Goal: Task Accomplishment & Management: Manage account settings

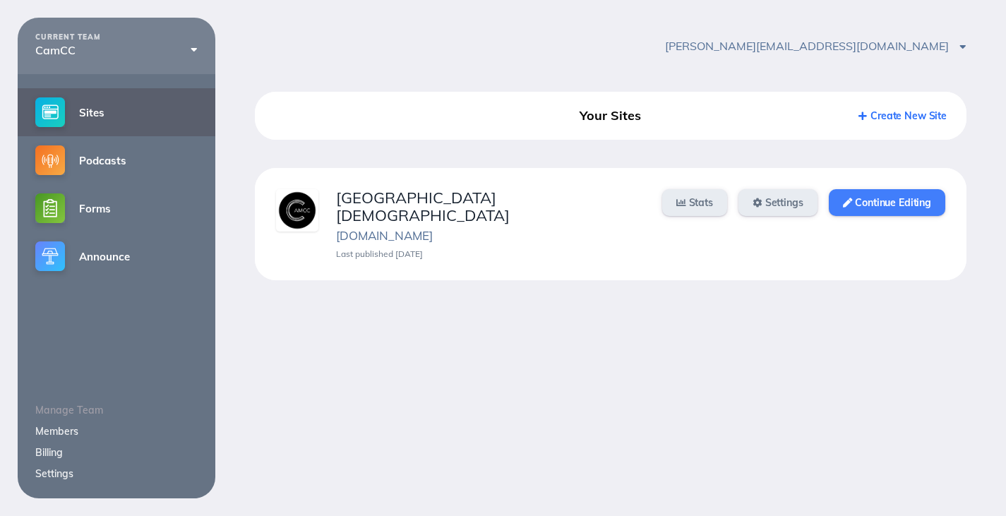
click at [892, 205] on link "Continue Editing" at bounding box center [887, 202] width 116 height 27
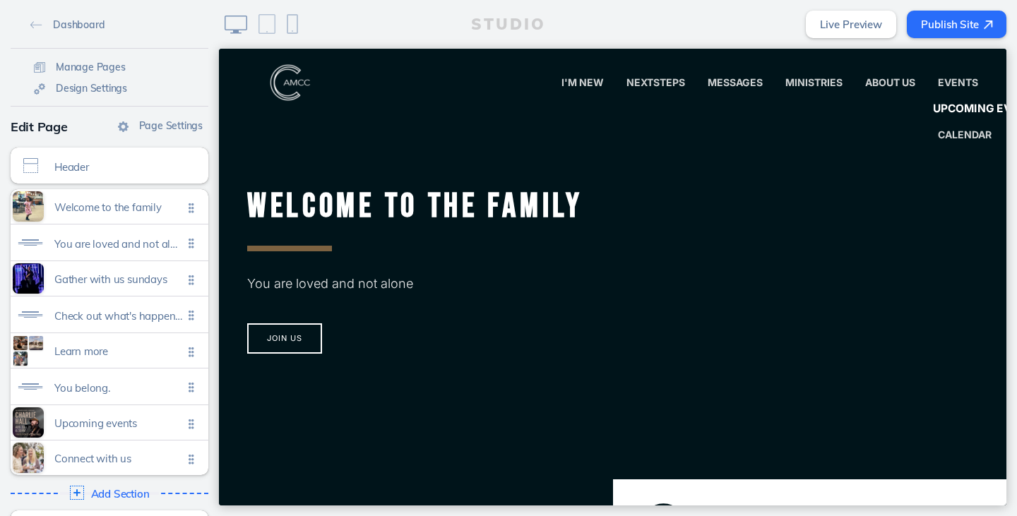
click at [945, 102] on span "Upcoming Events" at bounding box center [987, 108] width 108 height 13
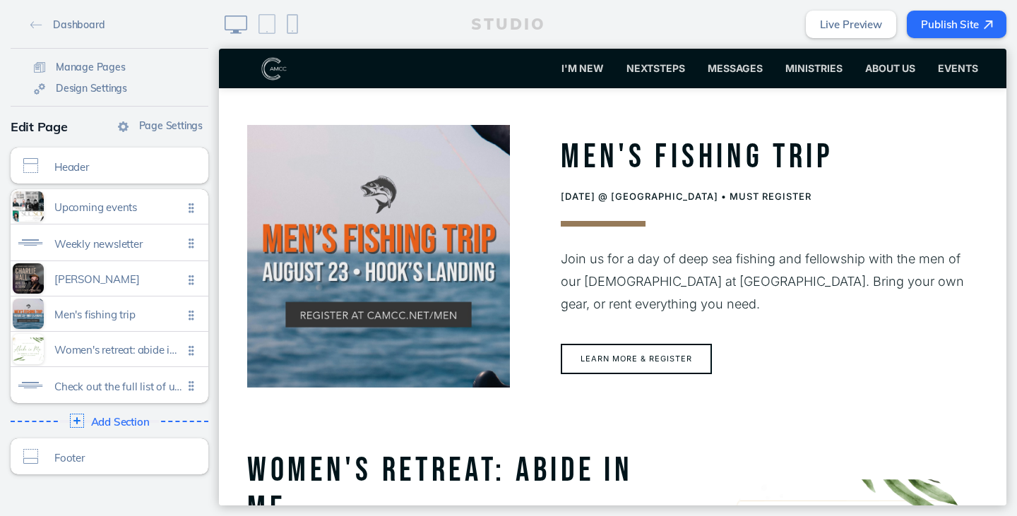
scroll to position [988, 0]
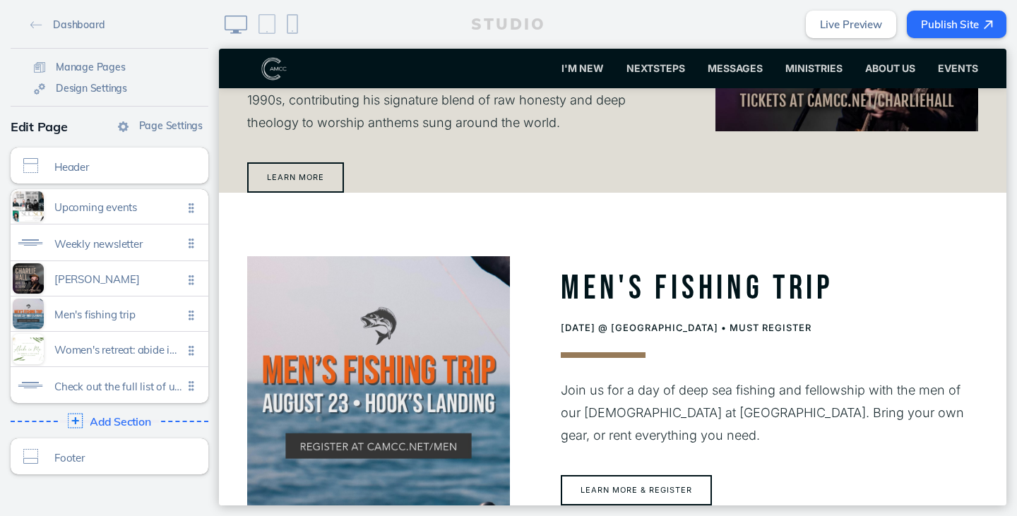
click at [121, 423] on span "Add Section" at bounding box center [120, 422] width 61 height 13
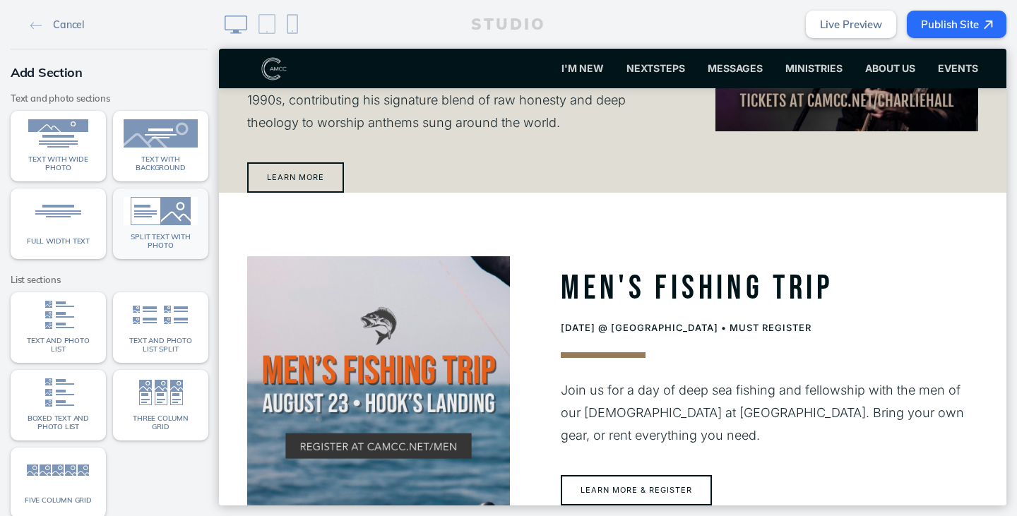
click at [178, 230] on link "Split text with photo" at bounding box center [160, 224] width 95 height 71
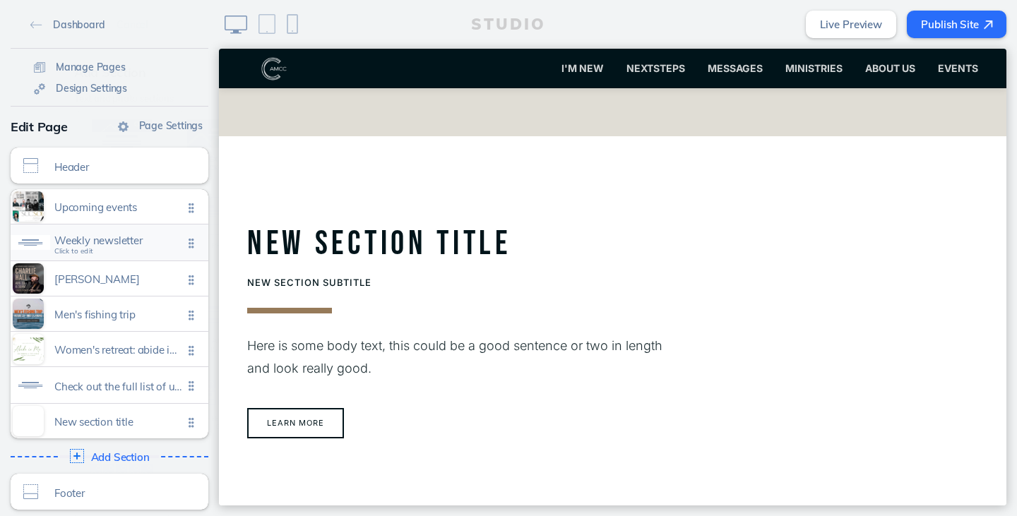
scroll to position [2095, 0]
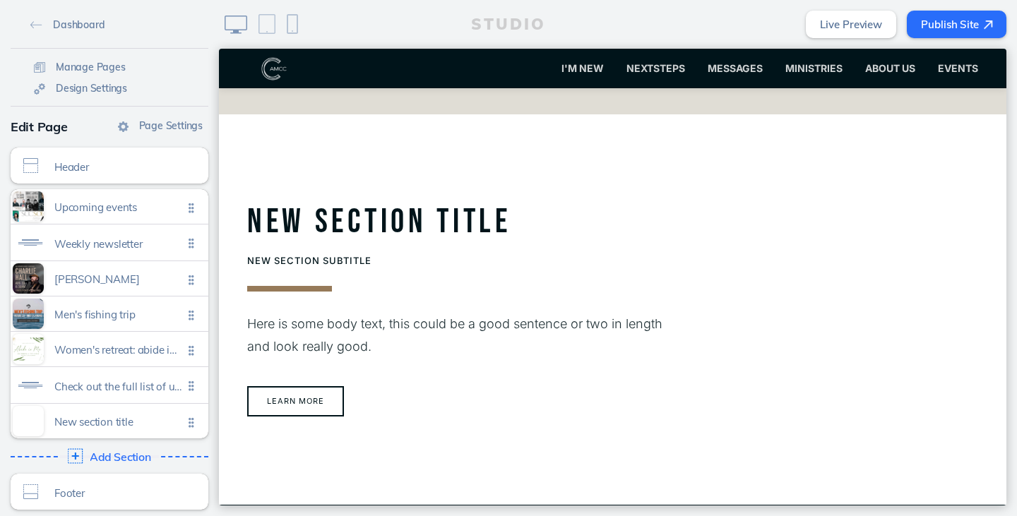
click at [97, 459] on span "Add Section" at bounding box center [120, 457] width 61 height 13
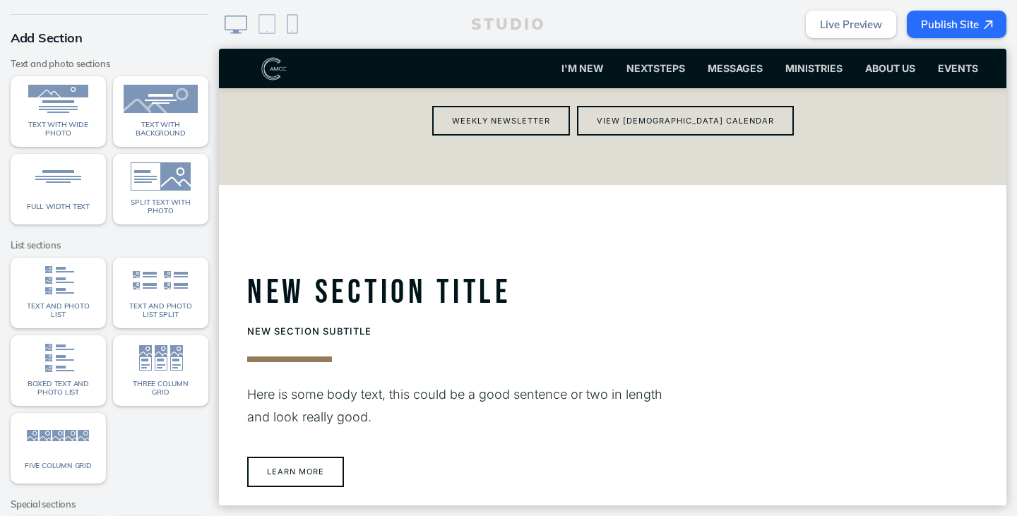
scroll to position [0, 0]
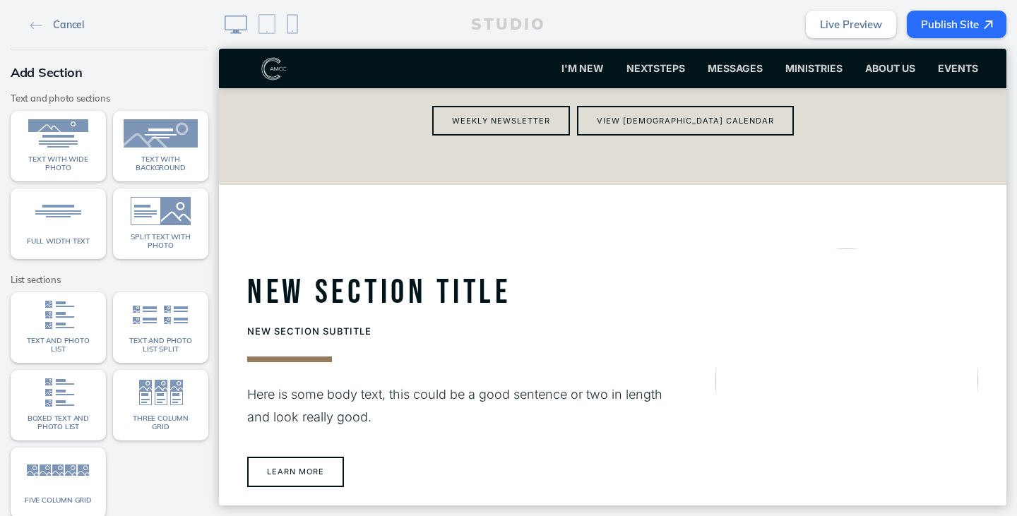
click at [70, 17] on link "Cancel" at bounding box center [57, 23] width 65 height 21
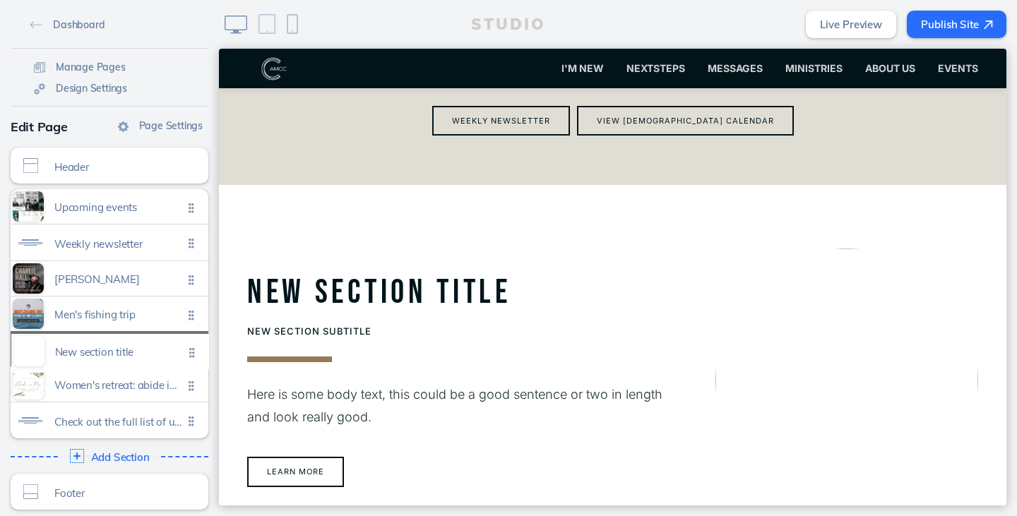
drag, startPoint x: 189, startPoint y: 425, endPoint x: 195, endPoint y: 356, distance: 69.4
click at [195, 356] on ul "Upcoming events Click to edit Weekly newsletter Click to edit Charlie hall Clic…" at bounding box center [110, 313] width 198 height 249
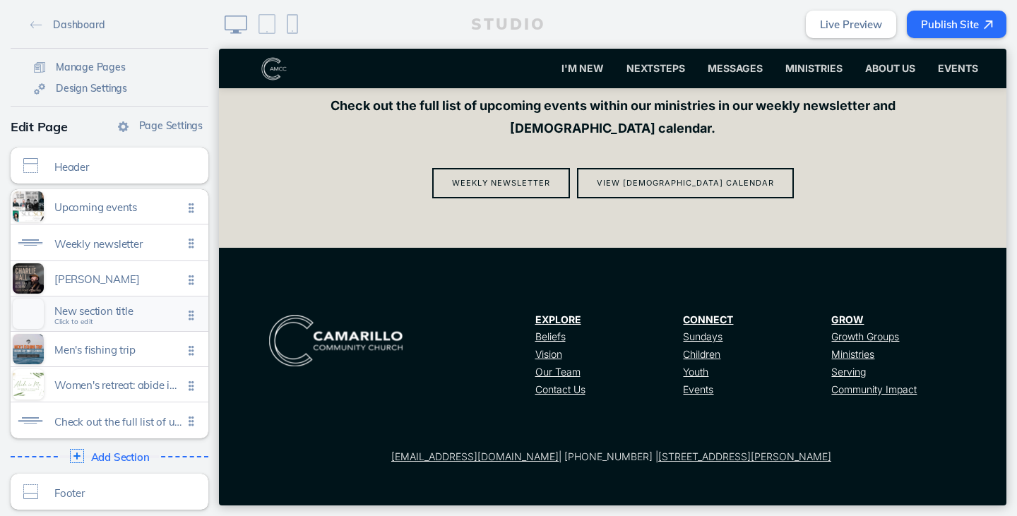
click at [109, 314] on span "New section title" at bounding box center [118, 311] width 129 height 12
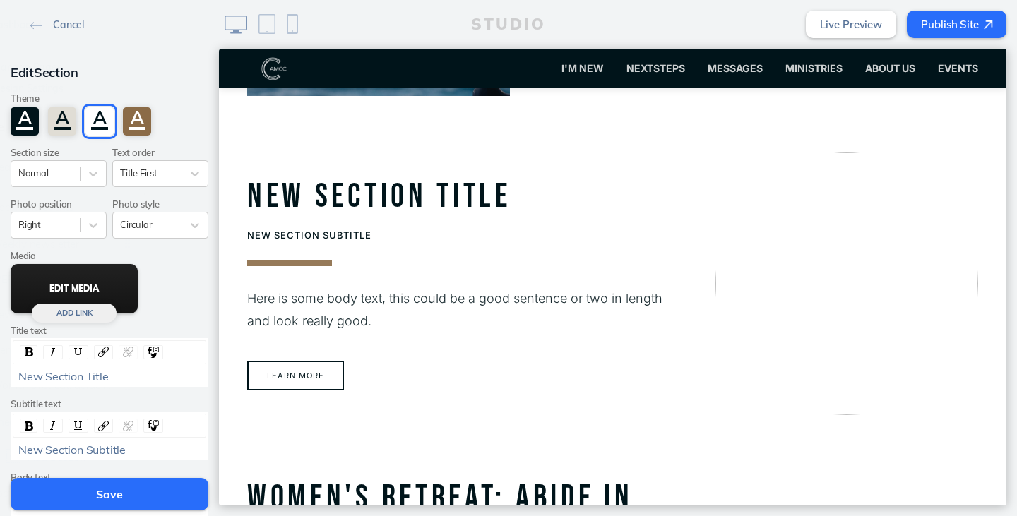
scroll to position [1408, 0]
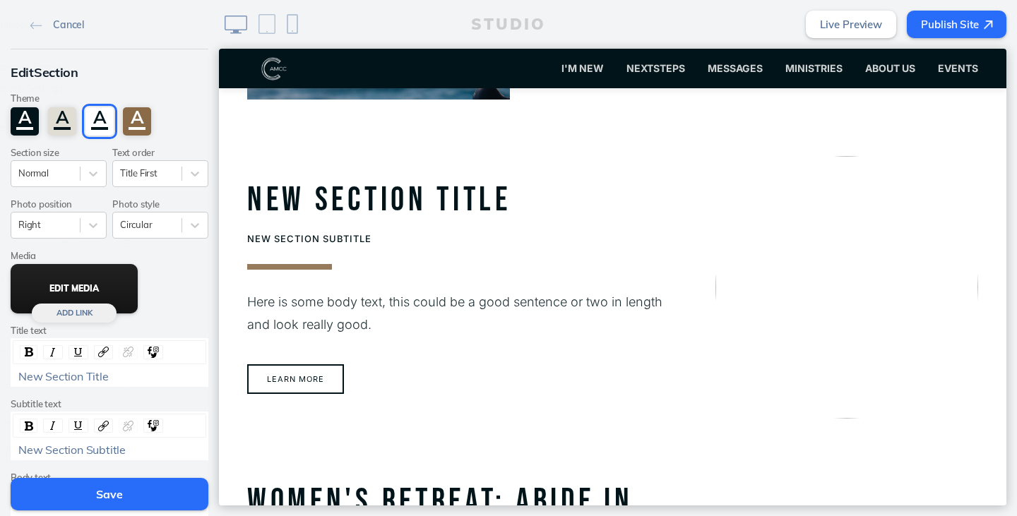
click at [95, 288] on button "Edit Media" at bounding box center [74, 288] width 127 height 49
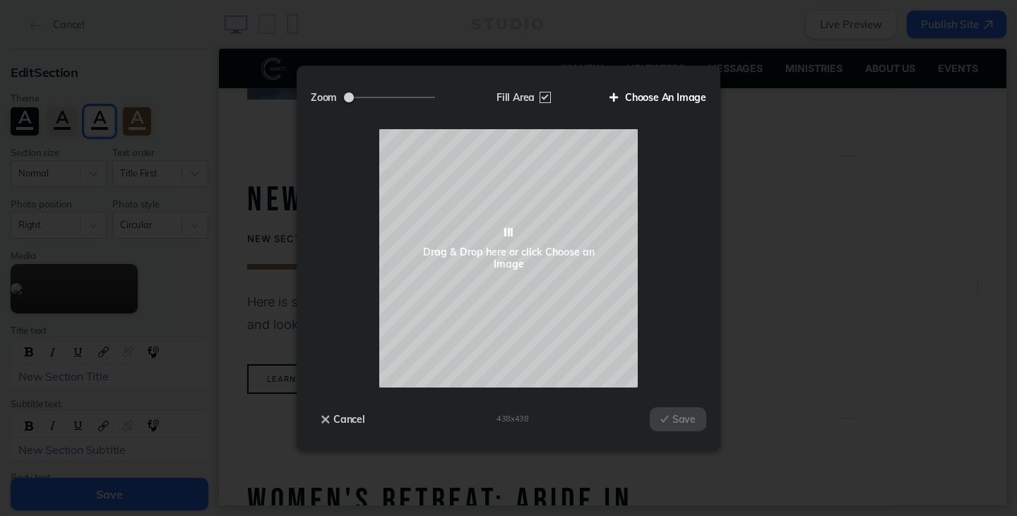
click at [673, 104] on label "Choose An Image" at bounding box center [652, 97] width 107 height 24
click at [0, 0] on input "Choose An Image" at bounding box center [0, 0] width 0 height 0
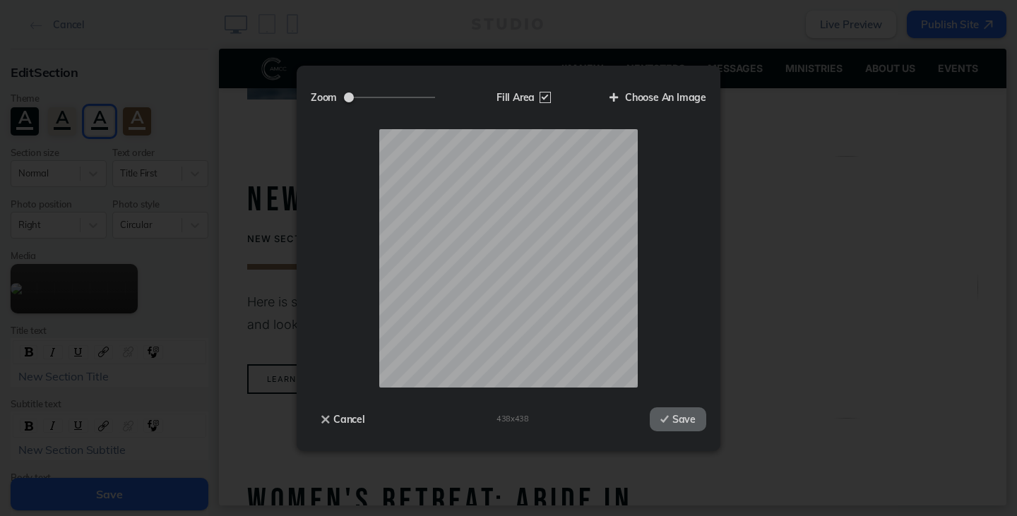
click at [667, 258] on div at bounding box center [508, 258] width 395 height 258
click at [540, 97] on label "Fill Area" at bounding box center [522, 97] width 73 height 24
click at [0, 0] on input "Fill Area" at bounding box center [0, 0] width 0 height 0
drag, startPoint x: 378, startPoint y: 100, endPoint x: 347, endPoint y: 100, distance: 31.8
click at [347, 100] on label "Zoom" at bounding box center [378, 97] width 135 height 24
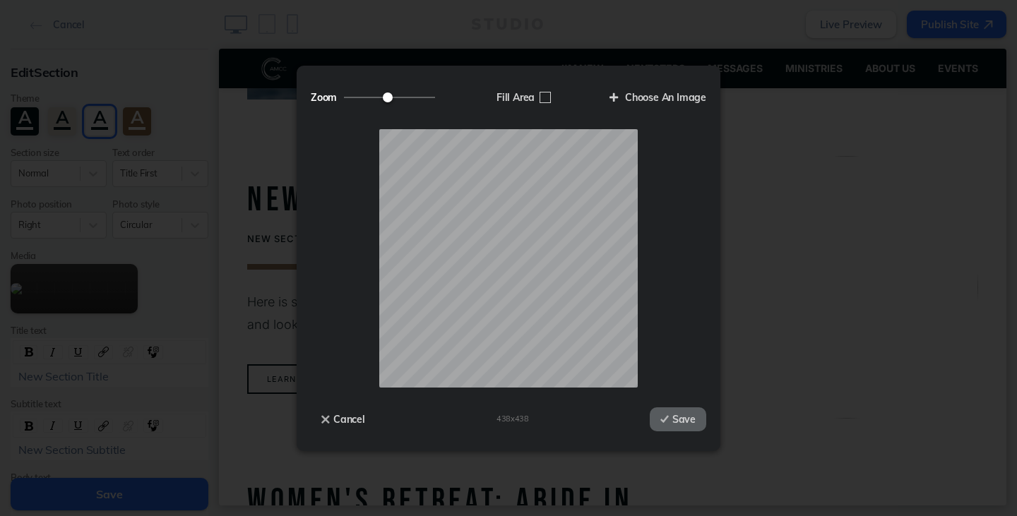
click at [347, 98] on input "Zoom" at bounding box center [389, 97] width 91 height 1
drag, startPoint x: 386, startPoint y: 94, endPoint x: 378, endPoint y: 95, distance: 7.1
click at [378, 97] on input "Zoom" at bounding box center [389, 97] width 91 height 1
drag, startPoint x: 379, startPoint y: 98, endPoint x: 371, endPoint y: 98, distance: 7.8
type input "0.63"
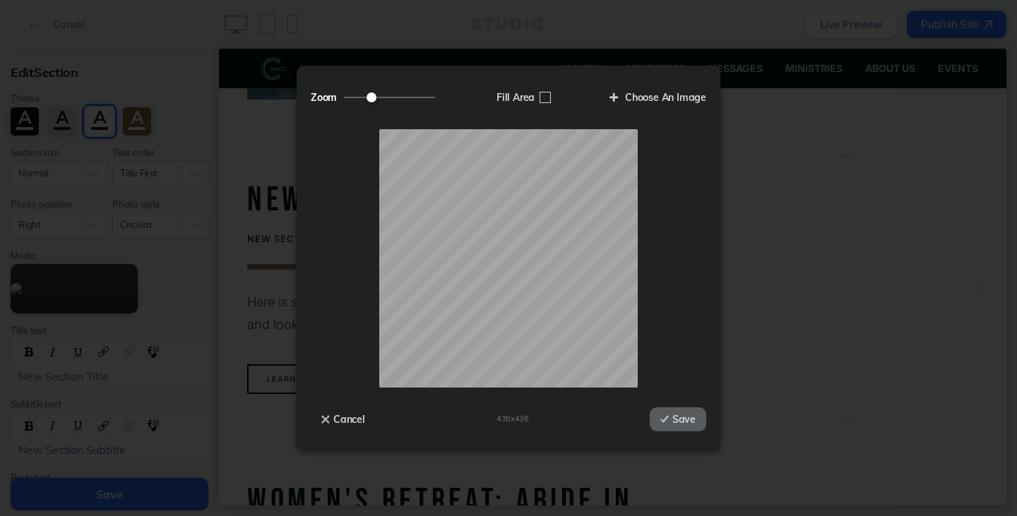
click at [371, 98] on input "Zoom" at bounding box center [389, 97] width 91 height 1
click at [667, 412] on button "Save" at bounding box center [678, 419] width 56 height 24
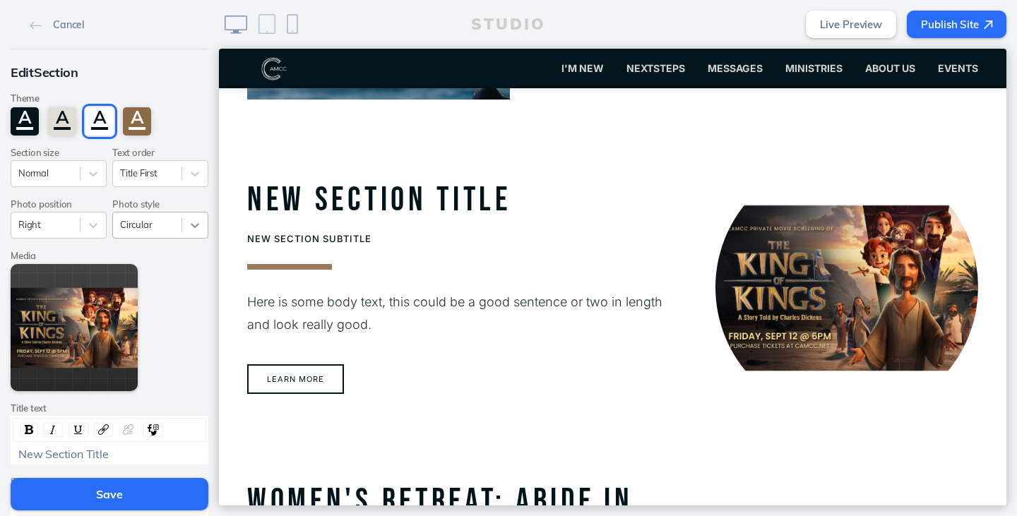
click at [182, 227] on div at bounding box center [194, 225] width 25 height 25
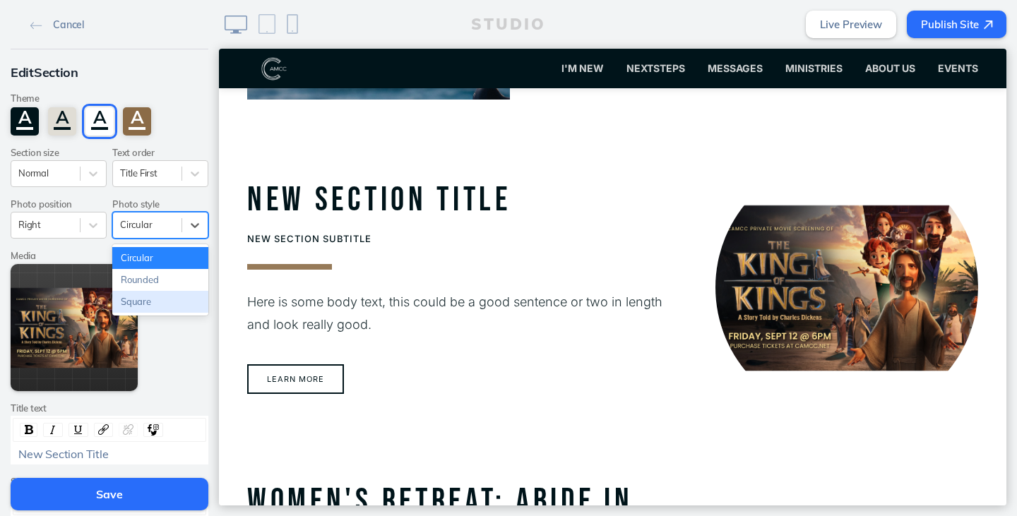
click at [156, 302] on div "Square" at bounding box center [160, 302] width 96 height 22
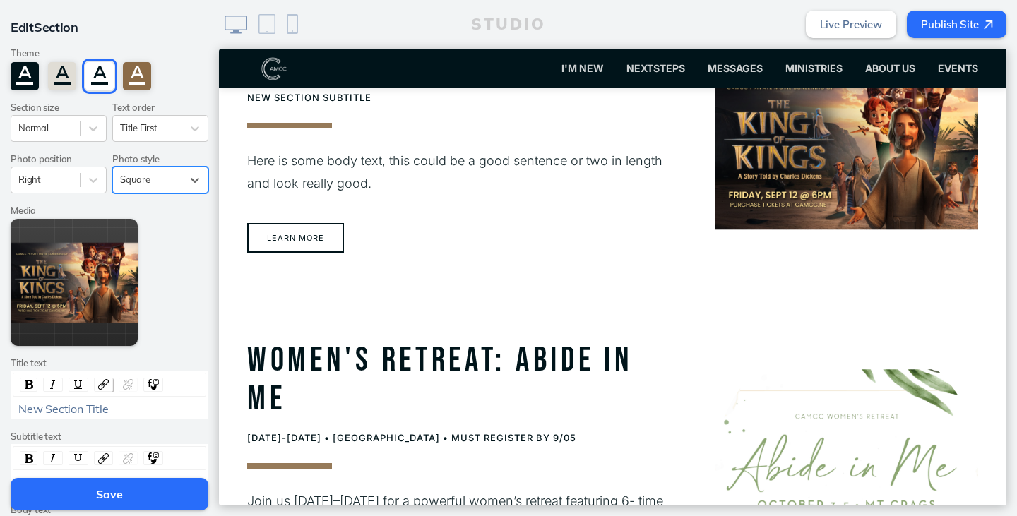
scroll to position [71, 0]
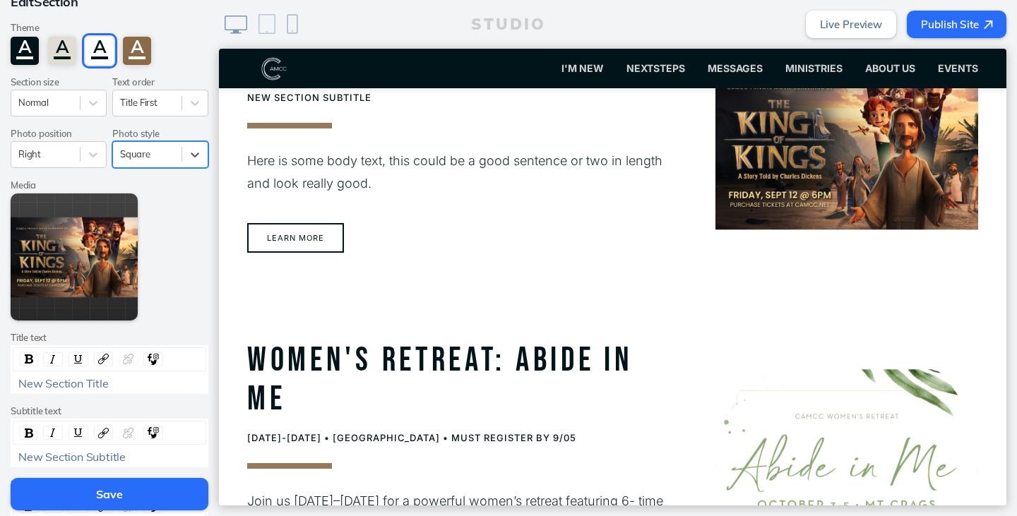
click at [138, 388] on div "New Section Title" at bounding box center [109, 383] width 183 height 13
click at [109, 455] on span "New Section Subtitle" at bounding box center [71, 457] width 107 height 14
click at [124, 378] on div "New Section Title" at bounding box center [109, 383] width 183 height 13
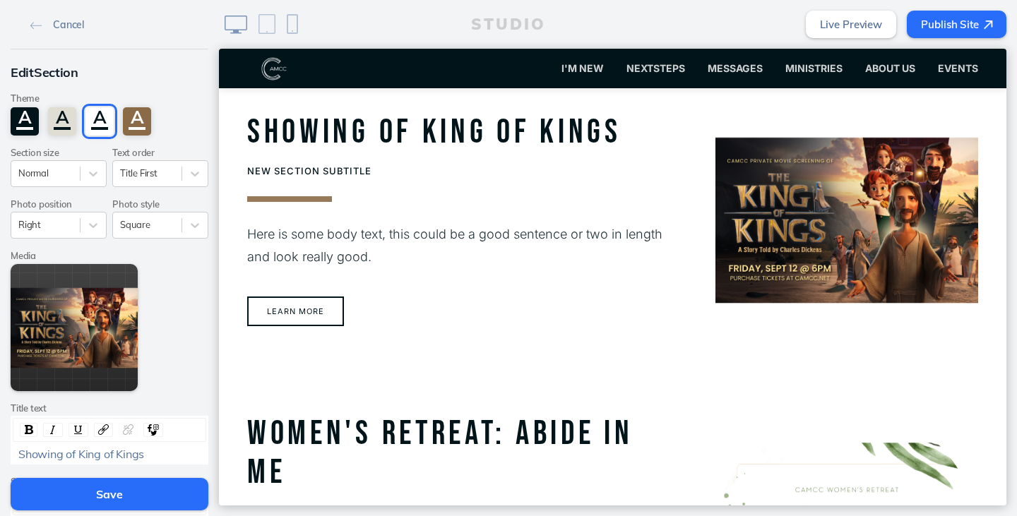
scroll to position [1337, 0]
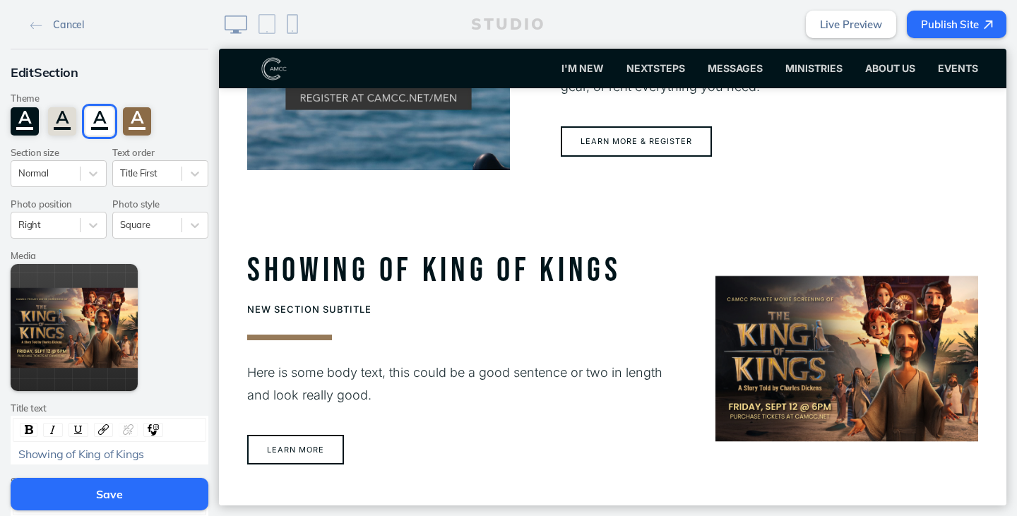
click at [18, 460] on span "Showing of King of Kings" at bounding box center [81, 454] width 126 height 14
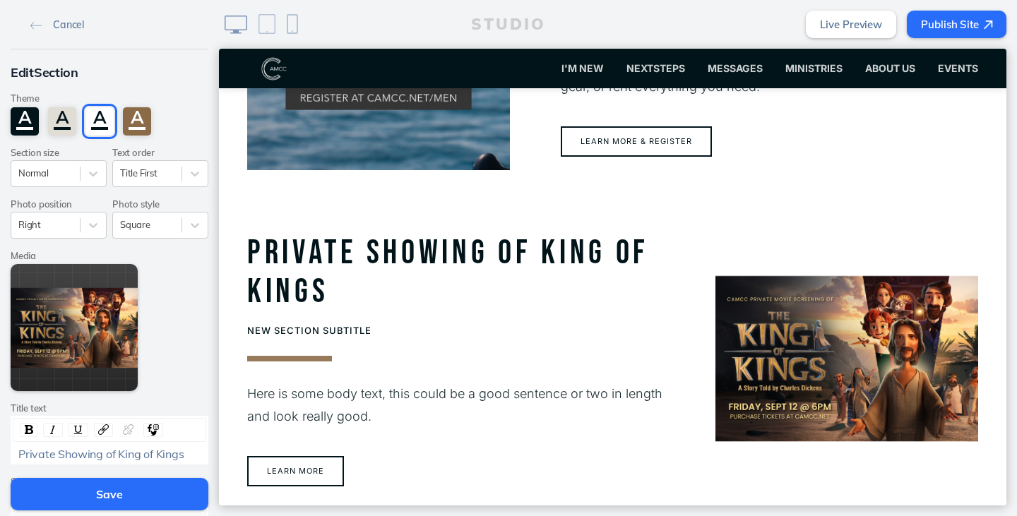
scroll to position [71, 0]
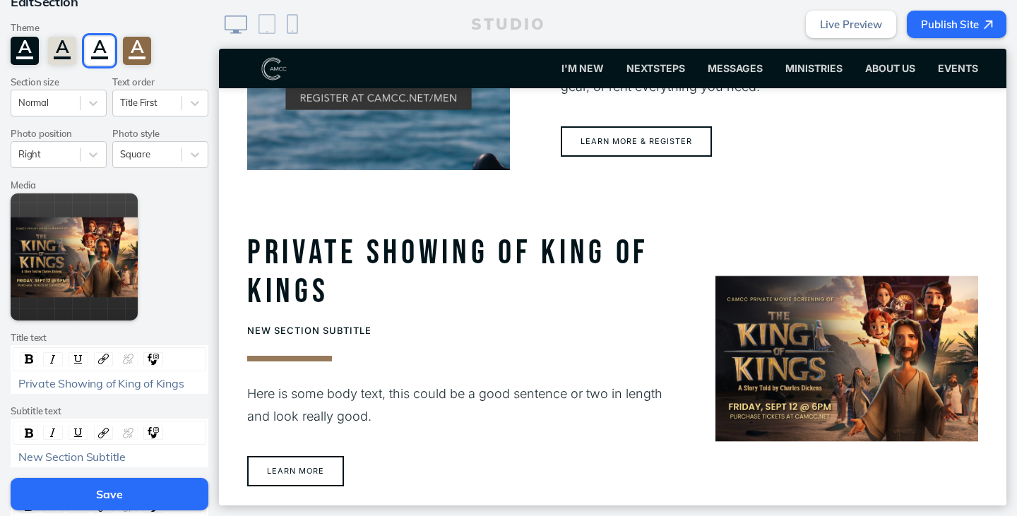
click at [137, 455] on div "New Section Subtitle" at bounding box center [109, 456] width 183 height 13
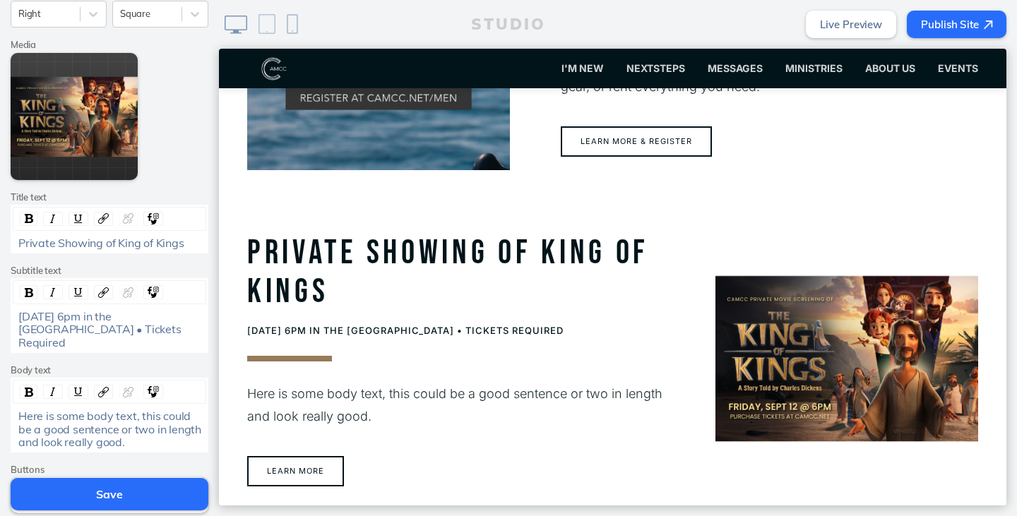
scroll to position [212, 0]
click at [82, 417] on span "Here is some body text, this could be a good sentence or two in length and look…" at bounding box center [111, 428] width 186 height 40
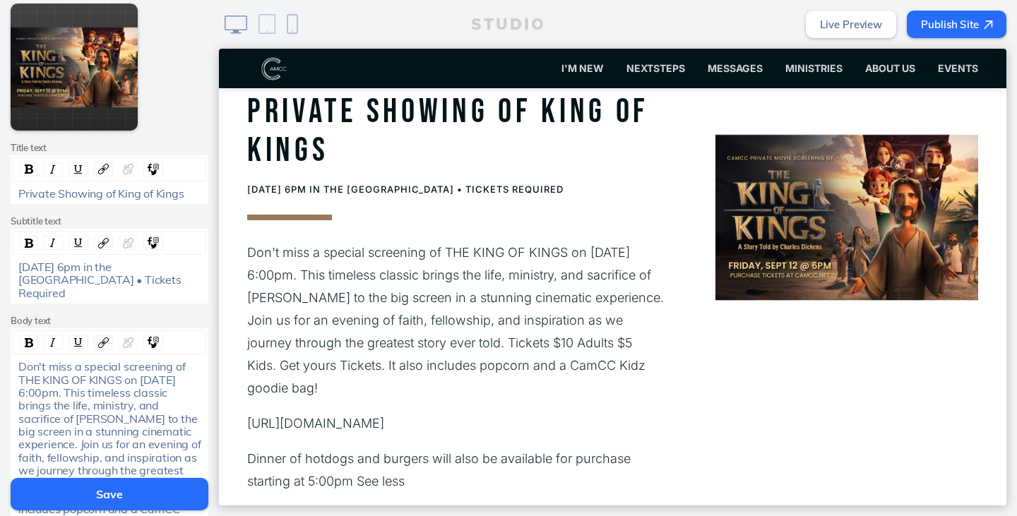
scroll to position [282, 0]
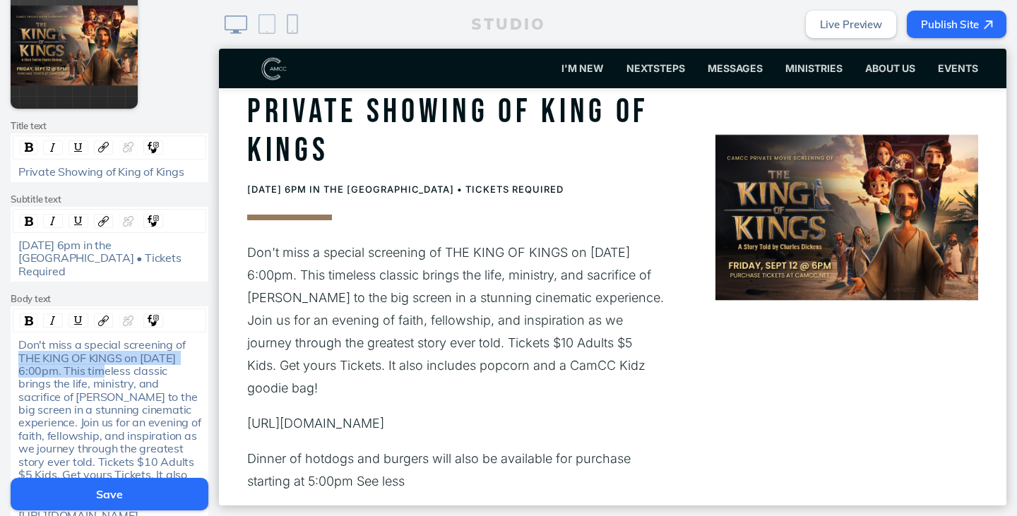
drag, startPoint x: 90, startPoint y: 357, endPoint x: 15, endPoint y: 342, distance: 77.1
click at [18, 342] on span "Don't miss a special screening of THE KING OF KINGS on September 12th @ 6:00pm.…" at bounding box center [110, 422] width 185 height 170
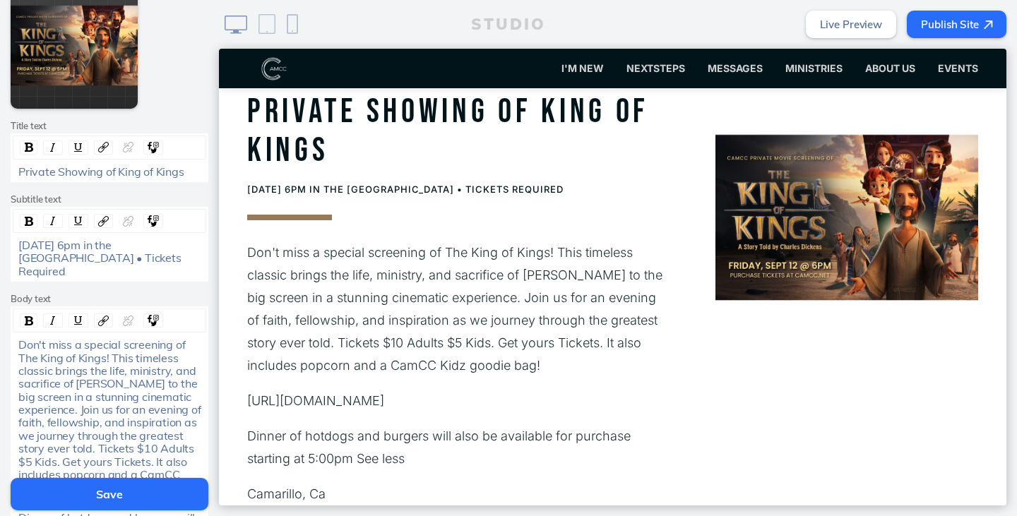
click at [115, 172] on span "Private Showing of King of Kings" at bounding box center [101, 172] width 166 height 14
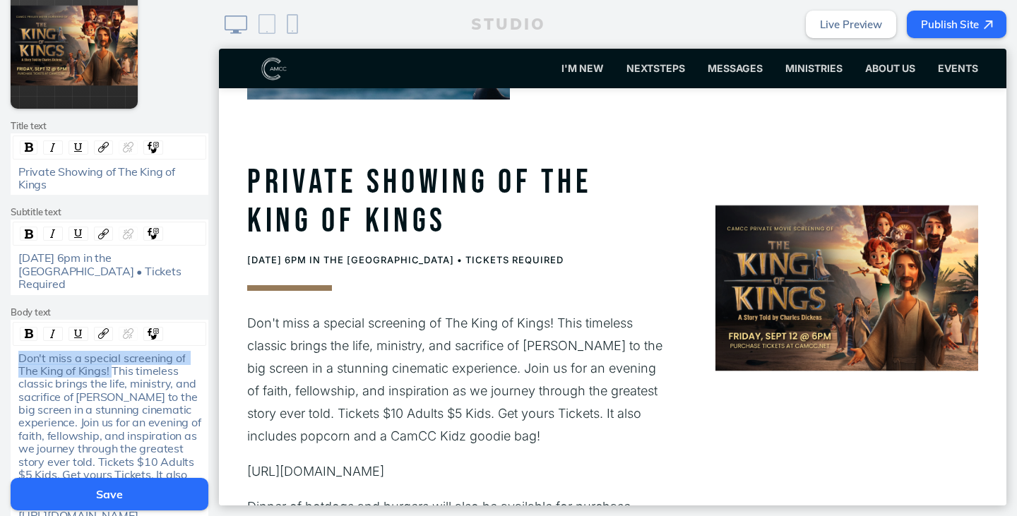
drag, startPoint x: 109, startPoint y: 357, endPoint x: 1, endPoint y: 338, distance: 109.7
click at [1, 338] on div "Edit Section Theme A A A A Section size Normal Text order Title First Photo pos…" at bounding box center [109, 227] width 219 height 921
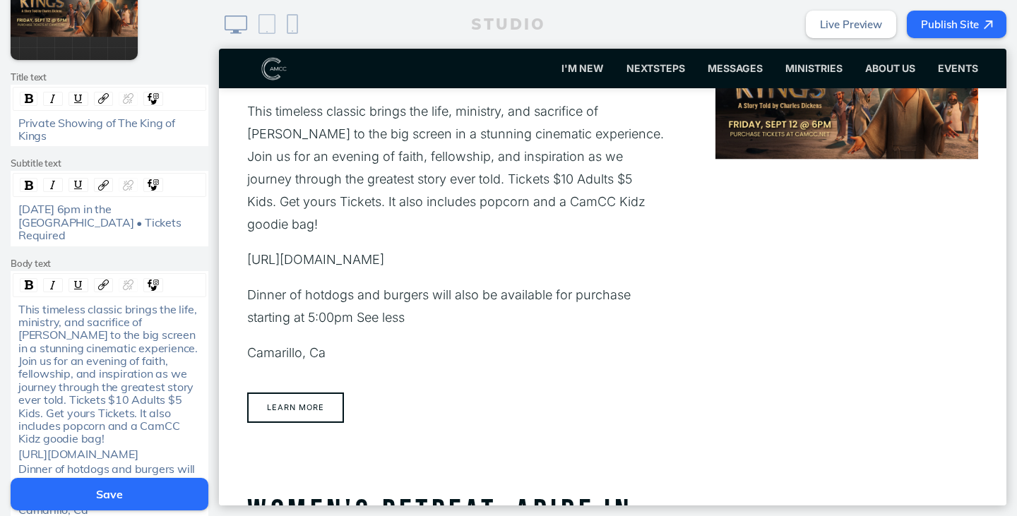
scroll to position [353, 0]
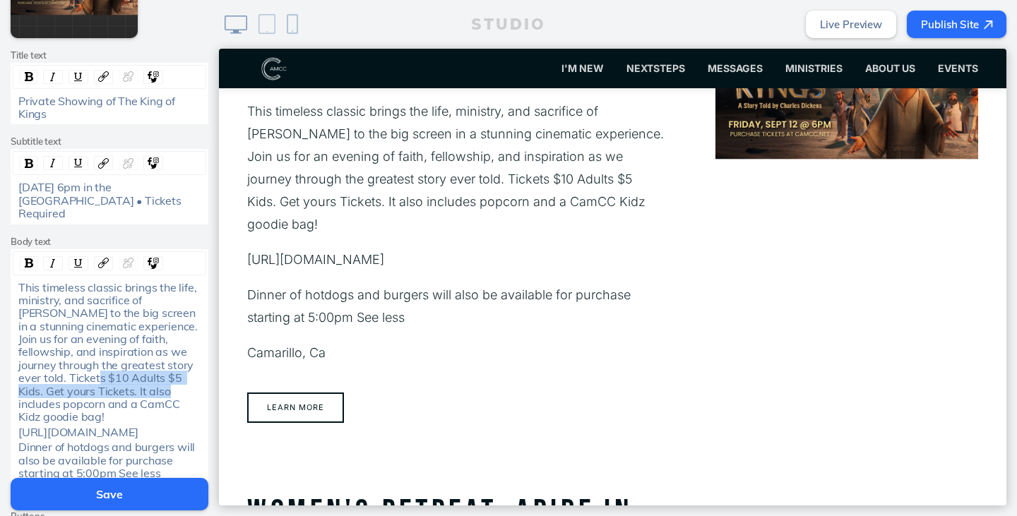
drag, startPoint x: 165, startPoint y: 376, endPoint x: 97, endPoint y: 364, distance: 68.1
click at [97, 364] on span "This timeless classic brings the life, ministry, and sacrifice of Jesus Christ …" at bounding box center [109, 352] width 182 height 144
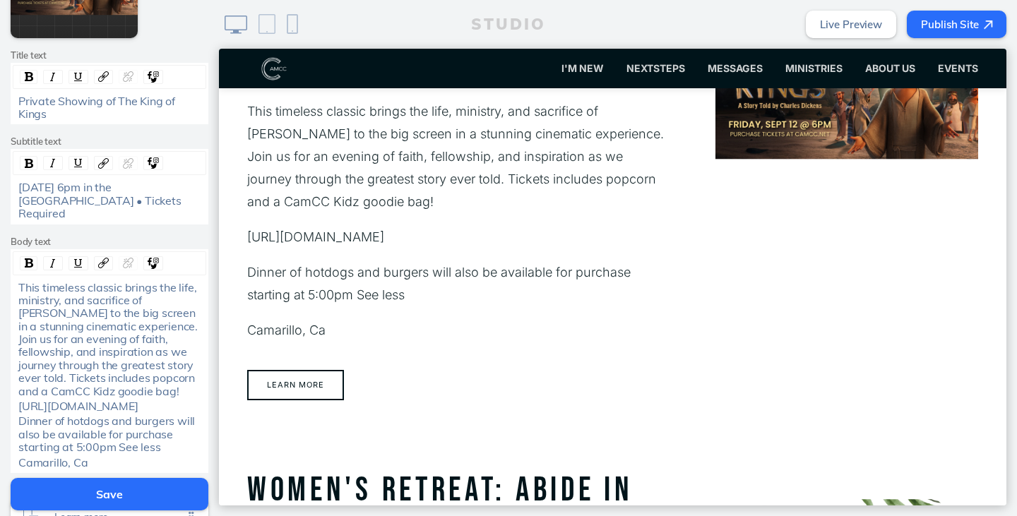
click at [143, 366] on span "This timeless classic brings the life, ministry, and sacrifice of Jesus Christ …" at bounding box center [109, 339] width 182 height 118
drag, startPoint x: 147, startPoint y: 400, endPoint x: 14, endPoint y: 397, distance: 132.8
click at [18, 399] on span "https://brushfire.com/faithcontentn.../thekingofkings/610426" at bounding box center [77, 406] width 119 height 14
drag, startPoint x: 142, startPoint y: 410, endPoint x: 1, endPoint y: 398, distance: 141.7
click at [1, 398] on div "Edit Section Theme A A A A Section size Normal Text order Title First Photo pos…" at bounding box center [109, 137] width 219 height 883
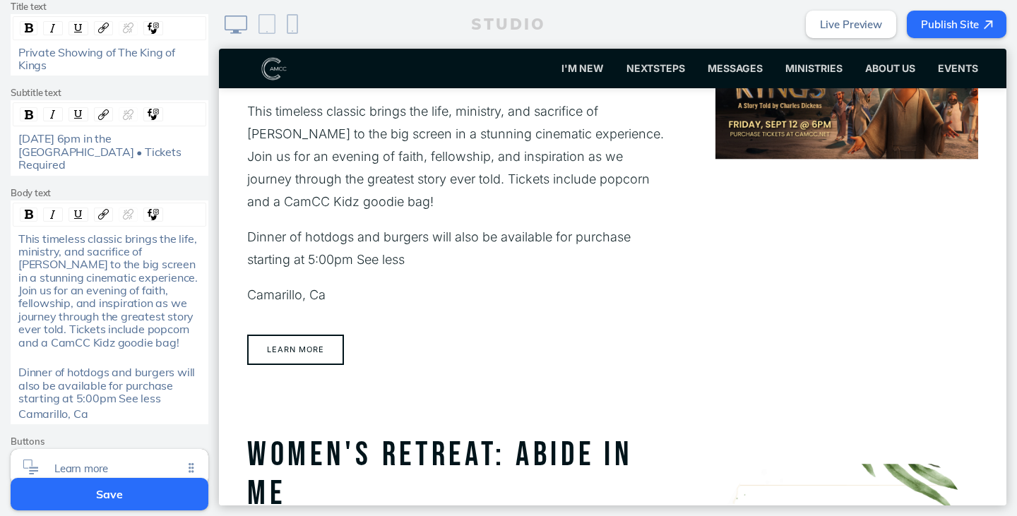
scroll to position [424, 0]
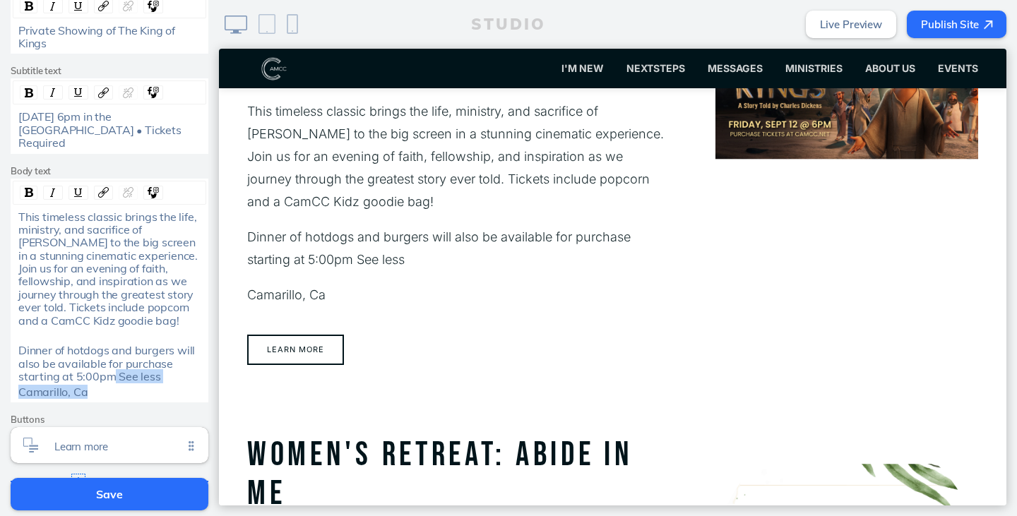
drag, startPoint x: 158, startPoint y: 378, endPoint x: 109, endPoint y: 368, distance: 50.5
click at [109, 368] on div "This timeless classic brings the life, ministry, and sacrifice of Jesus Christ …" at bounding box center [109, 304] width 193 height 188
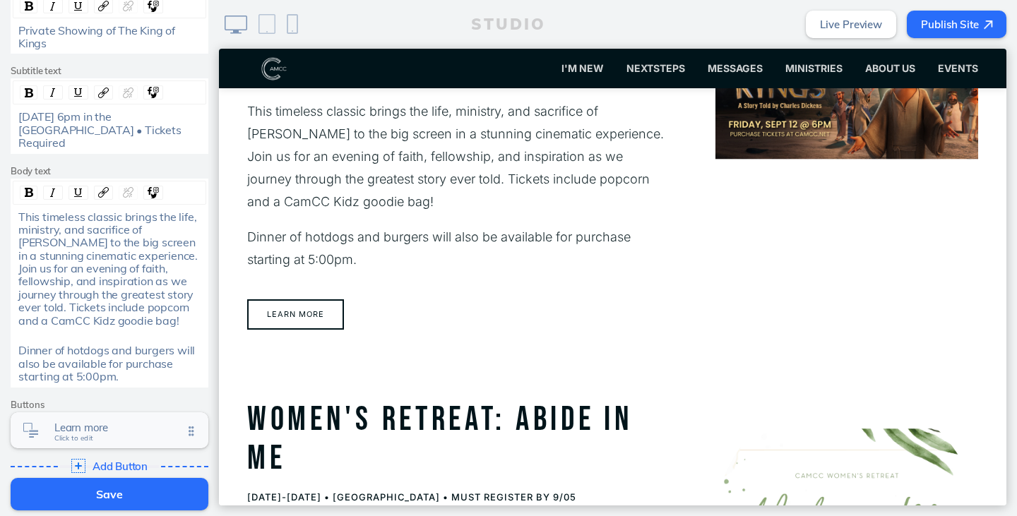
click at [114, 422] on span "Learn more" at bounding box center [118, 428] width 129 height 12
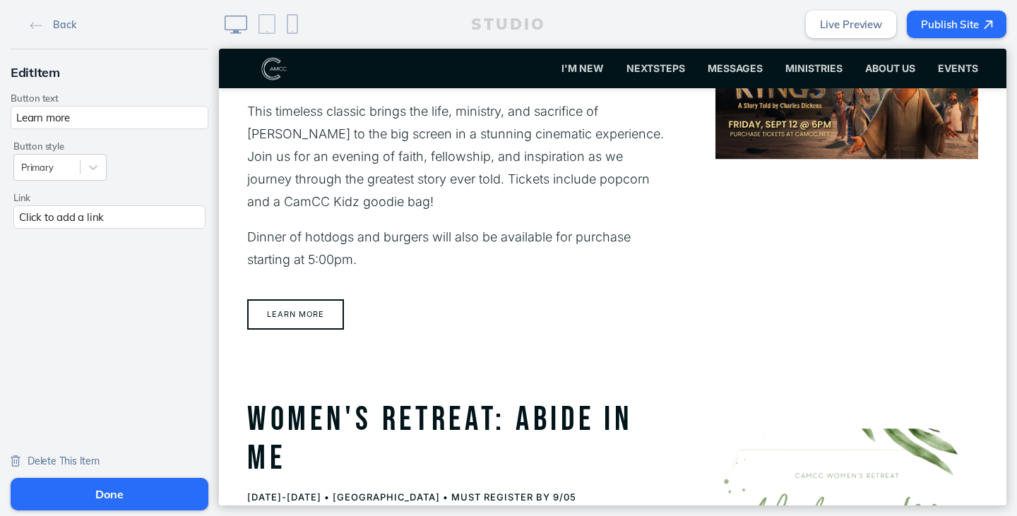
click at [169, 100] on label "Button text" at bounding box center [110, 98] width 198 height 11
click at [162, 106] on input "Learn more" at bounding box center [110, 117] width 198 height 23
type input "Purchase Tickets"
click at [107, 210] on div "Click to add a link" at bounding box center [109, 216] width 192 height 23
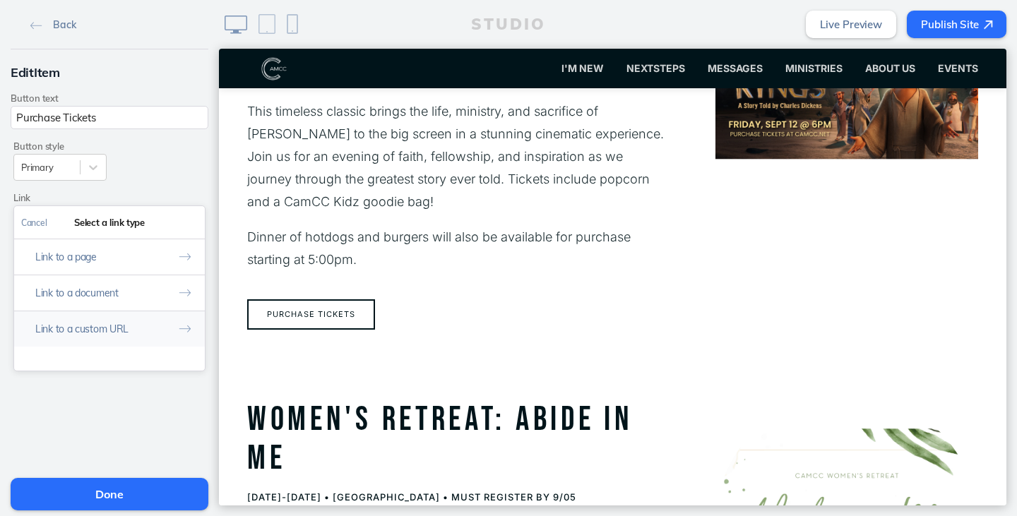
click at [112, 323] on button "Link to a custom URL" at bounding box center [109, 329] width 191 height 36
click at [132, 275] on input "text" at bounding box center [109, 281] width 177 height 23
paste input "https://brushfire.com/faithcontentn.../thekingofkings/610426"
type input "https://brushfire.com/faithcontentn.../thekingofkings/610426"
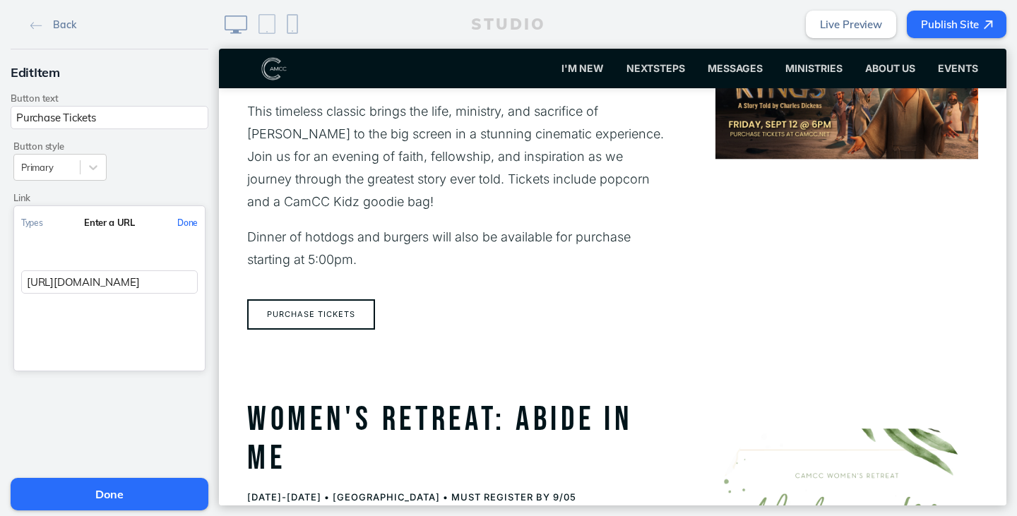
click at [178, 222] on button "Done" at bounding box center [187, 223] width 35 height 32
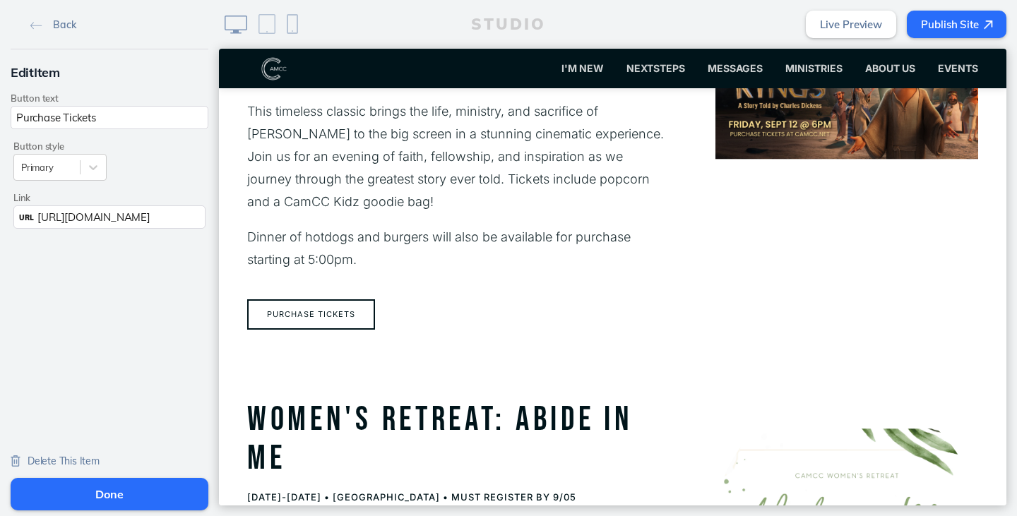
click at [145, 495] on button "Done" at bounding box center [110, 494] width 198 height 32
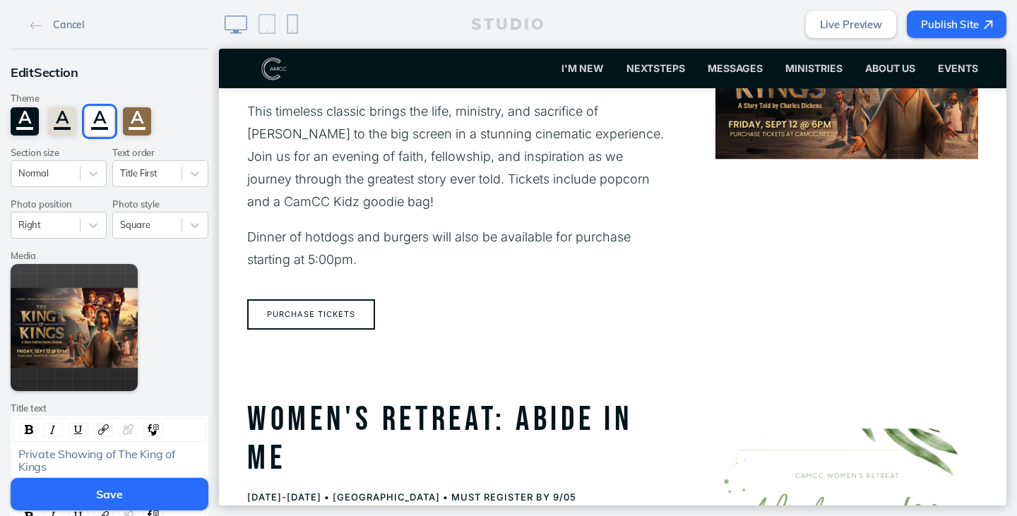
click at [145, 494] on button "Save" at bounding box center [110, 494] width 198 height 32
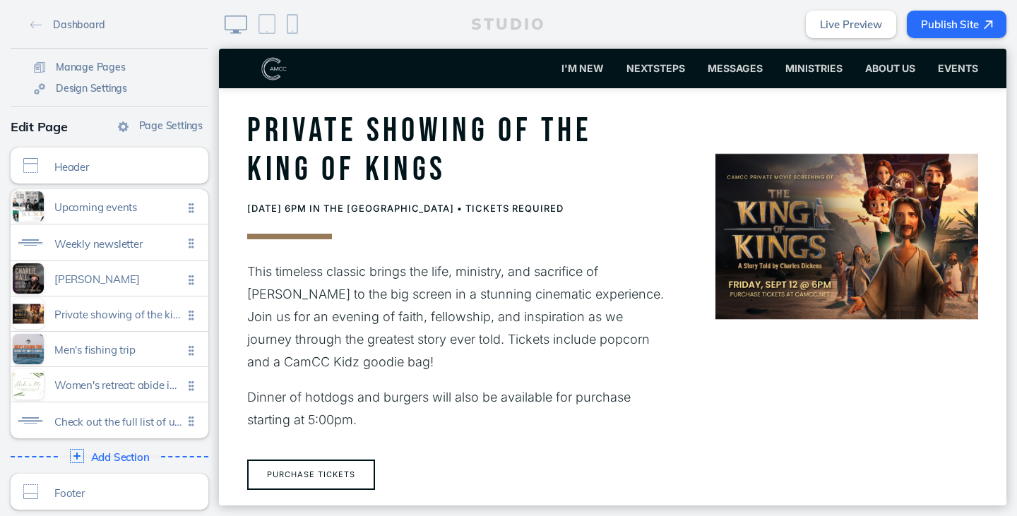
scroll to position [1690, 0]
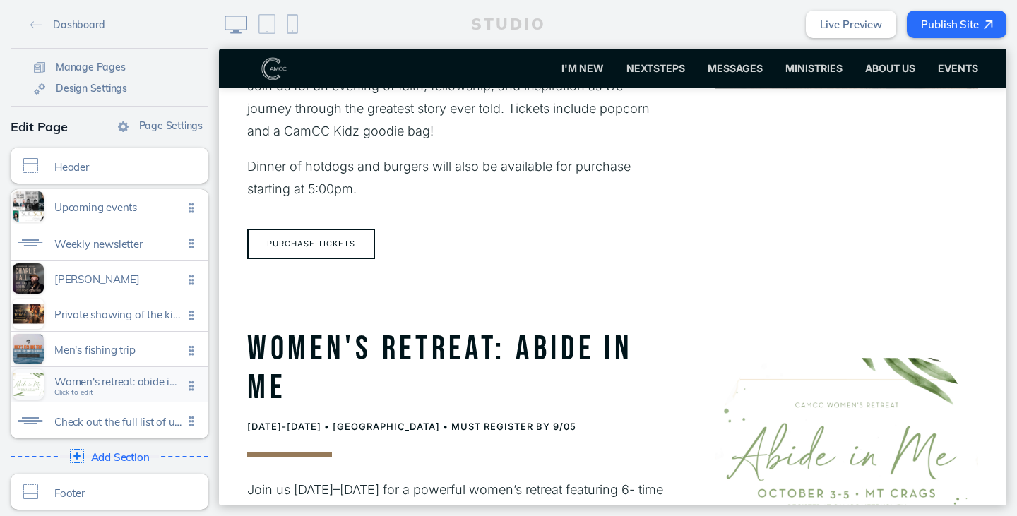
click at [126, 382] on span "Women's retreat: abide in me" at bounding box center [118, 382] width 129 height 12
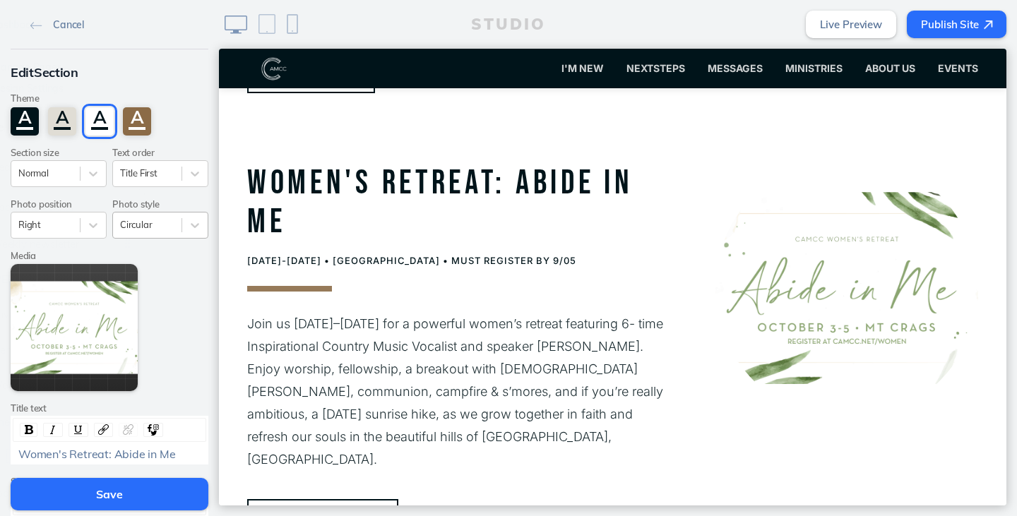
scroll to position [1857, 0]
click at [50, 234] on div "Right" at bounding box center [45, 224] width 68 height 19
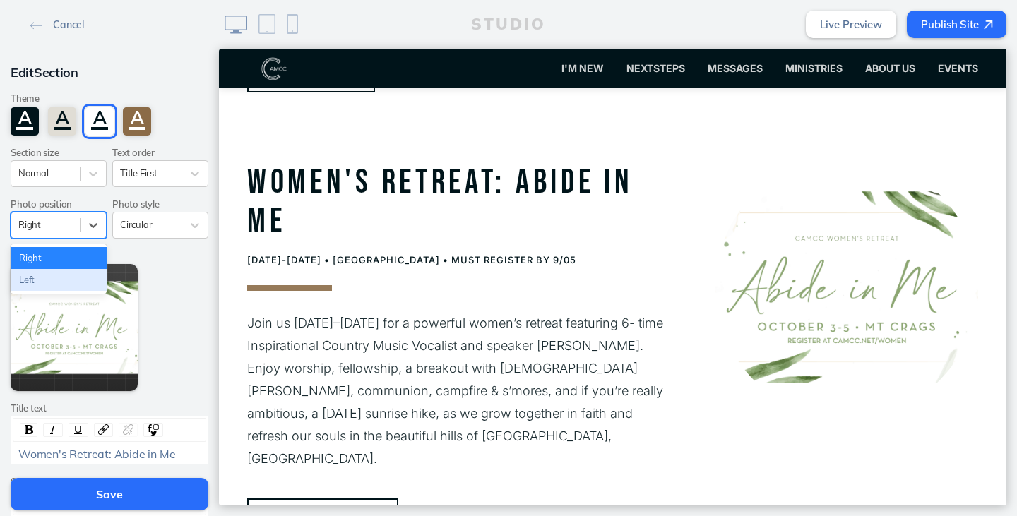
click at [40, 287] on div "Left" at bounding box center [59, 280] width 96 height 22
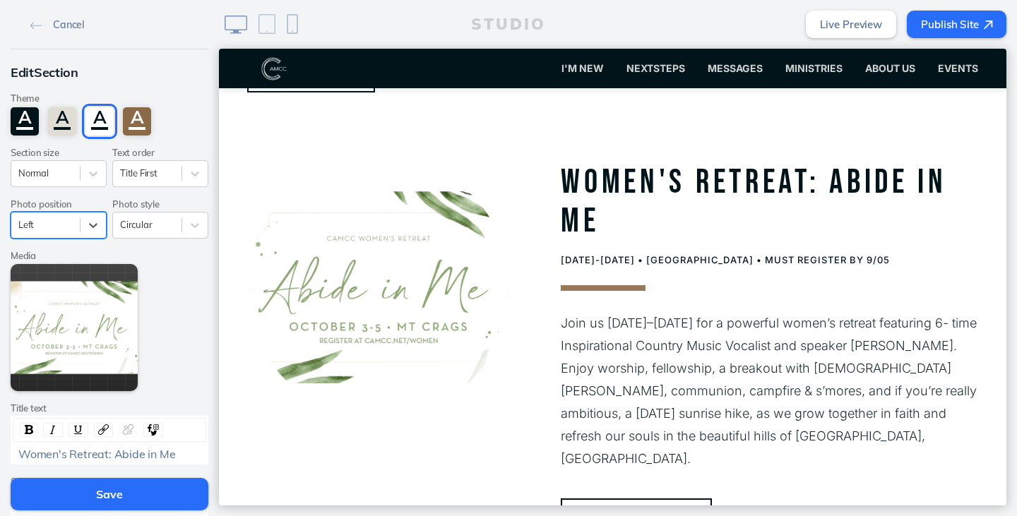
click at [71, 488] on button "Save" at bounding box center [110, 494] width 198 height 32
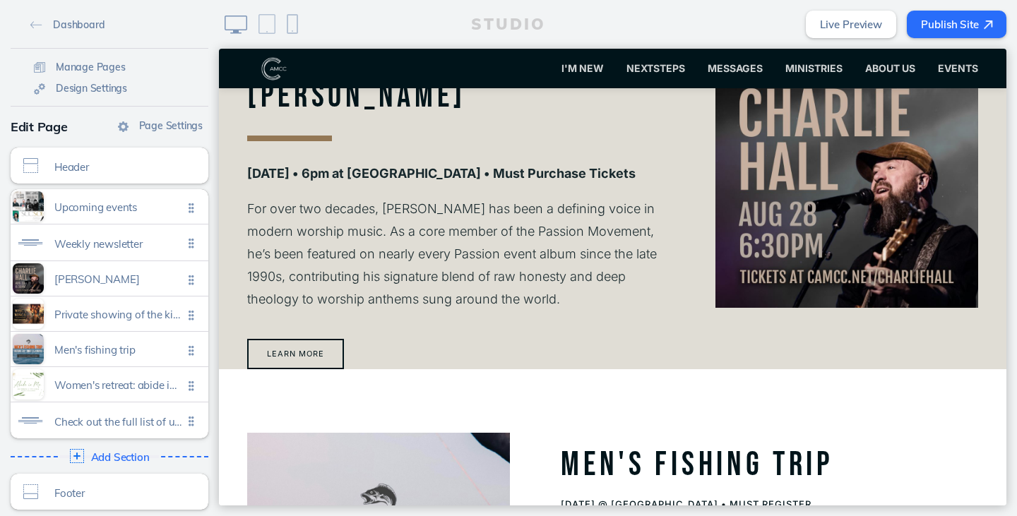
scroll to position [657, 0]
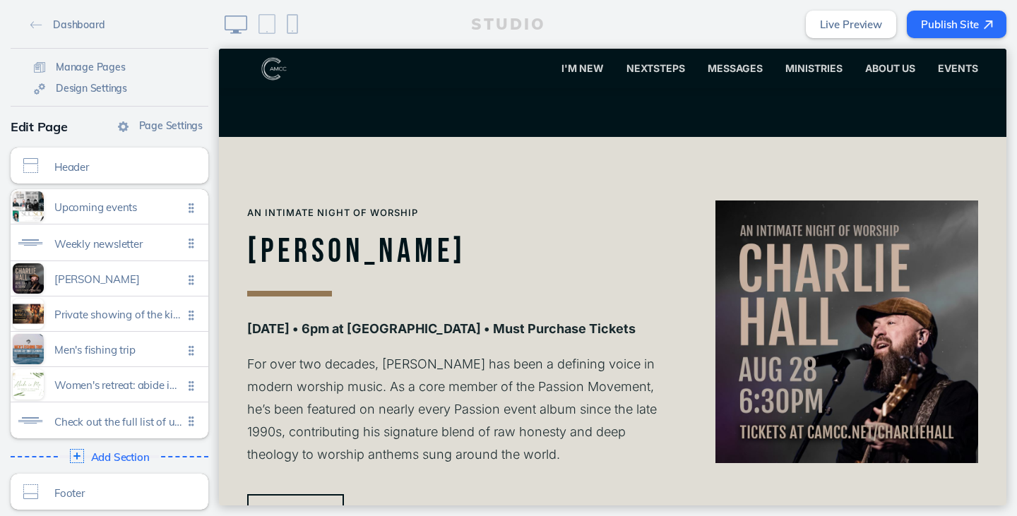
click at [946, 26] on button "Publish Site" at bounding box center [957, 25] width 100 height 28
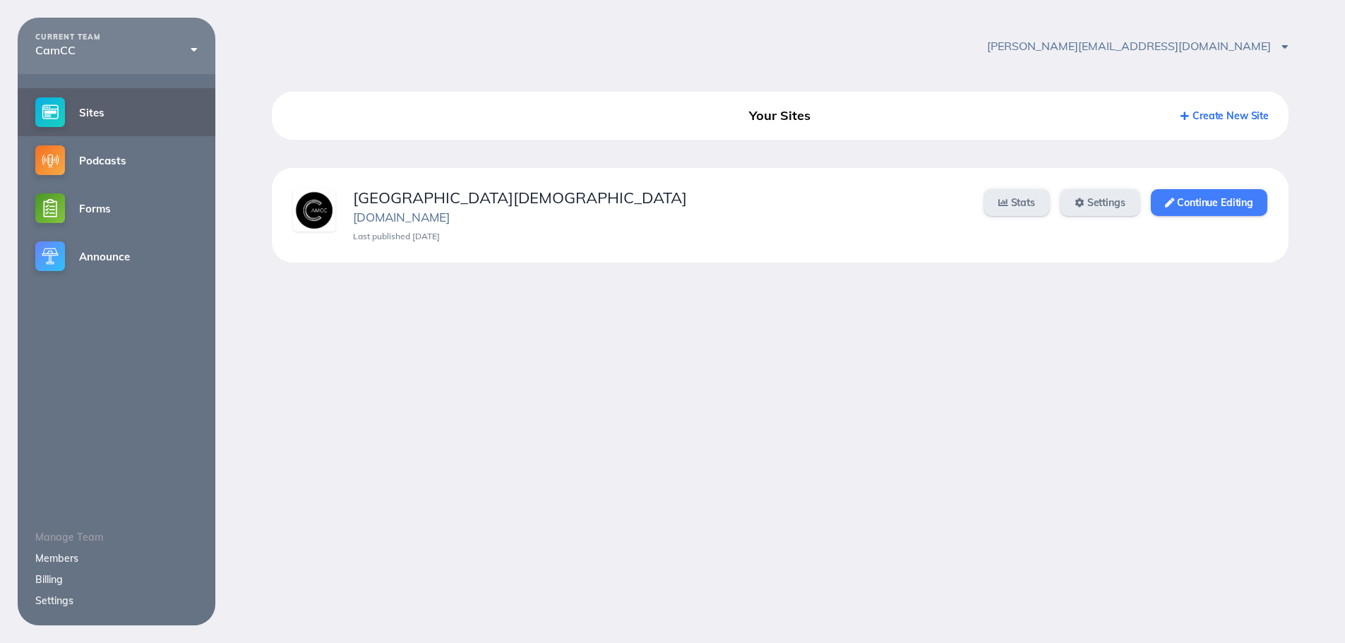
click at [1254, 203] on link "Continue Editing" at bounding box center [1209, 202] width 116 height 27
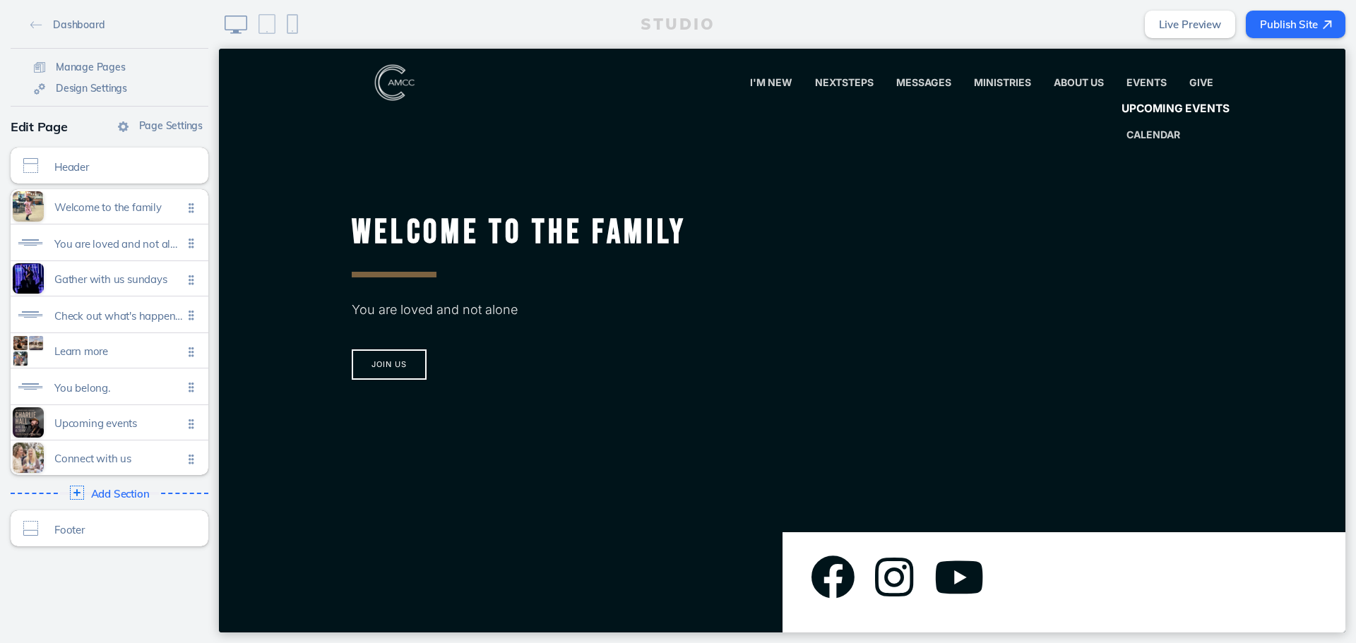
click at [1149, 107] on span "Upcoming Events" at bounding box center [1175, 108] width 108 height 13
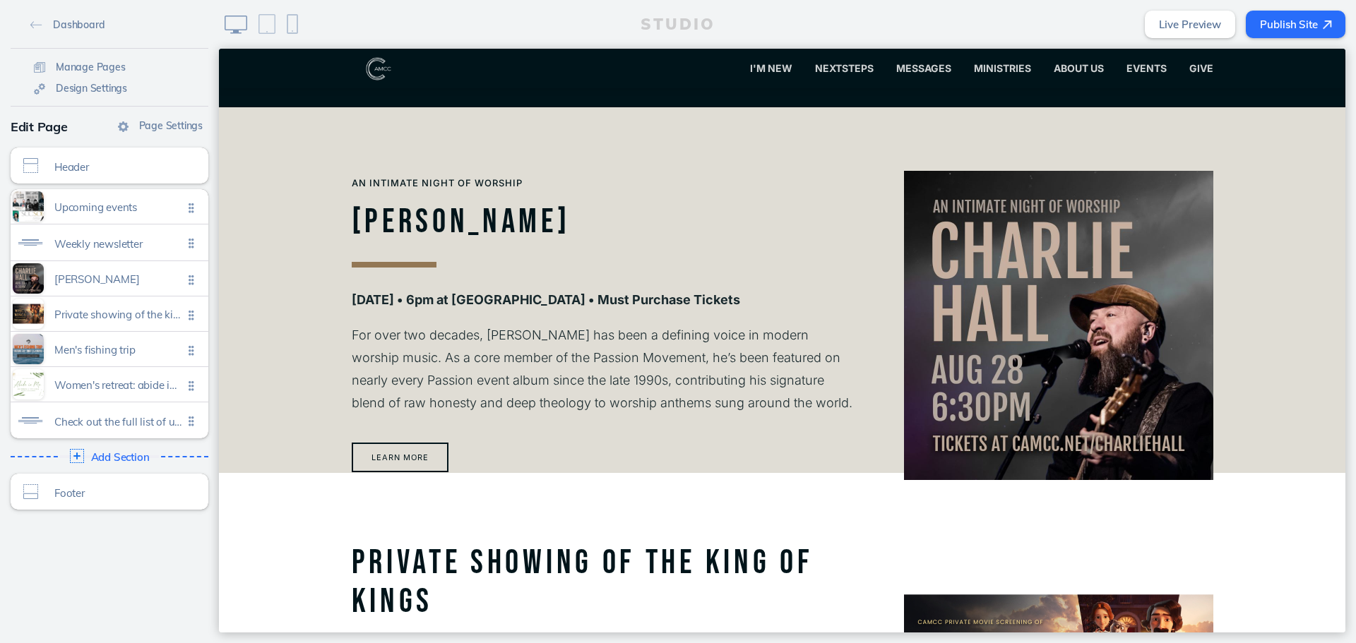
scroll to position [635, 0]
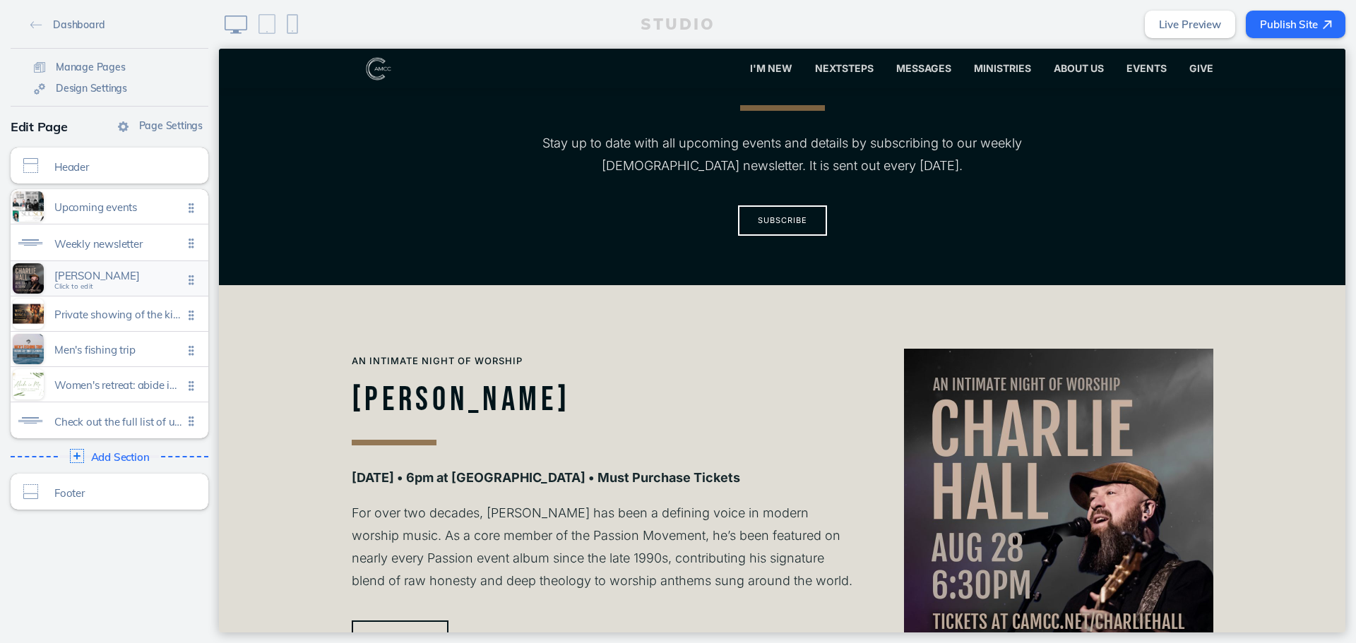
click at [97, 288] on div "Charlie hall Click to edit" at bounding box center [110, 278] width 198 height 35
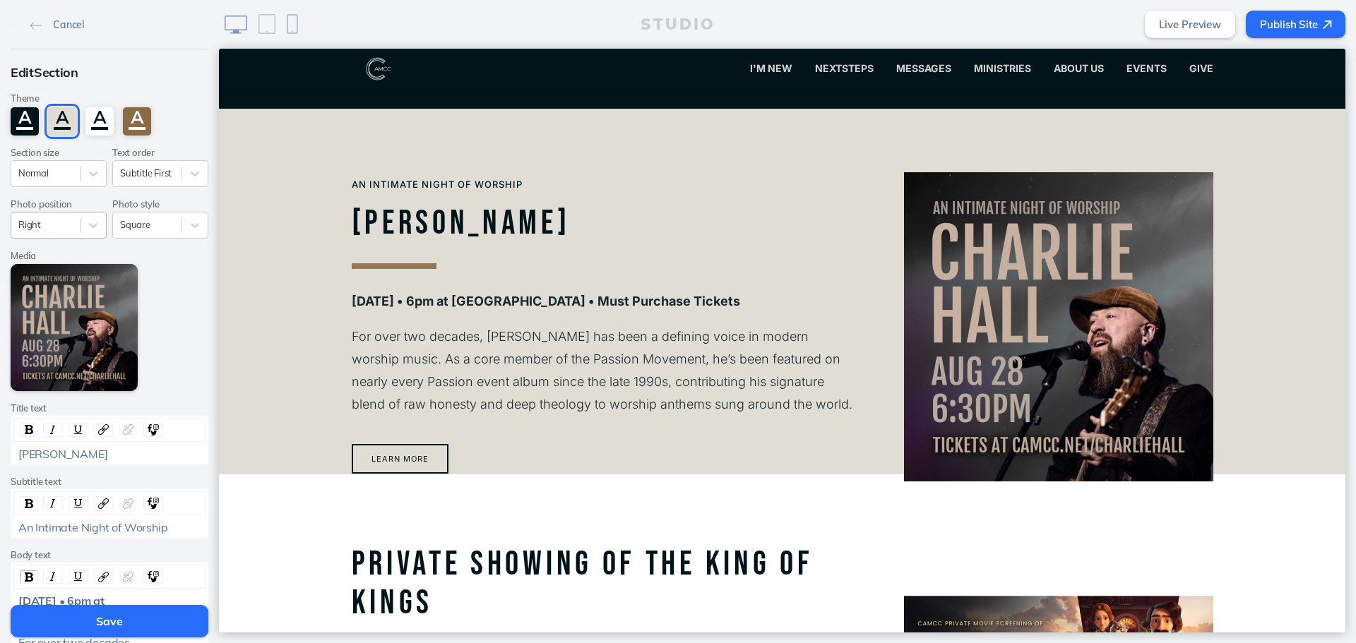
scroll to position [832, 0]
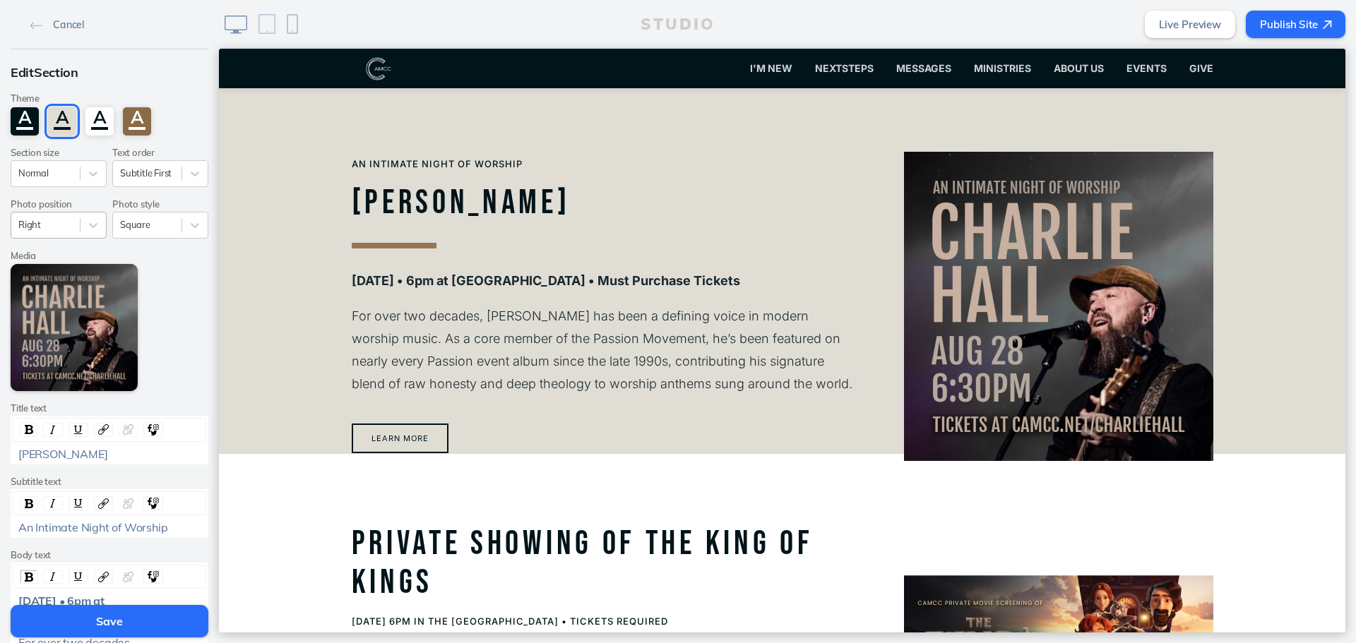
click at [69, 234] on div "Right" at bounding box center [45, 224] width 68 height 19
click at [66, 272] on div "Left" at bounding box center [59, 280] width 96 height 22
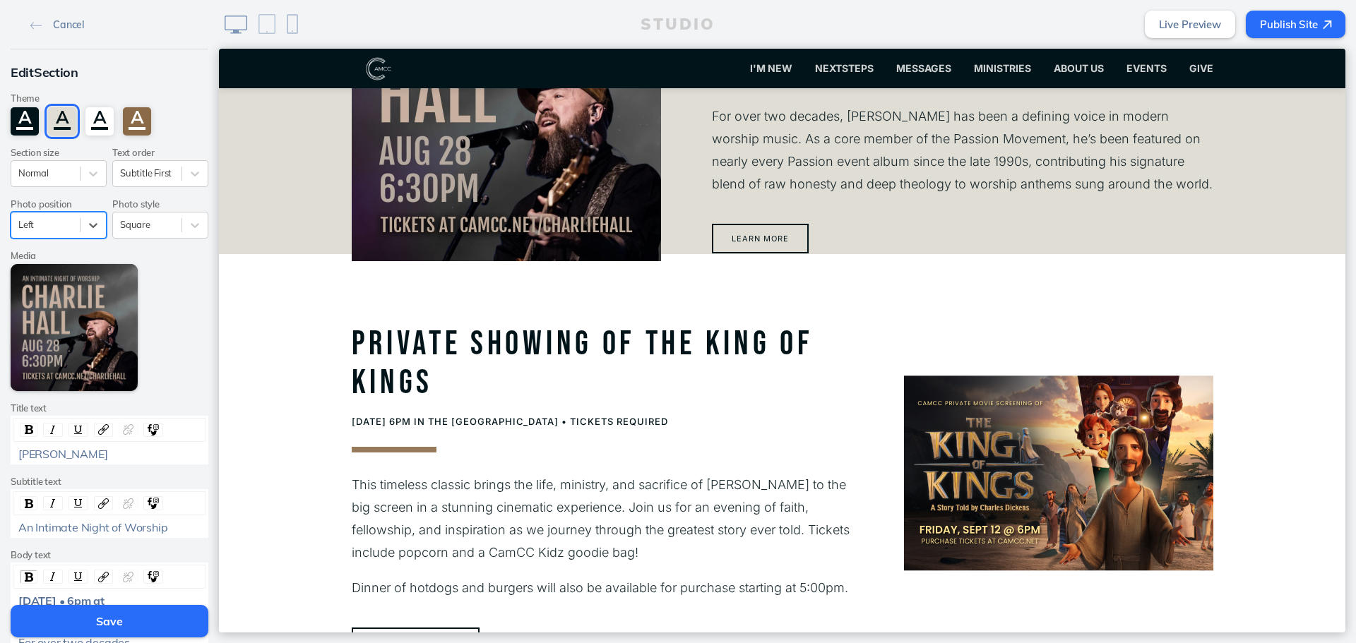
scroll to position [1256, 0]
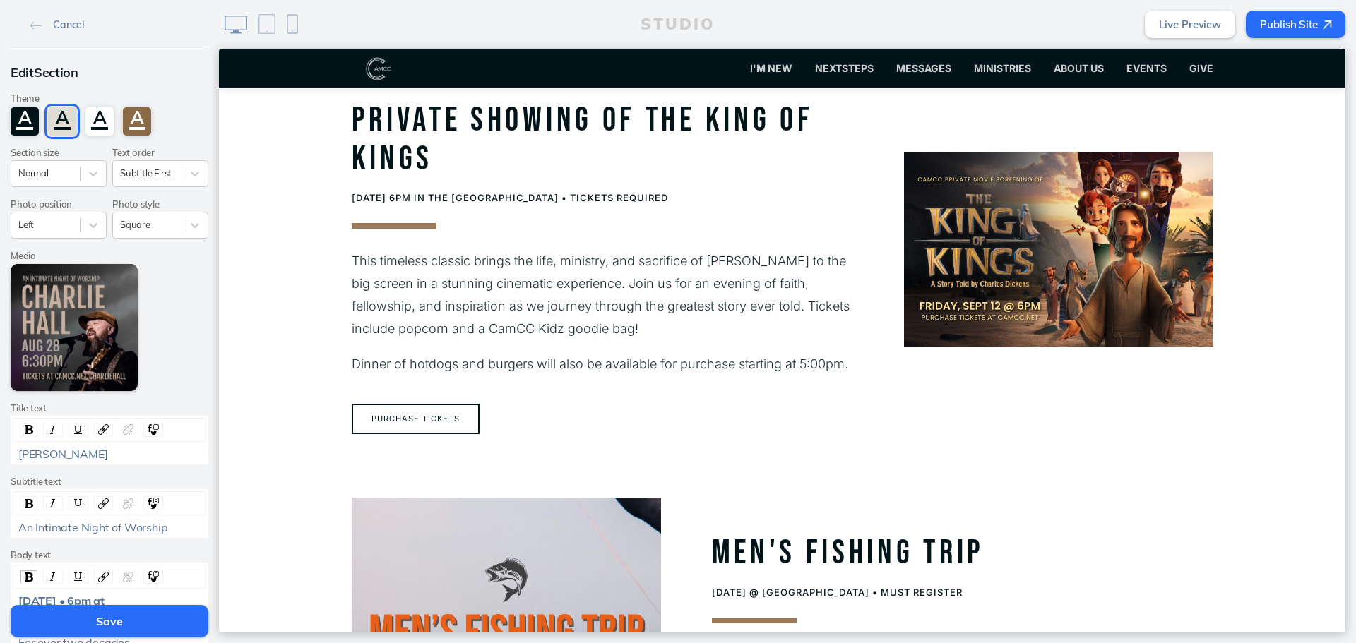
click at [158, 613] on button "Save" at bounding box center [110, 621] width 198 height 32
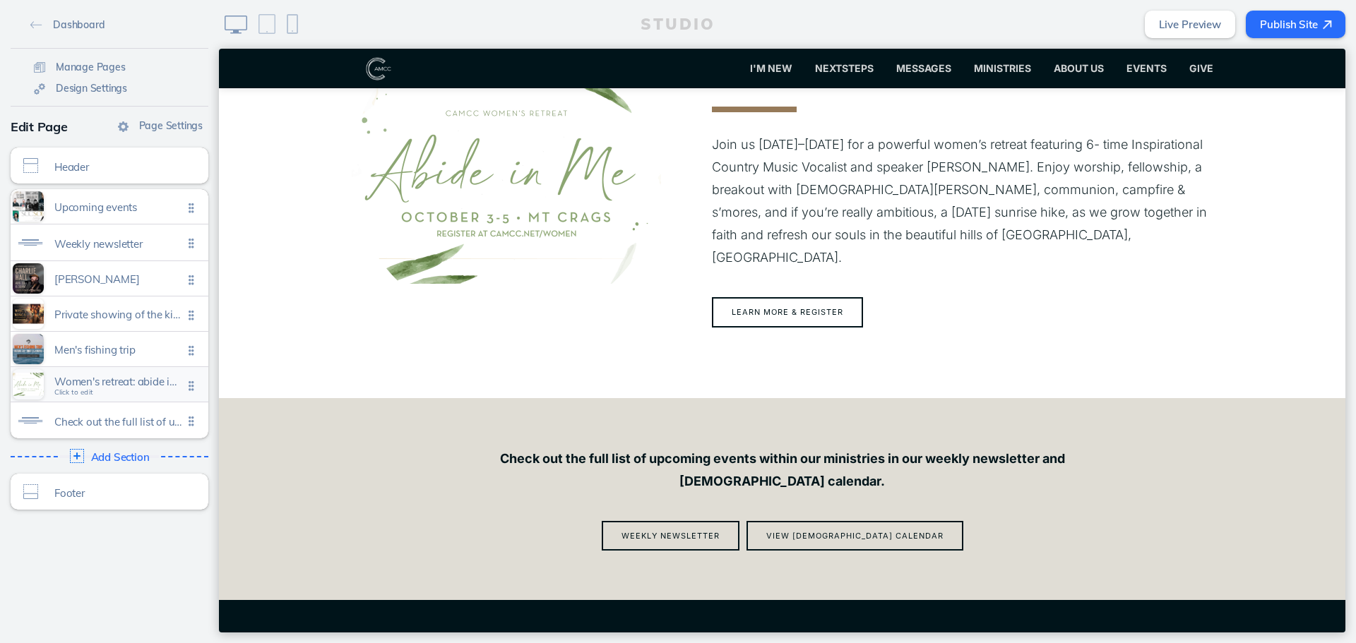
click at [143, 398] on div "Women's retreat: abide in me Click to edit" at bounding box center [110, 384] width 198 height 35
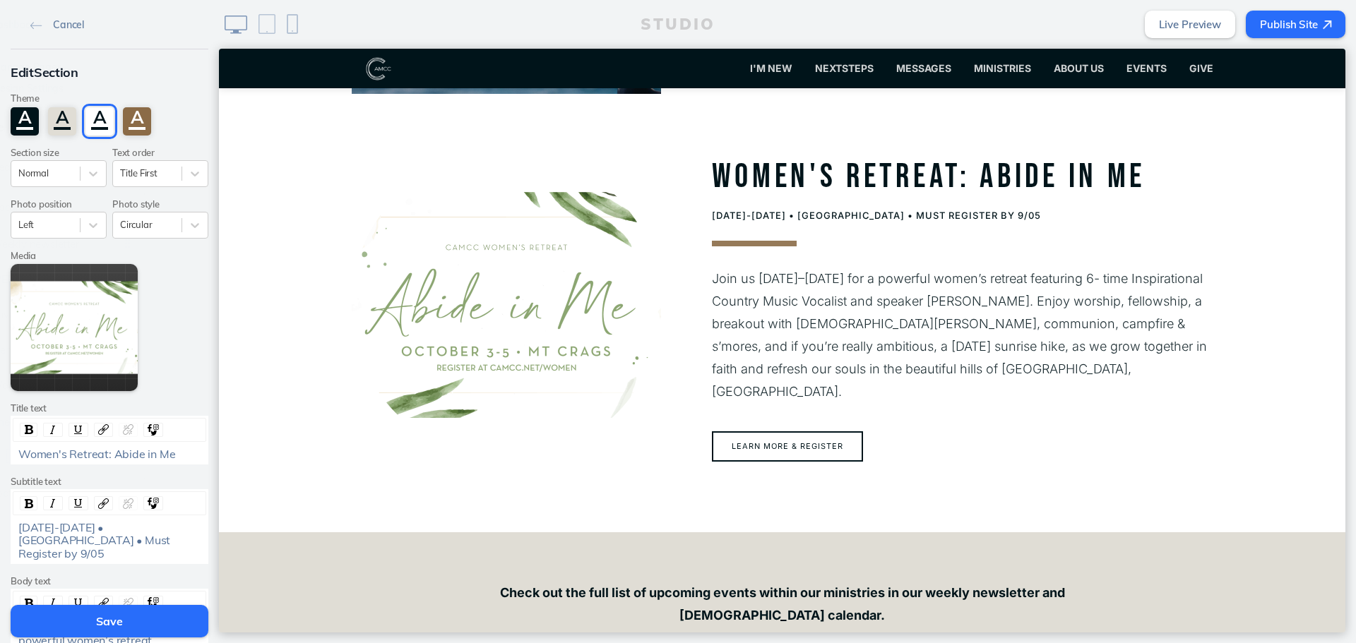
scroll to position [1968, 0]
click at [177, 244] on div "Edit Section Theme A A A A Section size Normal Text order Title First Photo pos…" at bounding box center [109, 487] width 219 height 876
click at [35, 221] on div at bounding box center [45, 224] width 54 height 13
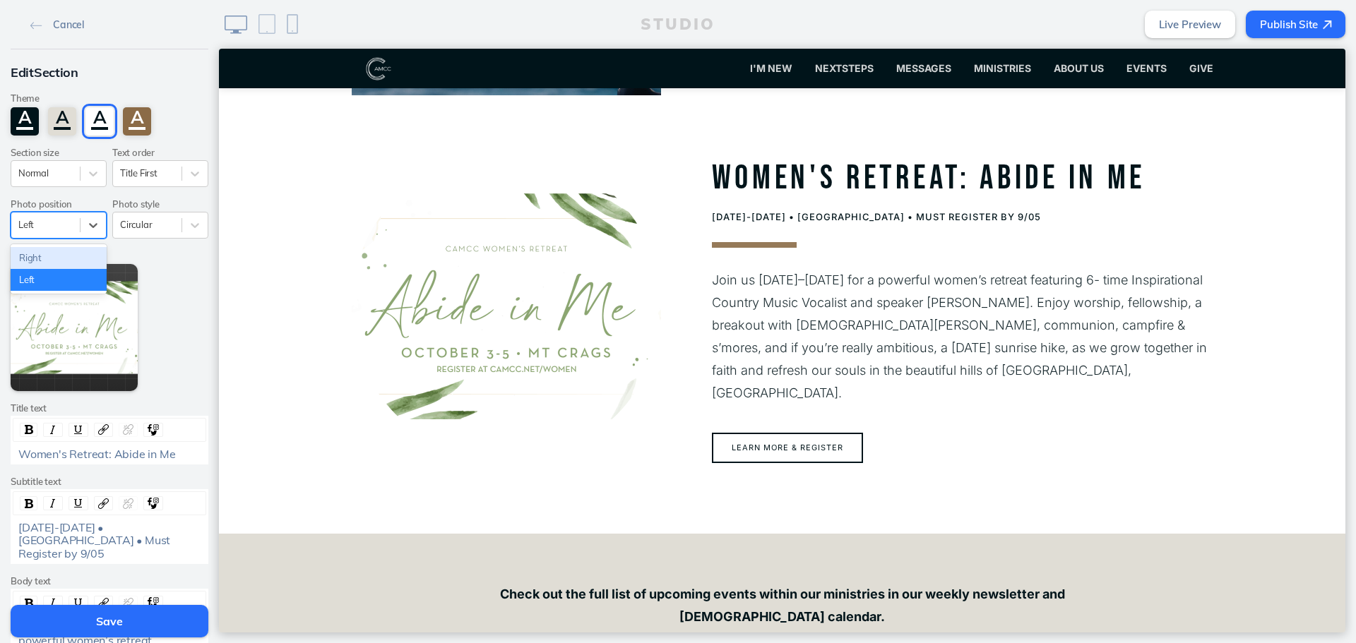
click at [61, 256] on div "Right" at bounding box center [59, 258] width 96 height 22
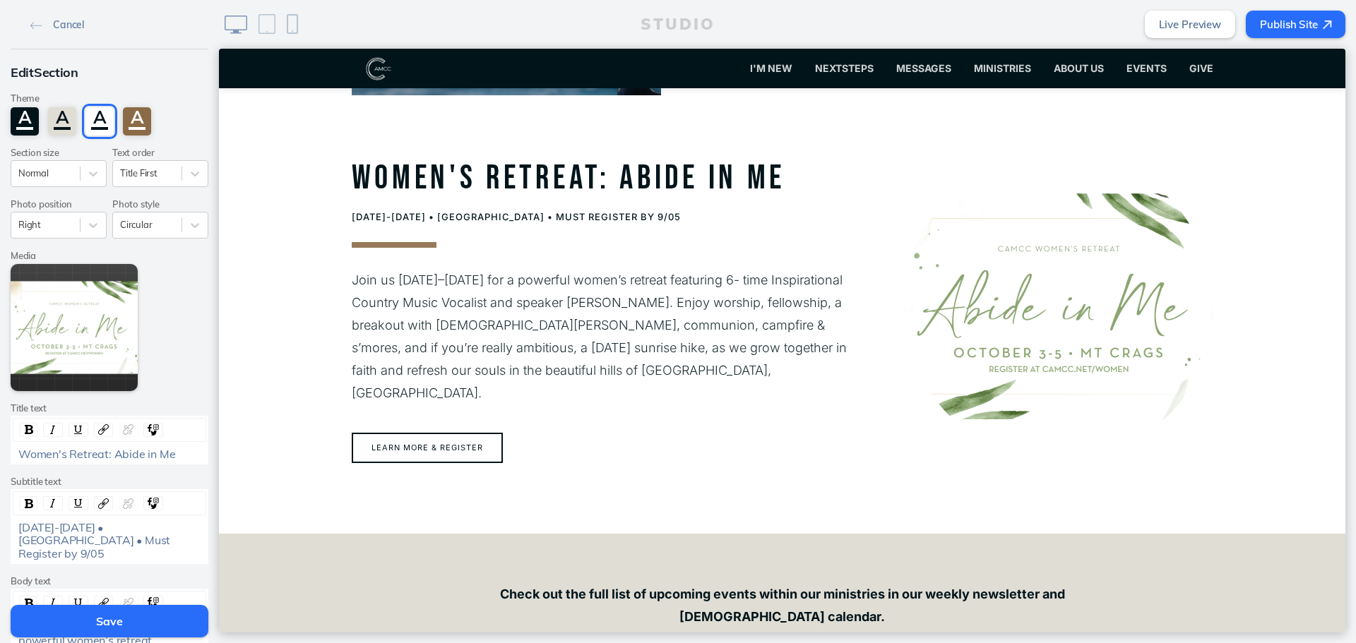
click at [116, 628] on button "Save" at bounding box center [110, 621] width 198 height 32
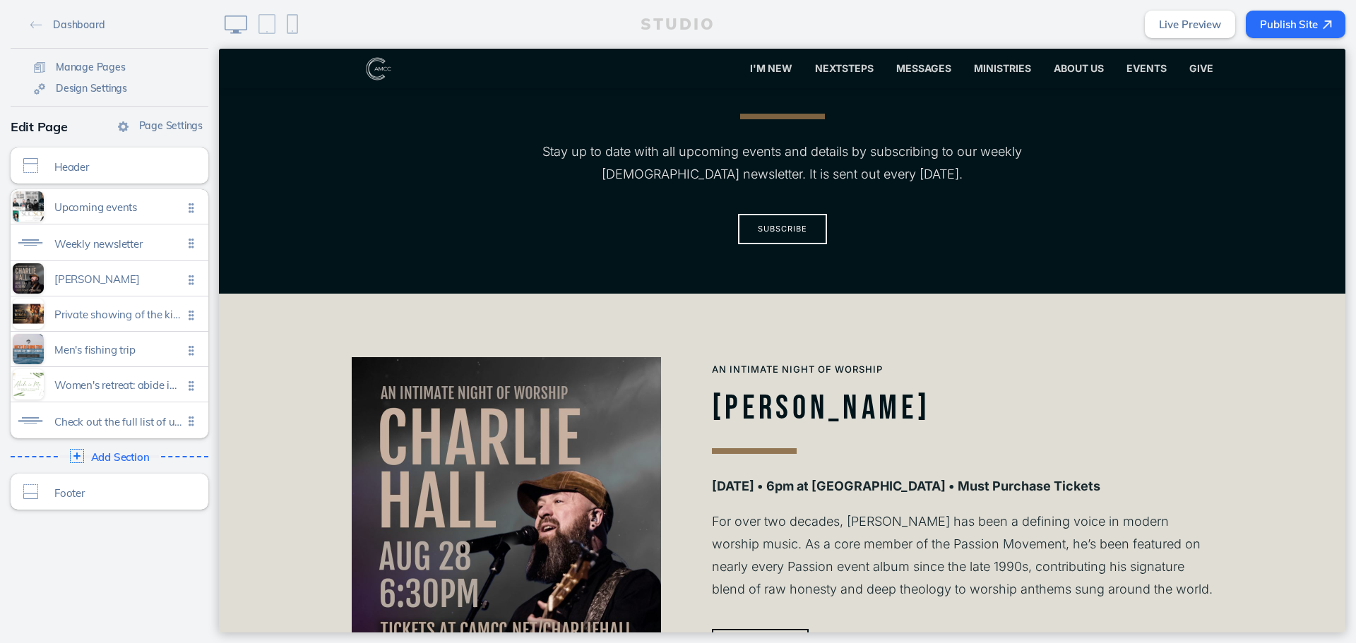
scroll to position [626, 0]
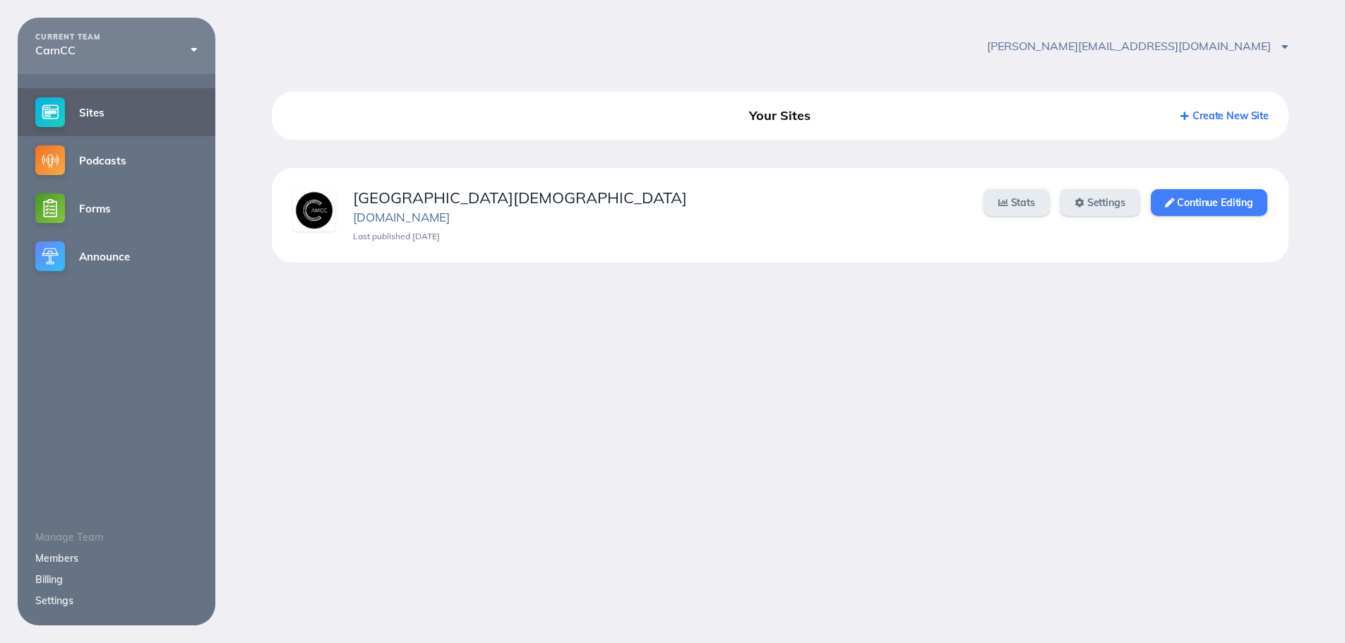
click at [1221, 197] on link "Continue Editing" at bounding box center [1209, 202] width 116 height 27
click at [1186, 204] on link "Continue Editing" at bounding box center [1209, 202] width 116 height 27
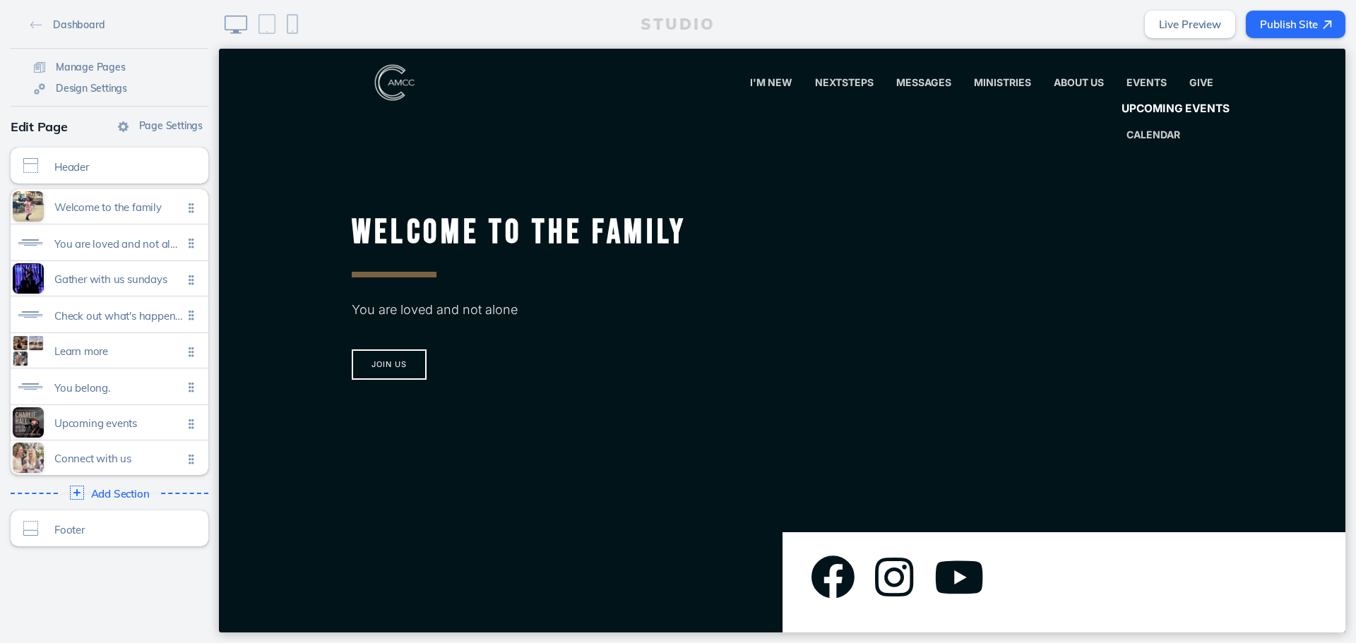
click at [1142, 99] on link "Upcoming Events" at bounding box center [1175, 109] width 133 height 28
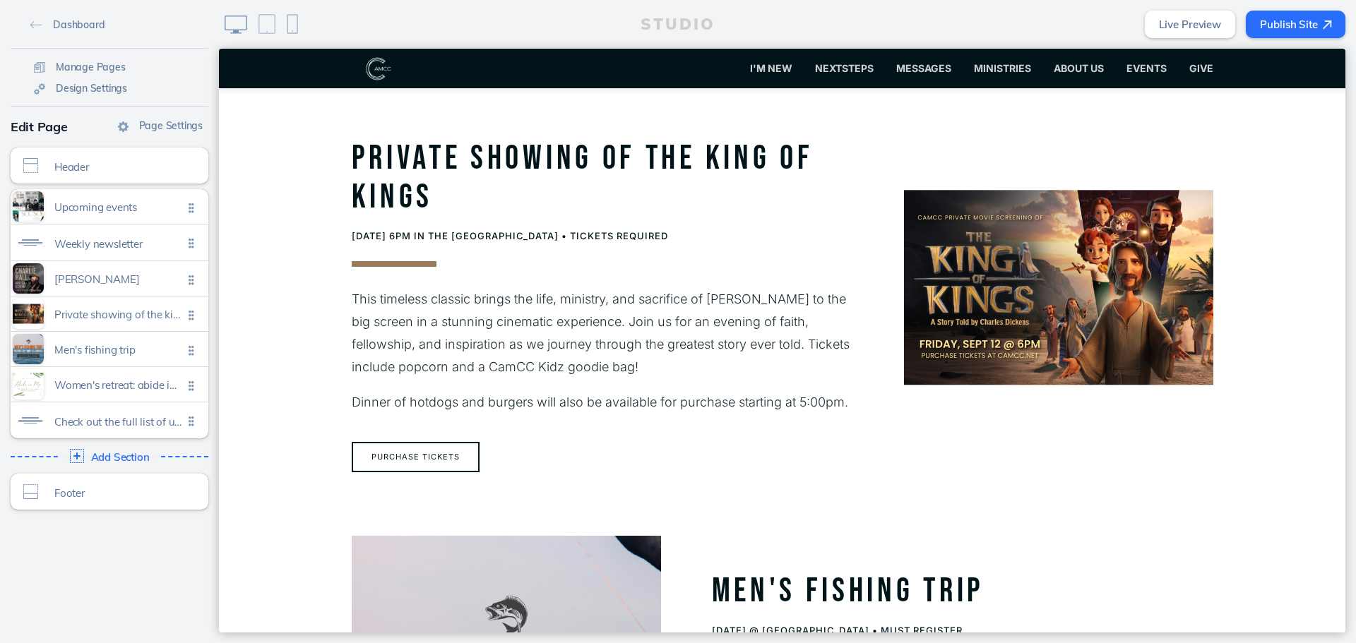
scroll to position [1342, 0]
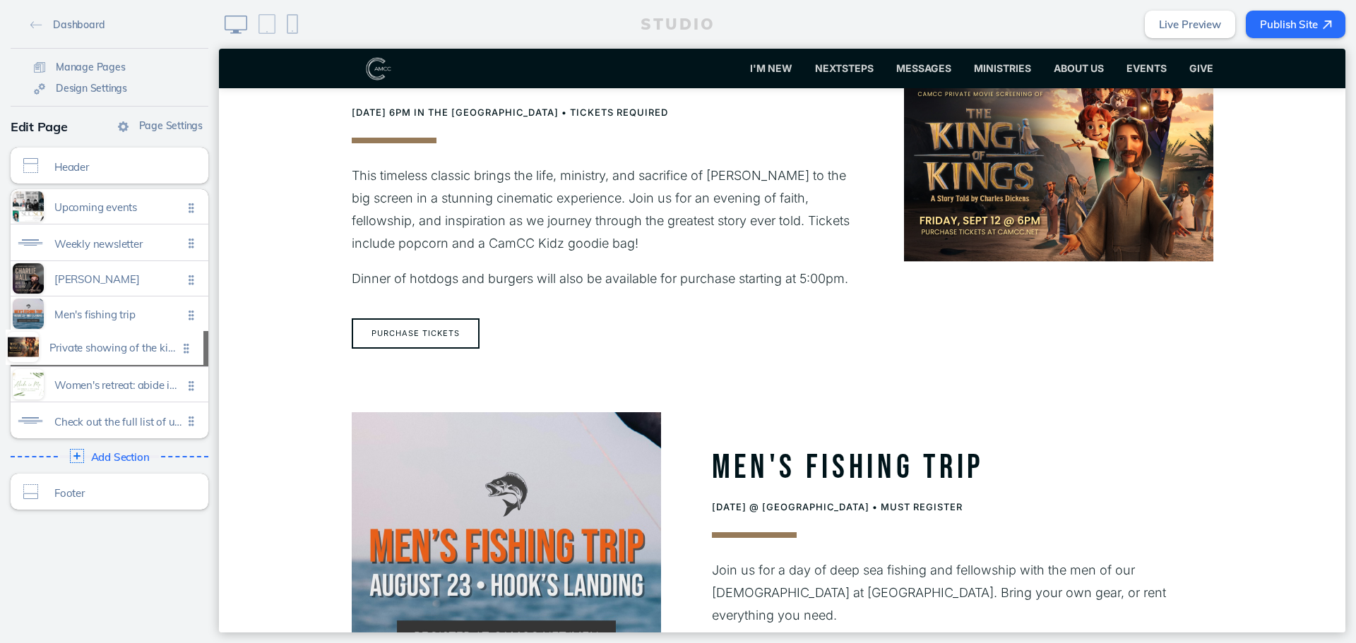
drag, startPoint x: 184, startPoint y: 313, endPoint x: 184, endPoint y: 347, distance: 33.9
click at [184, 347] on ul "Upcoming events Click to edit Weekly newsletter Click to edit [PERSON_NAME] Cli…" at bounding box center [110, 313] width 198 height 249
drag, startPoint x: 189, startPoint y: 317, endPoint x: 188, endPoint y: 362, distance: 45.2
click at [188, 362] on ul "Upcoming events Click to edit Weekly newsletter Click to edit [PERSON_NAME] Cli…" at bounding box center [110, 313] width 198 height 249
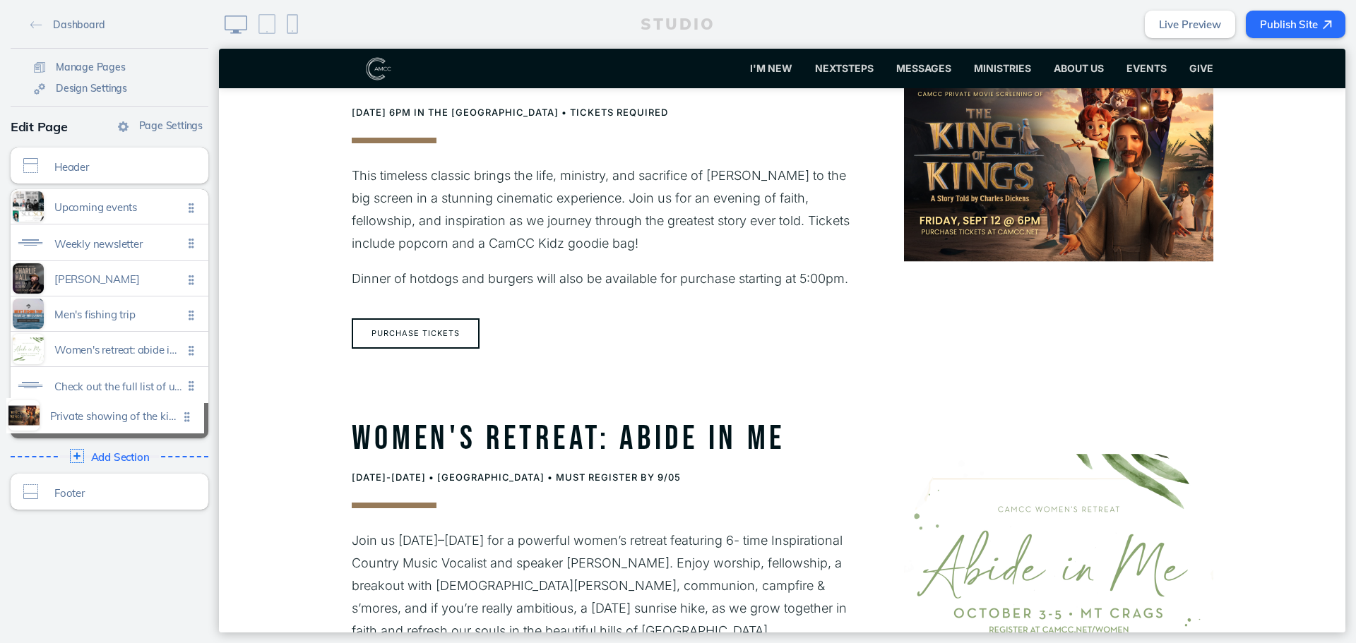
drag, startPoint x: 191, startPoint y: 318, endPoint x: 191, endPoint y: 424, distance: 105.2
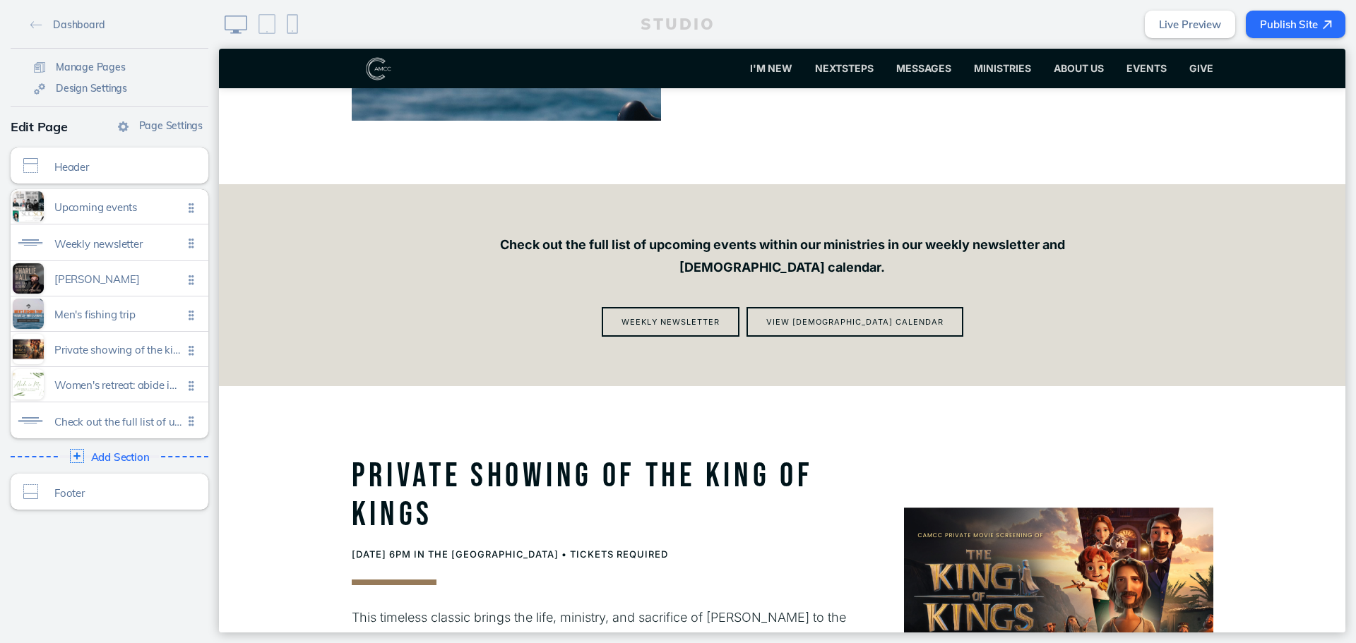
scroll to position [2067, 0]
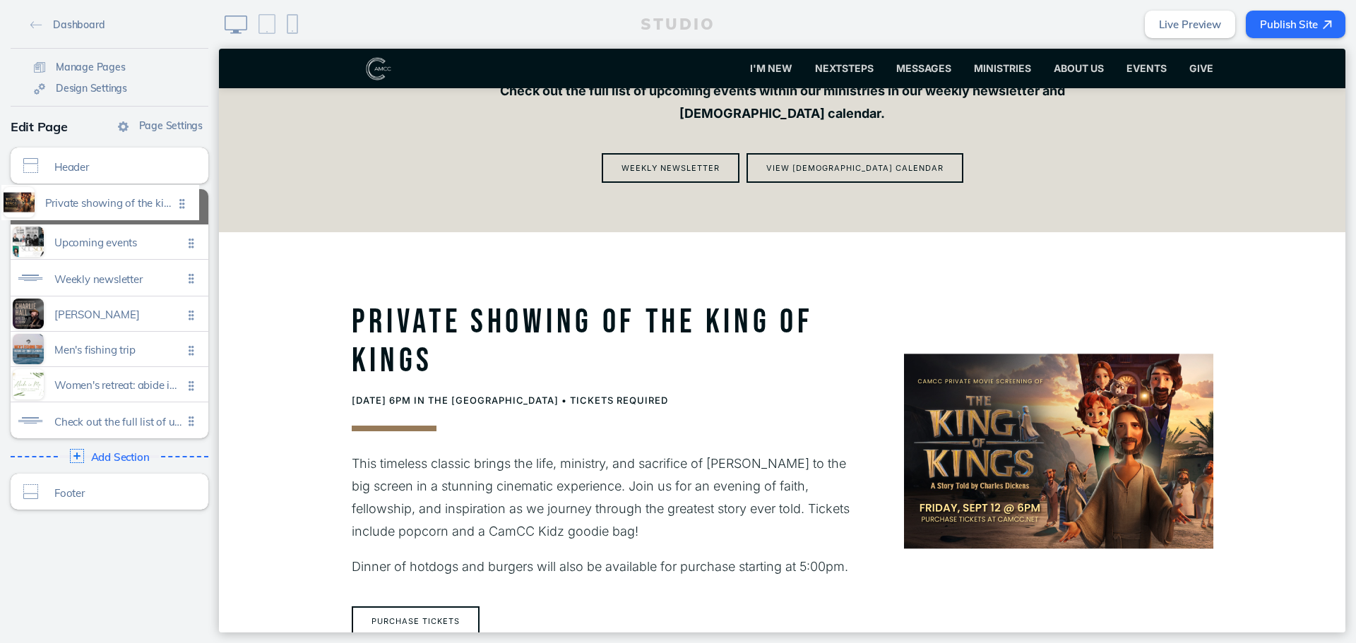
drag, startPoint x: 194, startPoint y: 357, endPoint x: 190, endPoint y: 215, distance: 142.0
click at [190, 215] on ul "Upcoming events Click to edit Weekly newsletter Click to edit Charlie hall Clic…" at bounding box center [110, 313] width 198 height 249
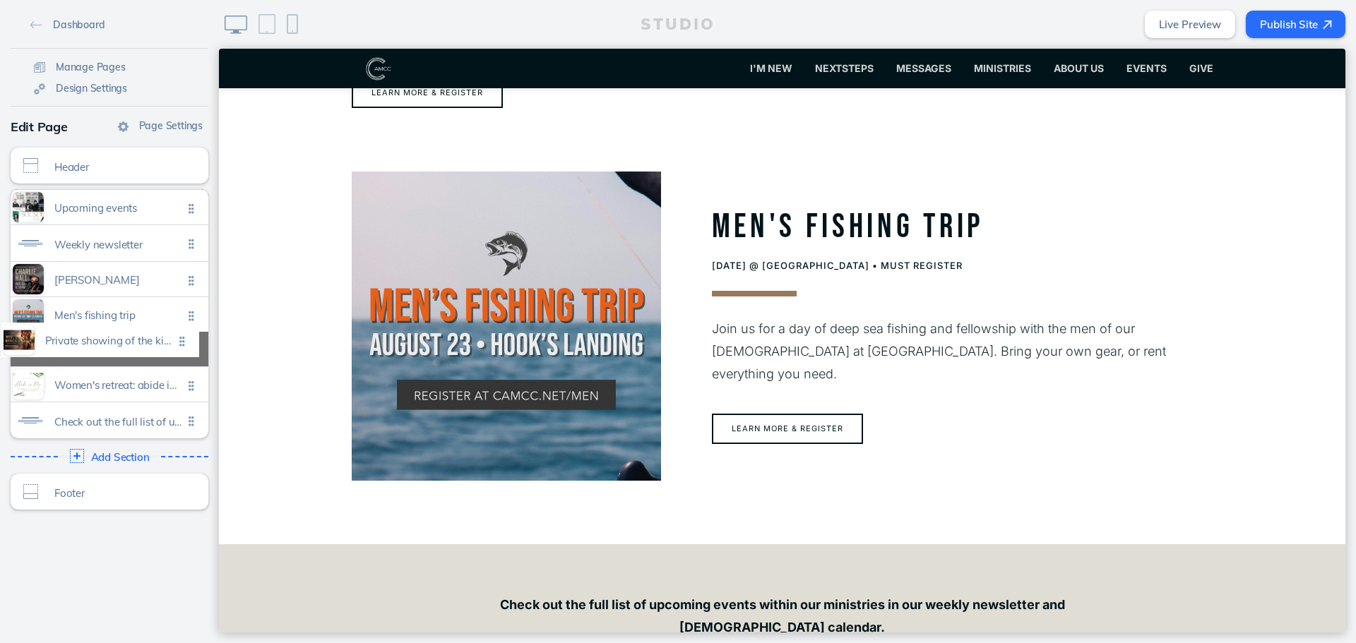
drag, startPoint x: 189, startPoint y: 212, endPoint x: 185, endPoint y: 353, distance: 141.3
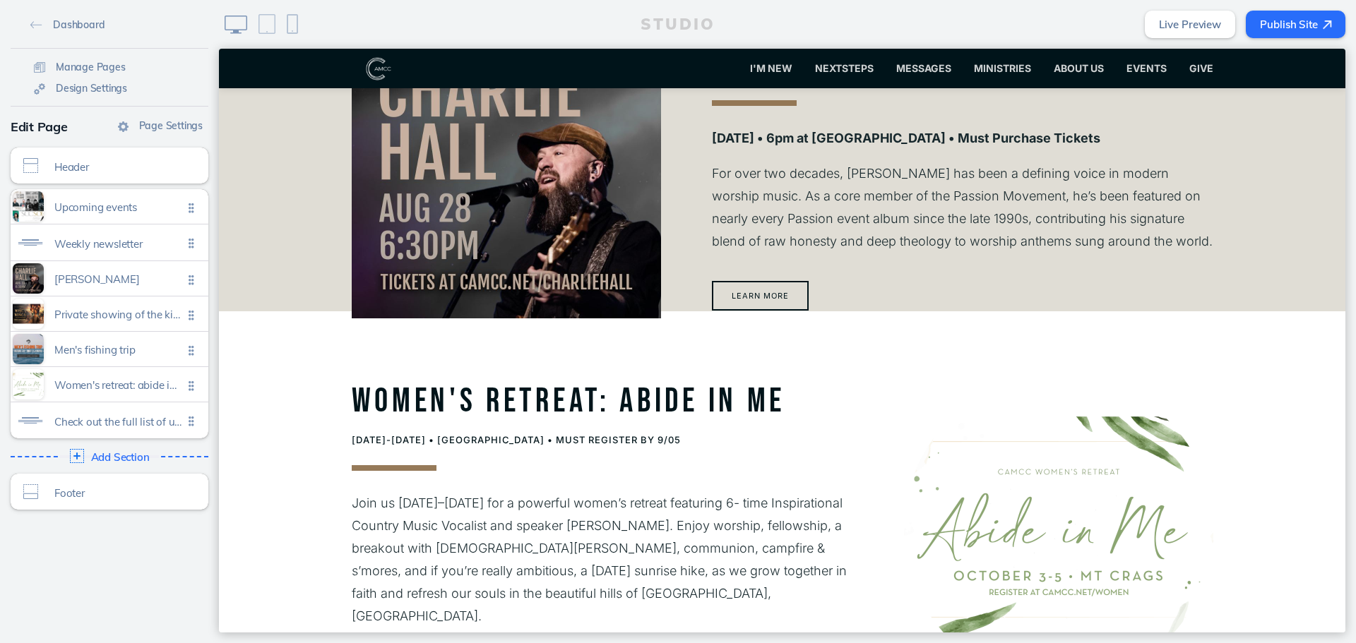
scroll to position [1079, 0]
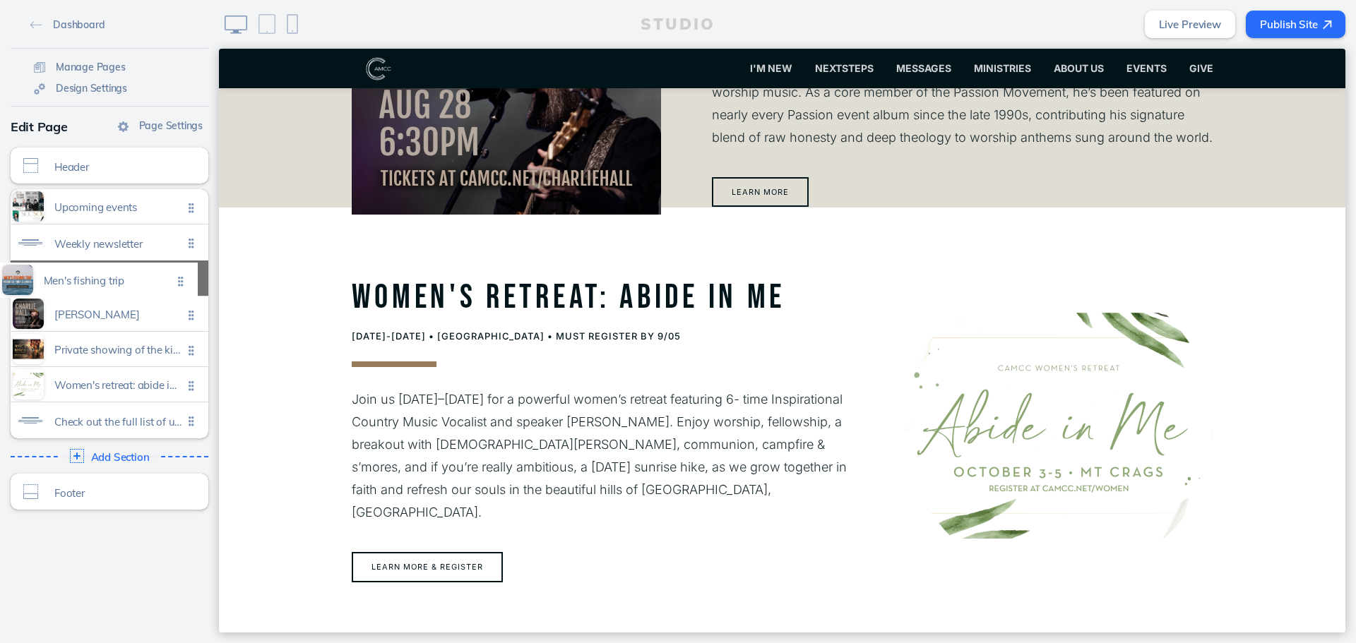
drag, startPoint x: 184, startPoint y: 357, endPoint x: 179, endPoint y: 289, distance: 68.7
click at [179, 289] on ul "Upcoming events Click to edit Weekly newsletter Click to edit Charlie hall Clic…" at bounding box center [110, 313] width 198 height 249
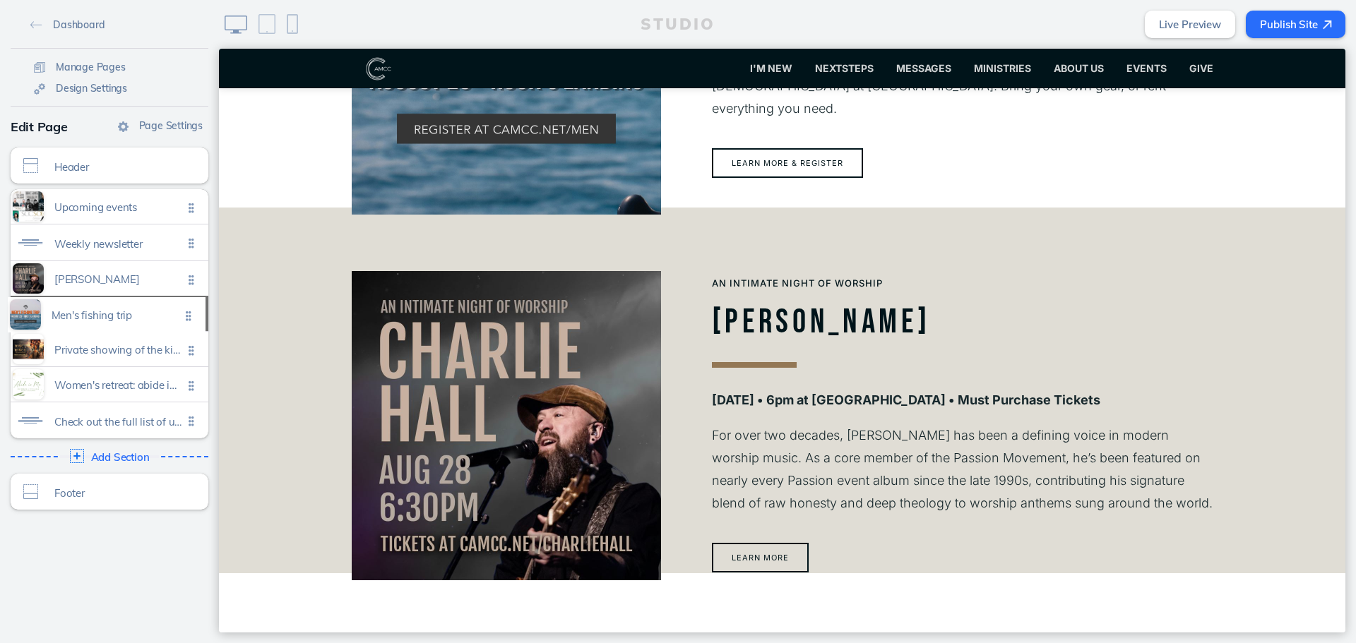
drag, startPoint x: 181, startPoint y: 280, endPoint x: 184, endPoint y: 317, distance: 36.8
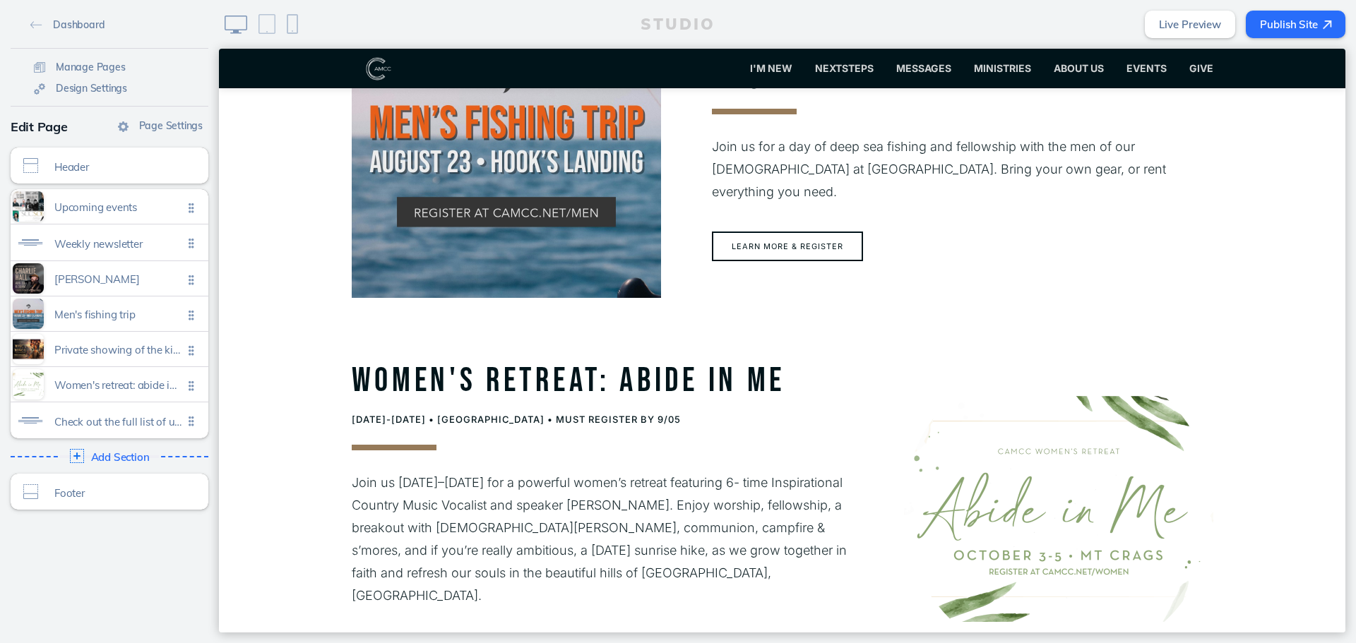
scroll to position [1644, 0]
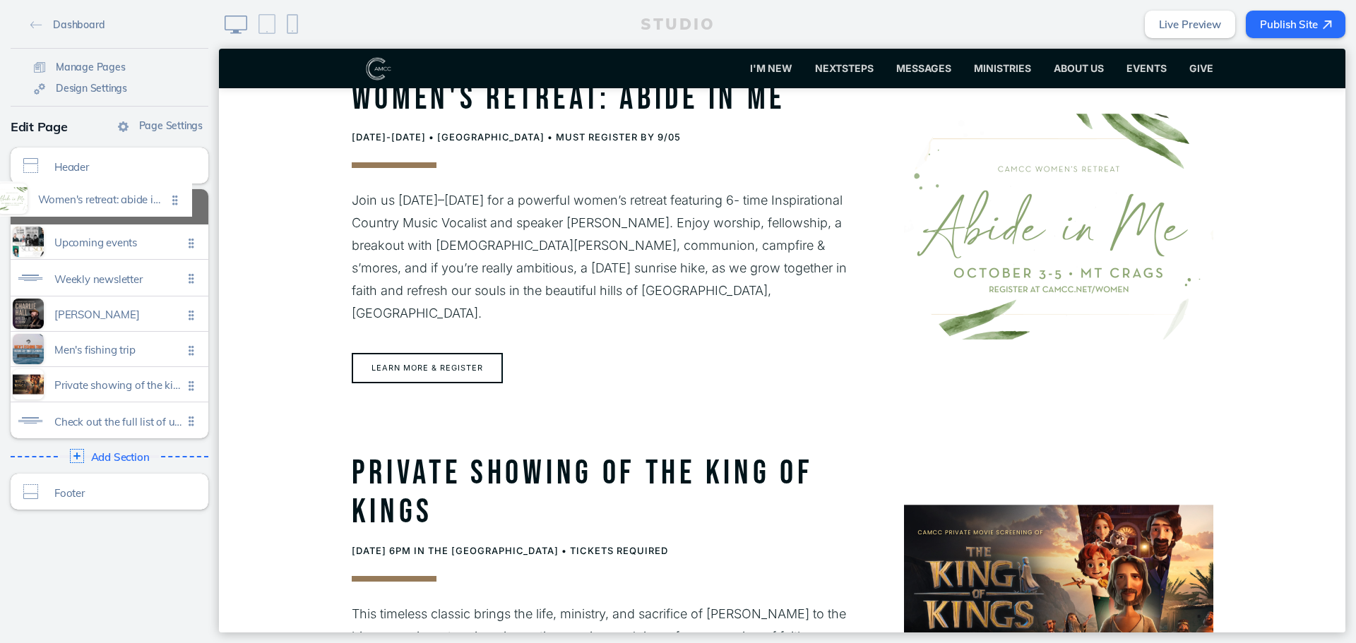
drag, startPoint x: 184, startPoint y: 378, endPoint x: 173, endPoint y: 193, distance: 185.3
click at [173, 193] on ul "Upcoming events Click to edit Weekly newsletter Click to edit [PERSON_NAME] Cli…" at bounding box center [110, 313] width 198 height 249
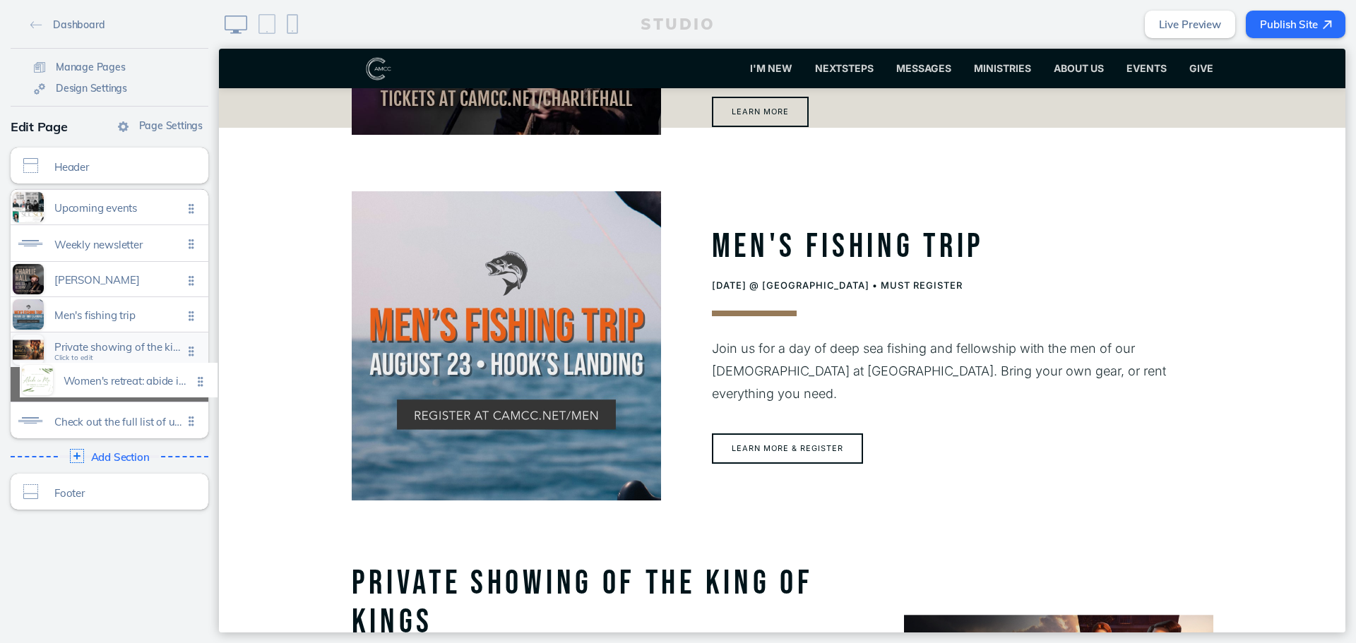
drag, startPoint x: 181, startPoint y: 203, endPoint x: 195, endPoint y: 377, distance: 174.3
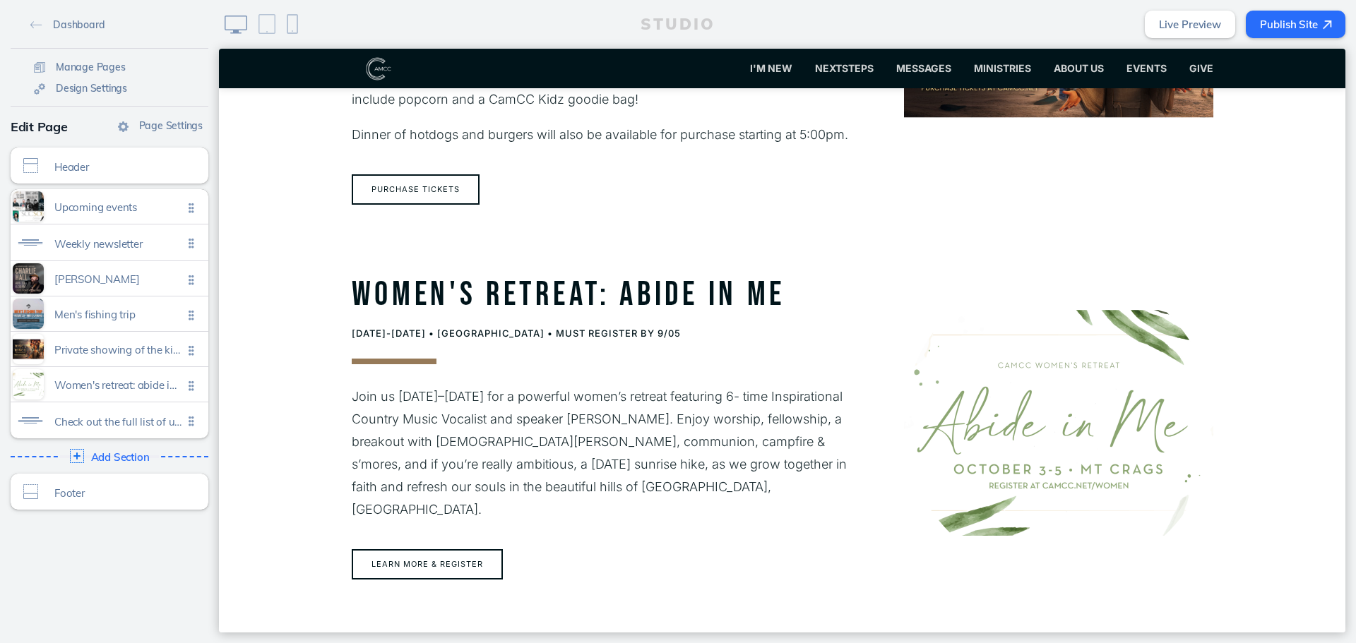
scroll to position [1856, 0]
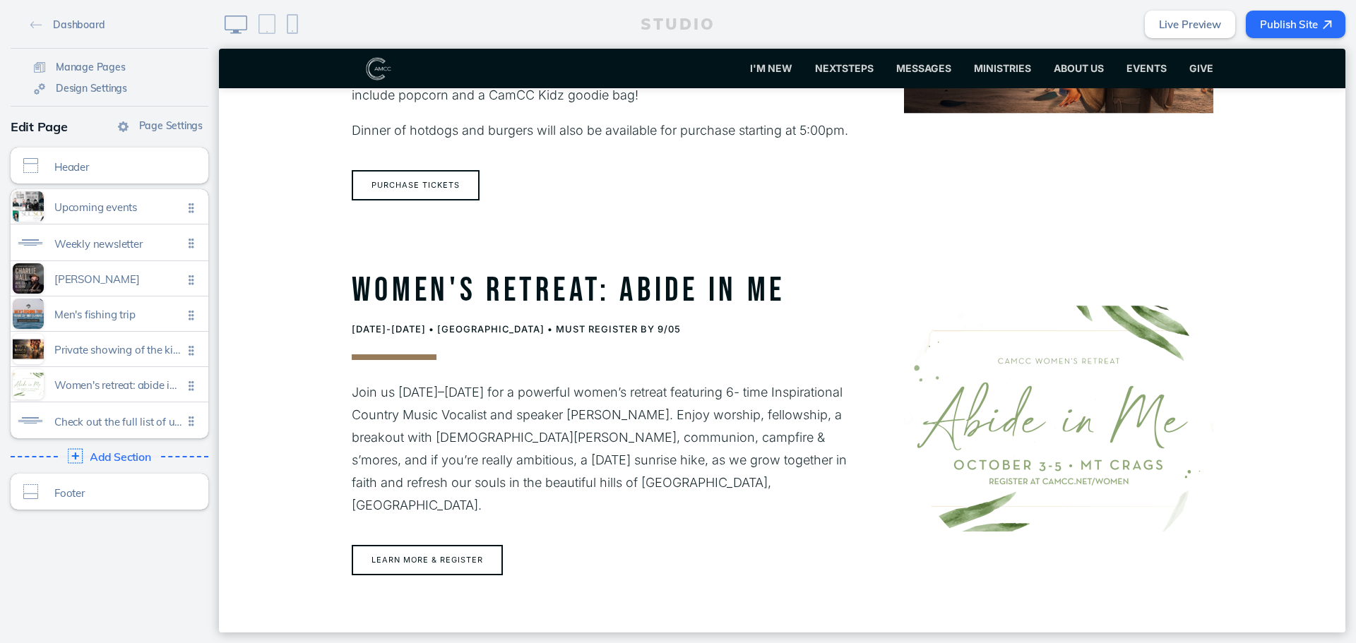
click at [138, 448] on div "Add Section Click to edit" at bounding box center [110, 456] width 208 height 25
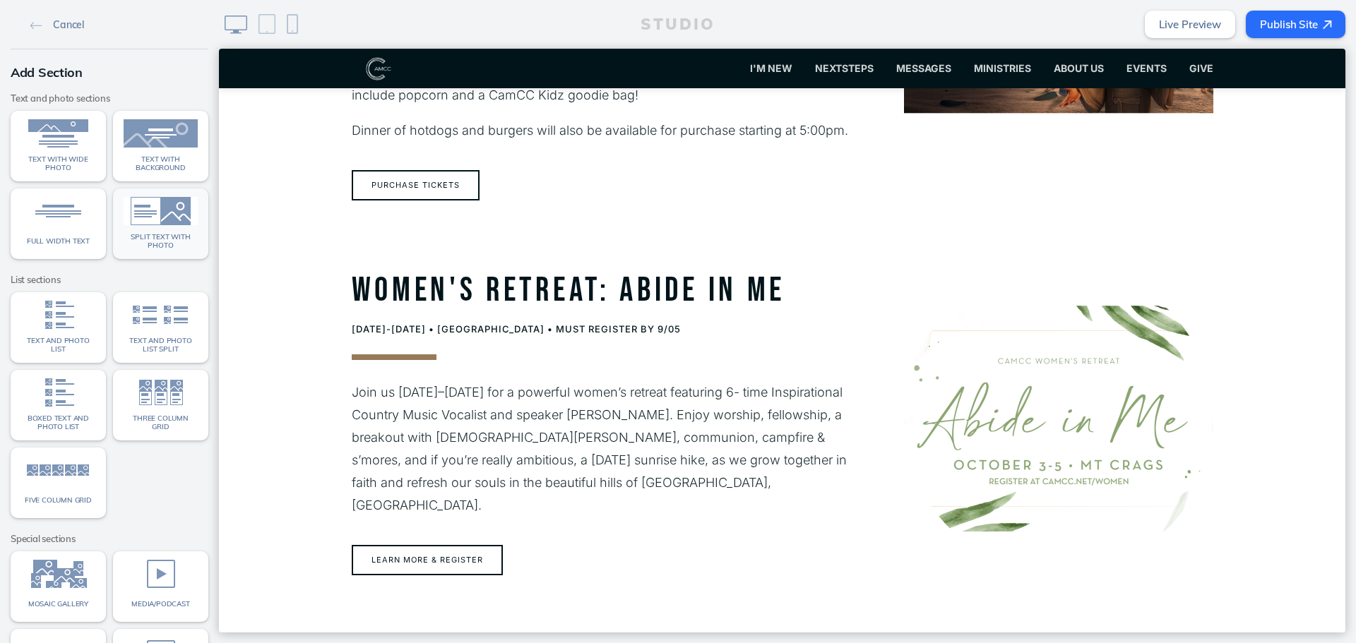
click at [169, 248] on span "Split text with photo" at bounding box center [161, 241] width 74 height 16
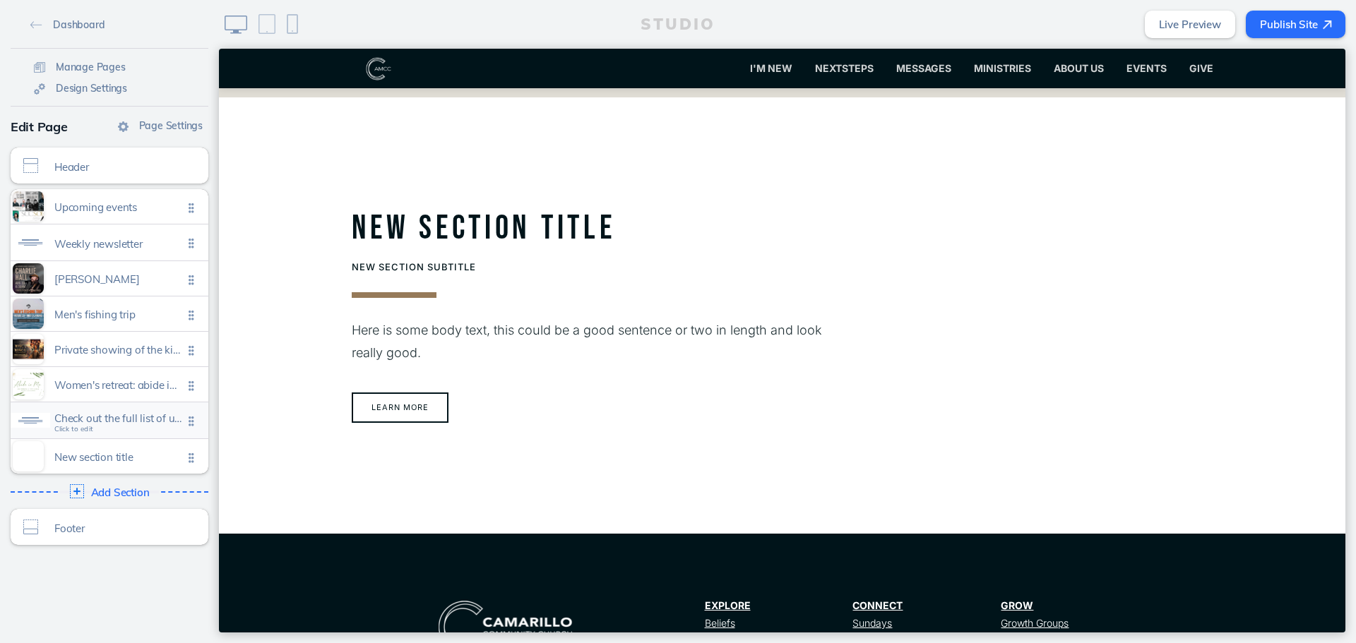
click at [115, 424] on span "Check out the full list of upcoming events within our ministries in our weekly …" at bounding box center [118, 418] width 129 height 12
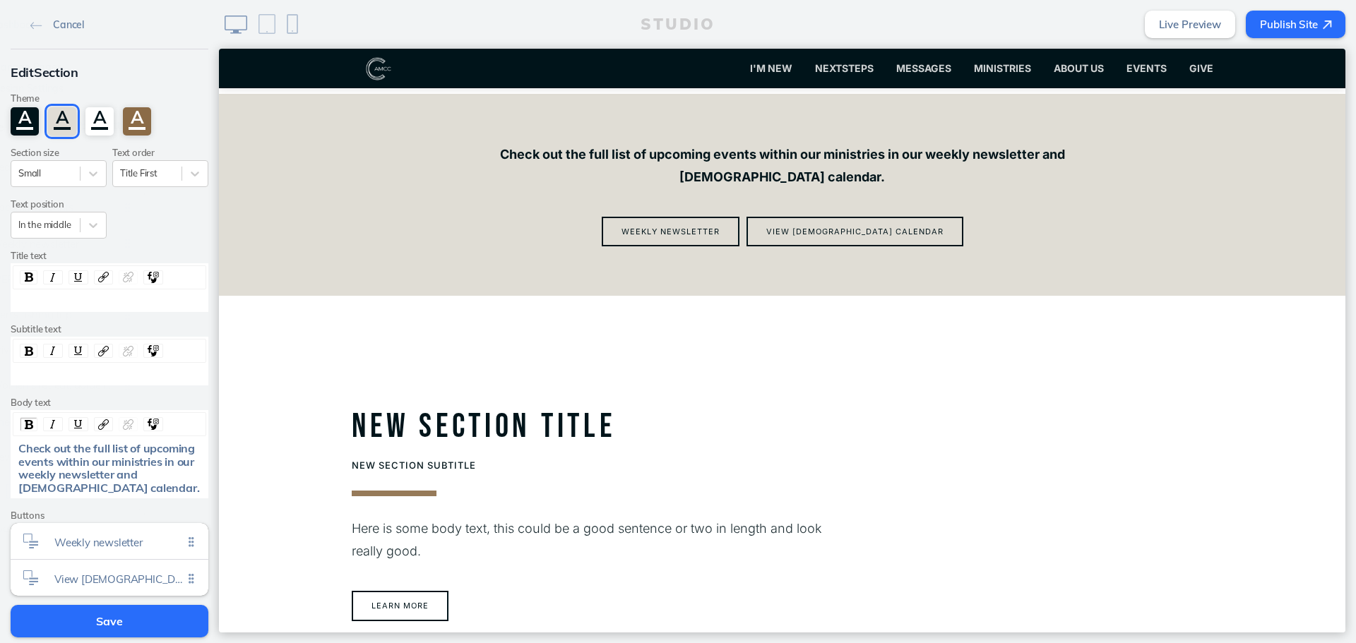
scroll to position [2404, 0]
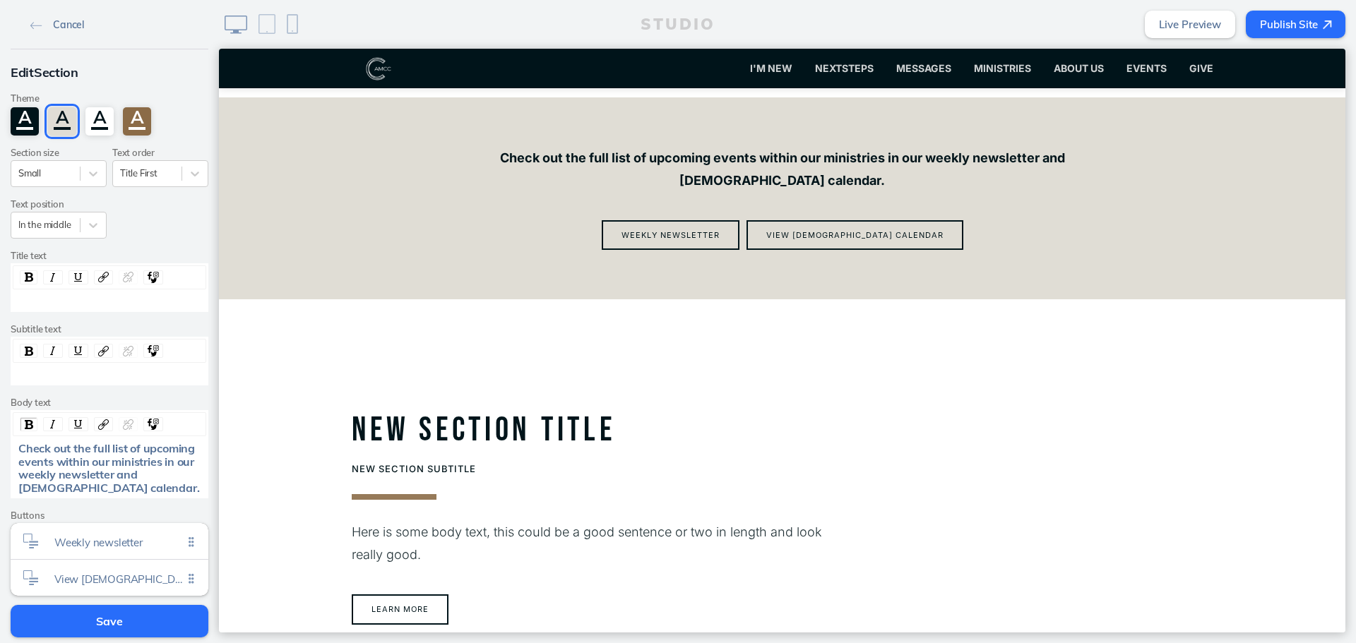
click at [50, 17] on link "Cancel" at bounding box center [57, 23] width 65 height 21
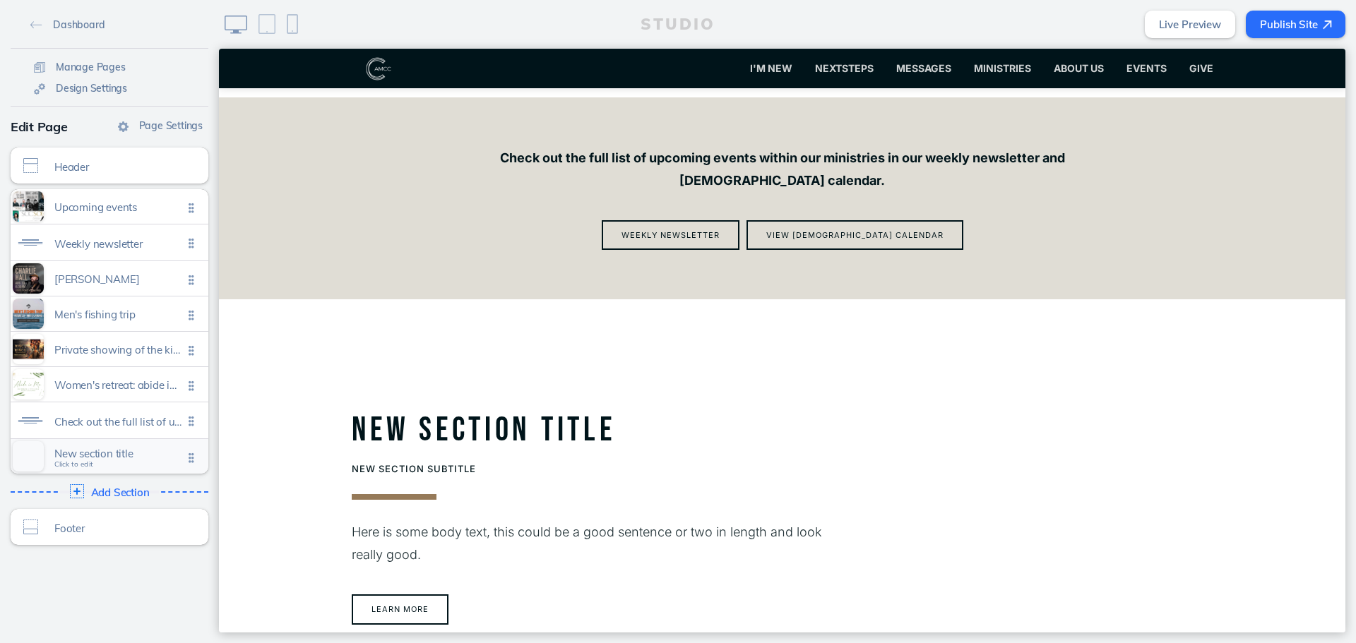
click at [99, 454] on span "New section title" at bounding box center [118, 454] width 129 height 12
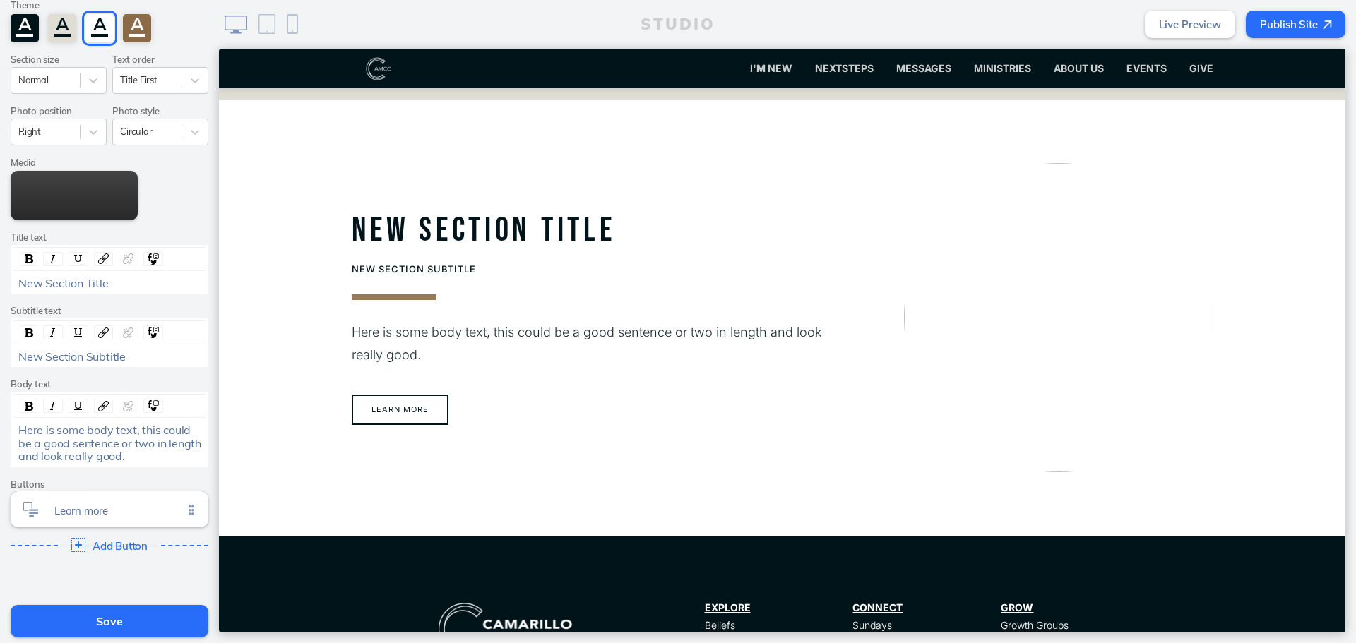
scroll to position [2606, 0]
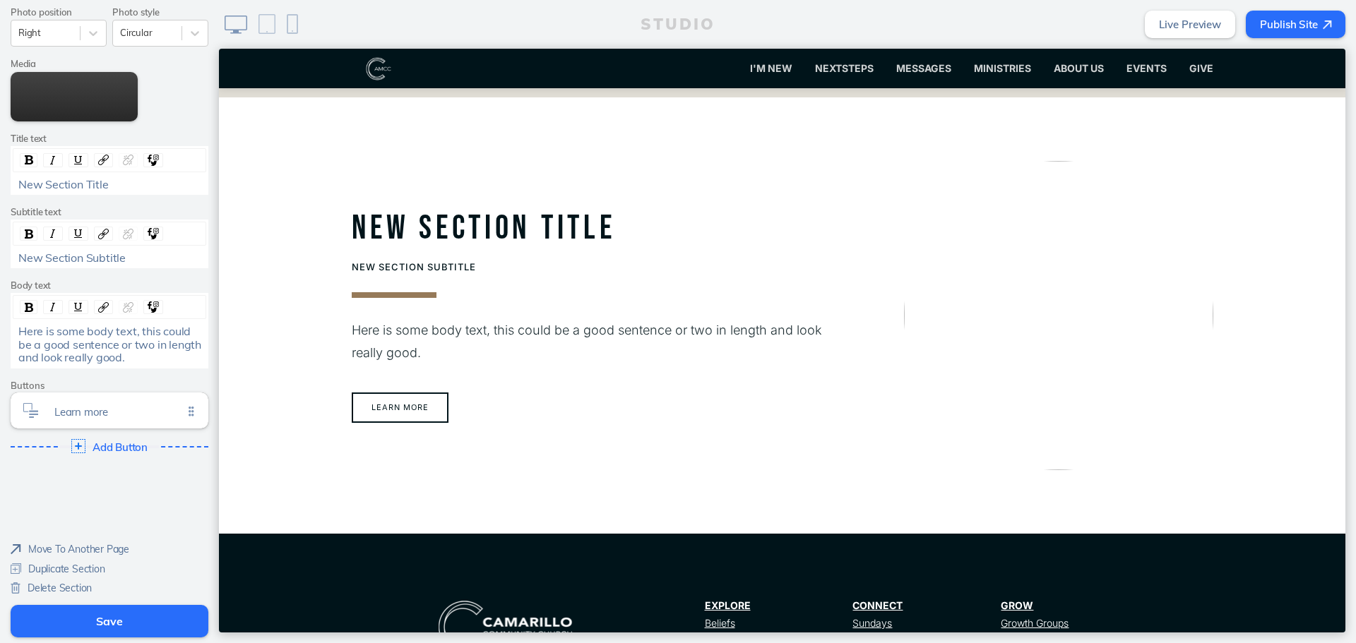
click at [69, 592] on span "Delete Section" at bounding box center [60, 588] width 64 height 13
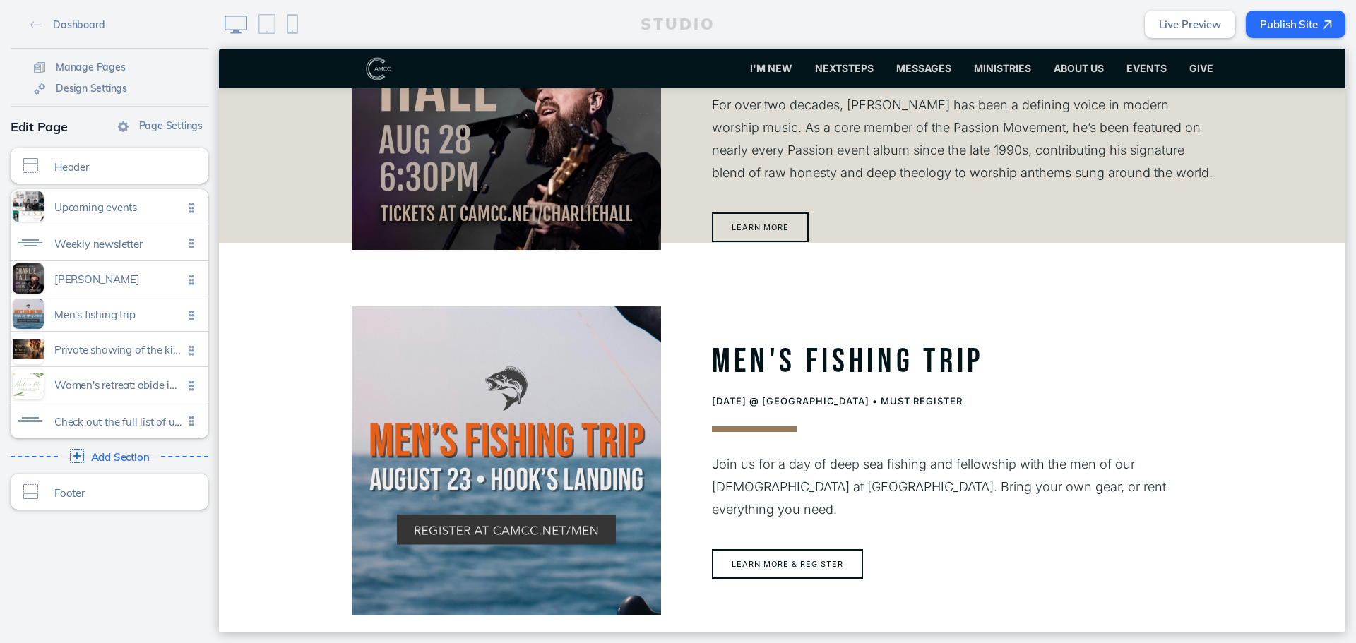
scroll to position [868, 0]
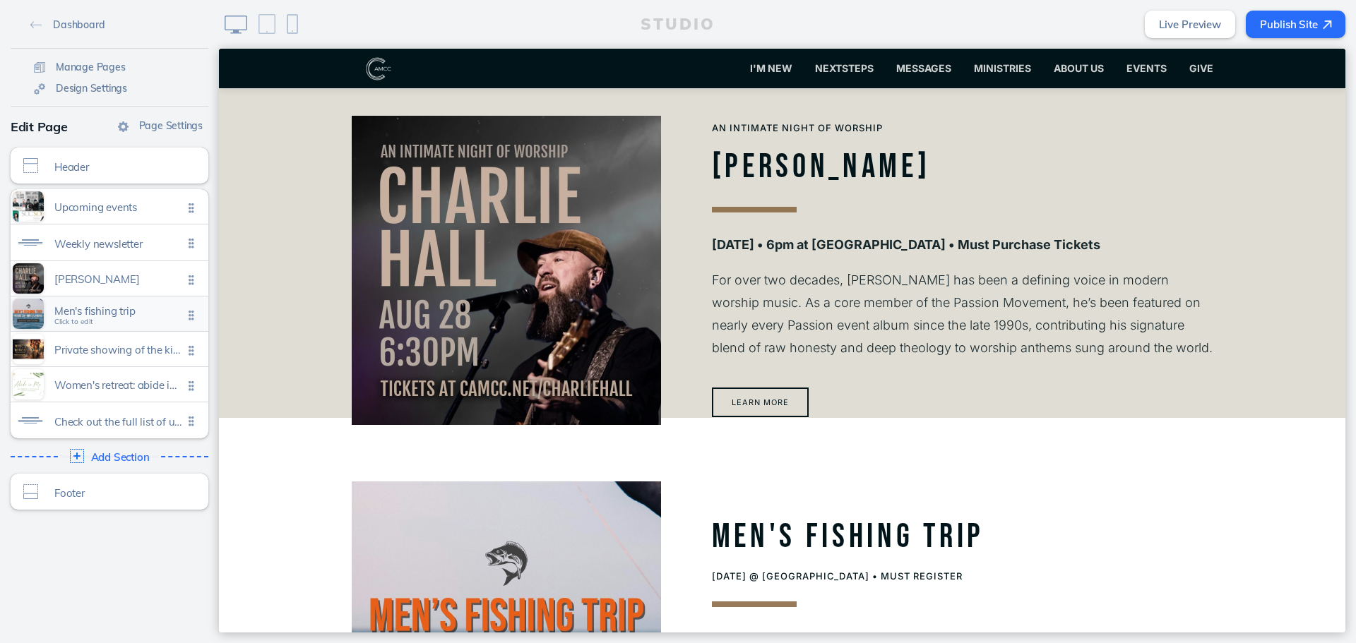
click at [124, 316] on span "Men's fishing trip Click to edit" at bounding box center [118, 315] width 129 height 12
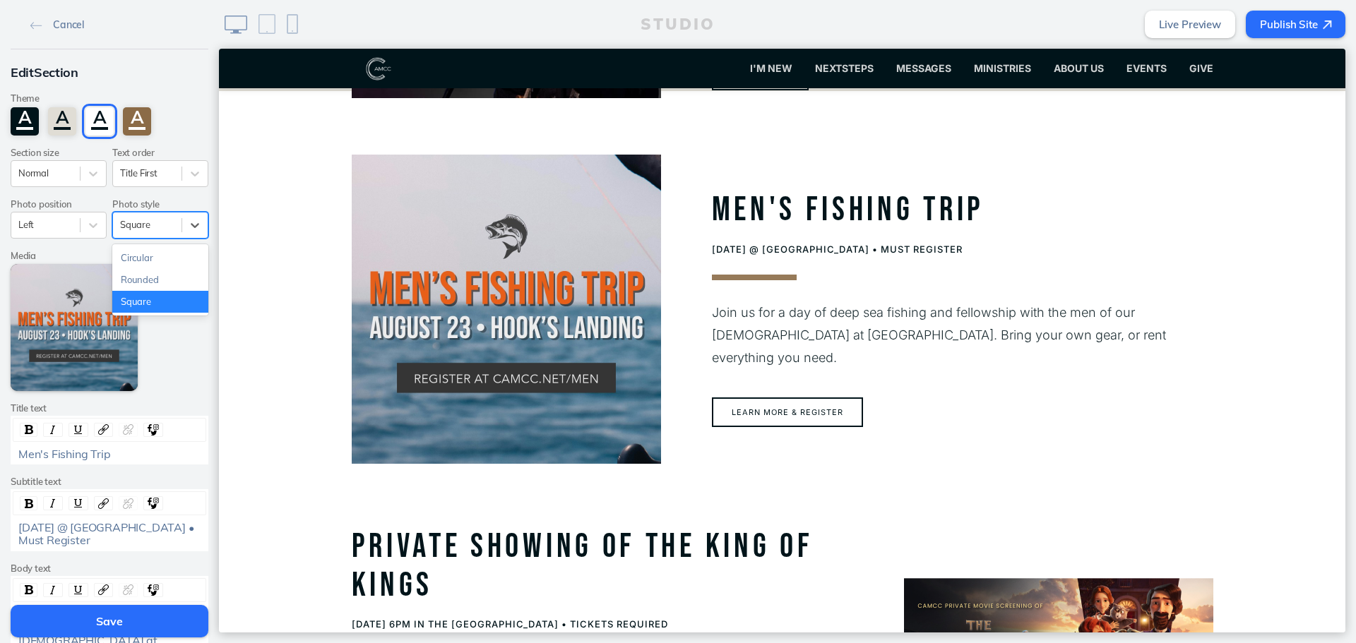
click at [158, 227] on div at bounding box center [147, 224] width 54 height 13
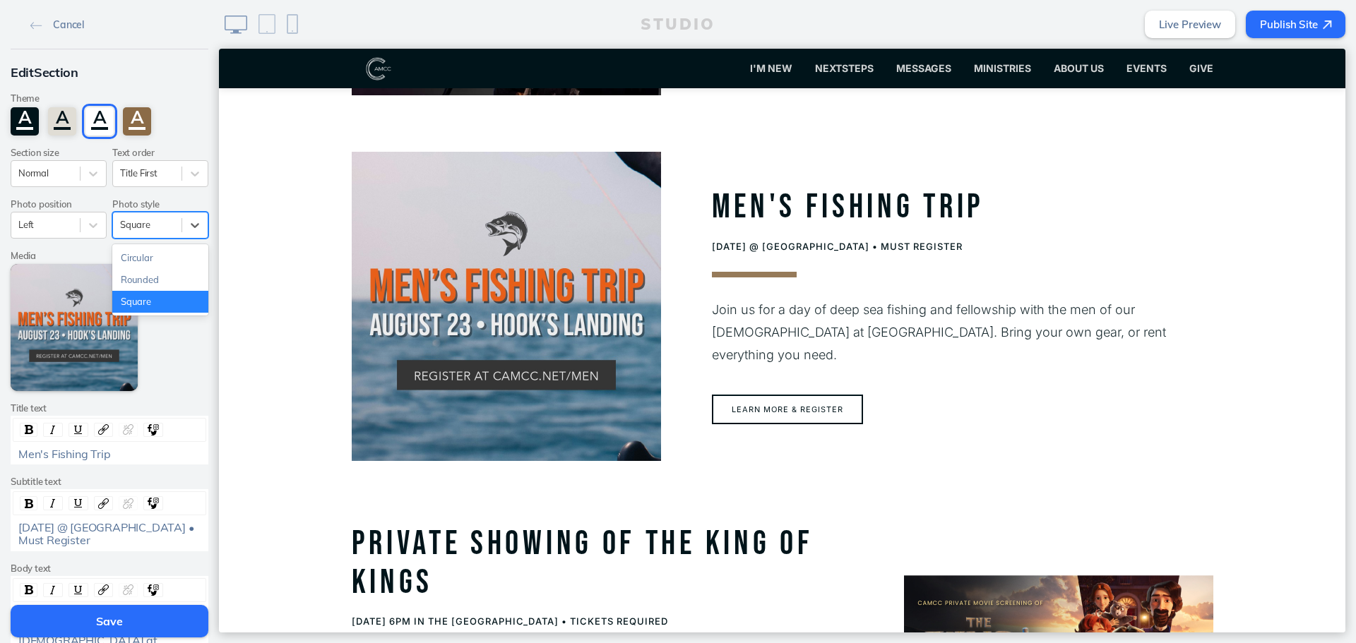
click at [158, 227] on div at bounding box center [147, 224] width 54 height 13
click at [66, 231] on div at bounding box center [45, 224] width 54 height 13
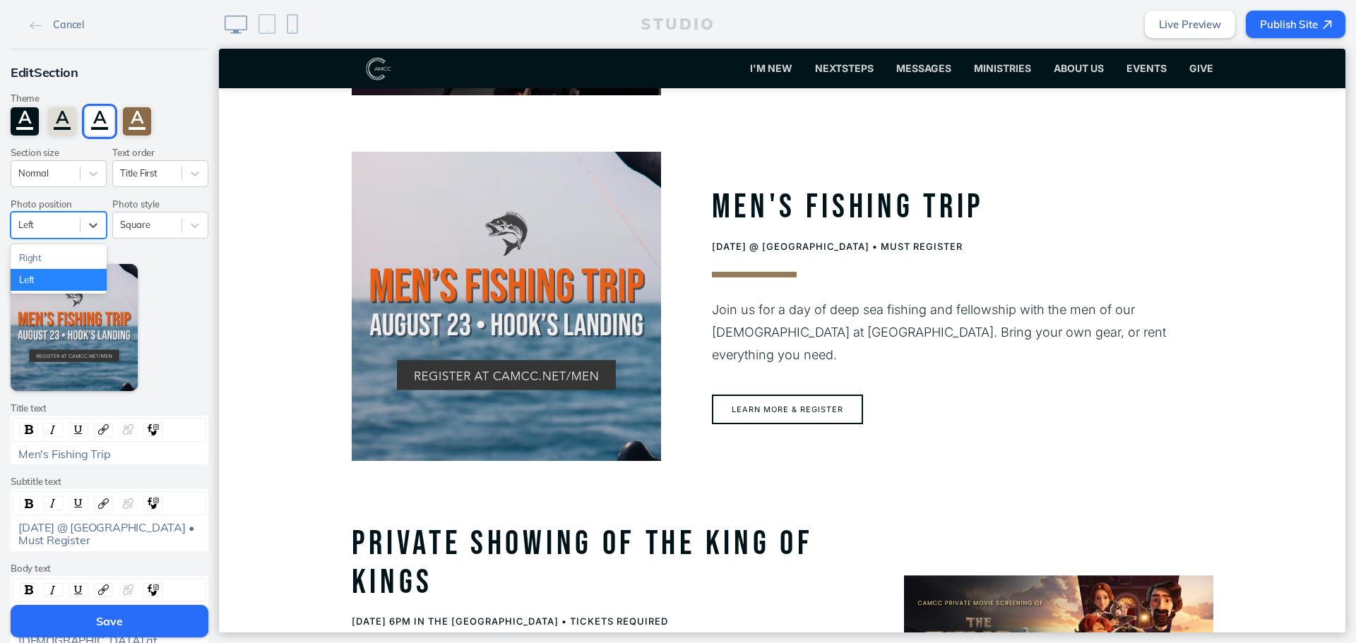
click at [76, 270] on div "Left" at bounding box center [59, 280] width 96 height 22
click at [73, 229] on div "Left" at bounding box center [45, 224] width 68 height 19
click at [62, 260] on div "Right" at bounding box center [59, 258] width 96 height 22
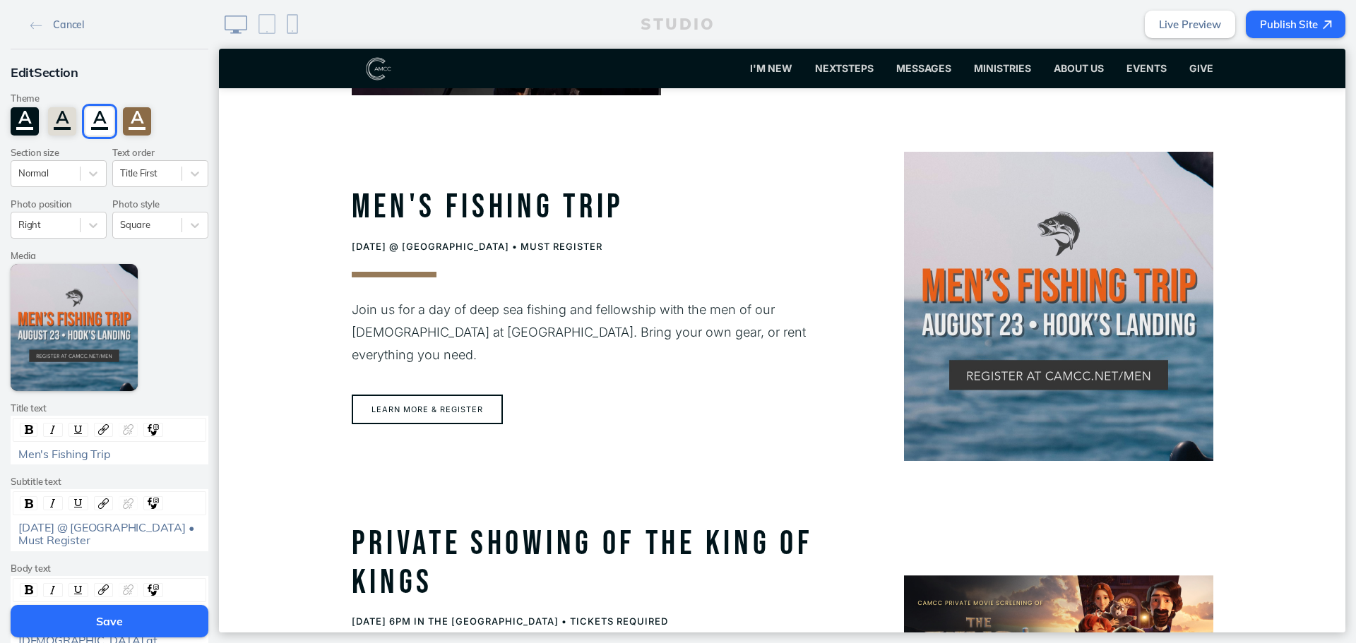
click at [91, 623] on button "Save" at bounding box center [110, 621] width 198 height 32
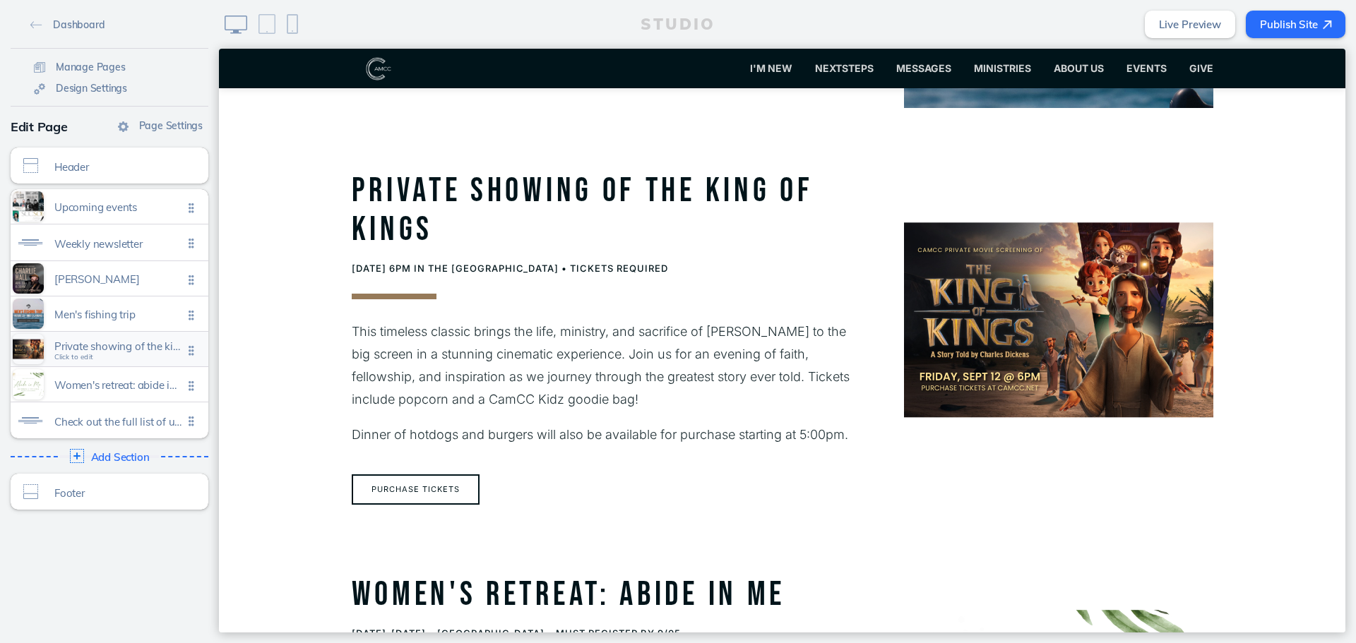
click at [143, 347] on span "Private showing of the king of kings" at bounding box center [118, 346] width 129 height 12
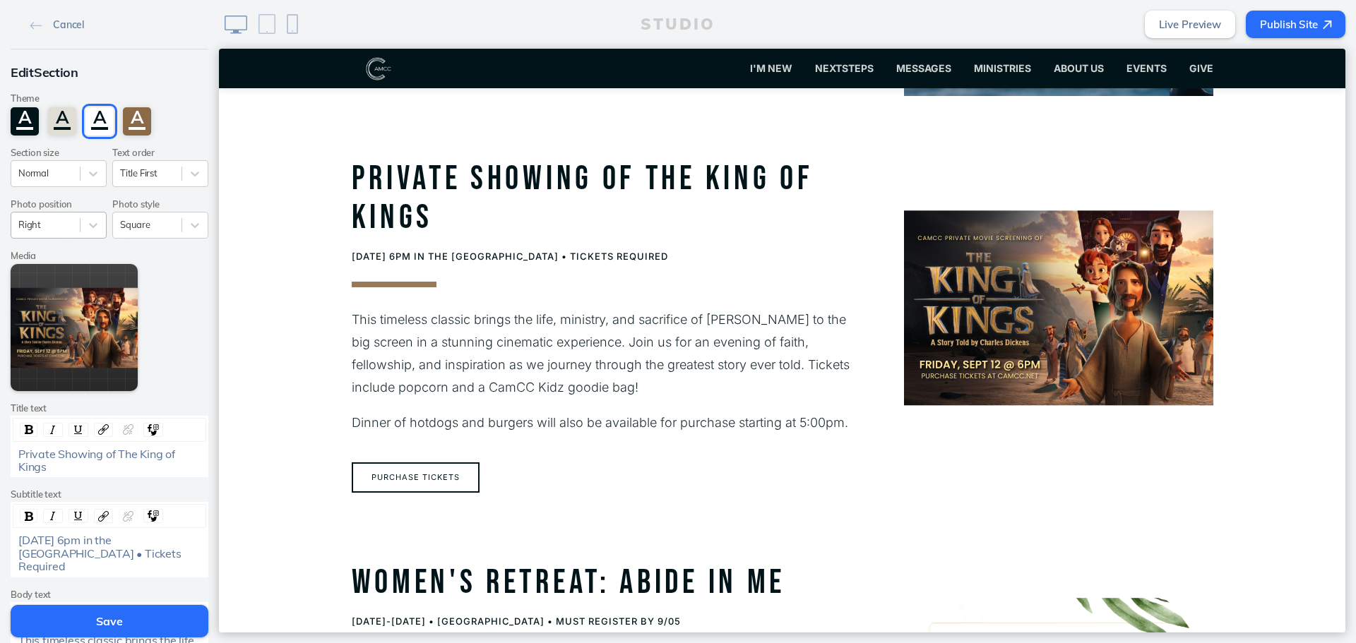
scroll to position [1564, 0]
click at [67, 216] on div "Right" at bounding box center [45, 224] width 68 height 19
click at [65, 279] on div "Left" at bounding box center [59, 280] width 96 height 22
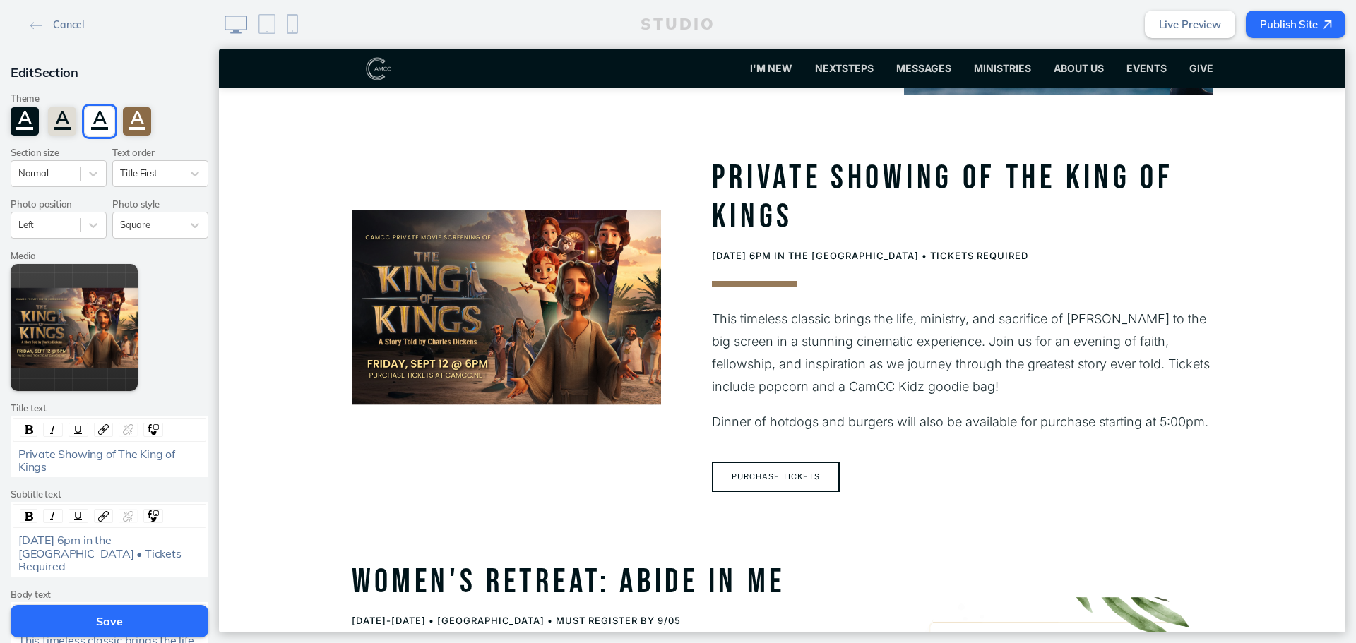
click at [102, 621] on button "Save" at bounding box center [110, 621] width 198 height 32
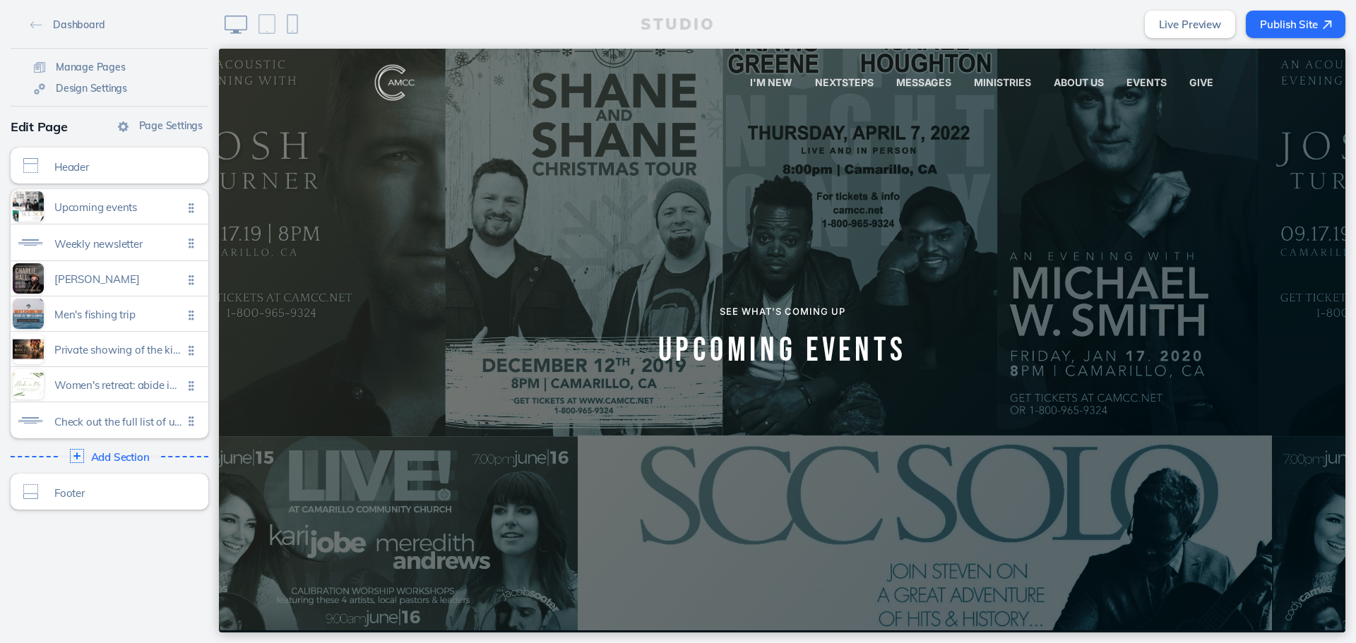
scroll to position [0, 0]
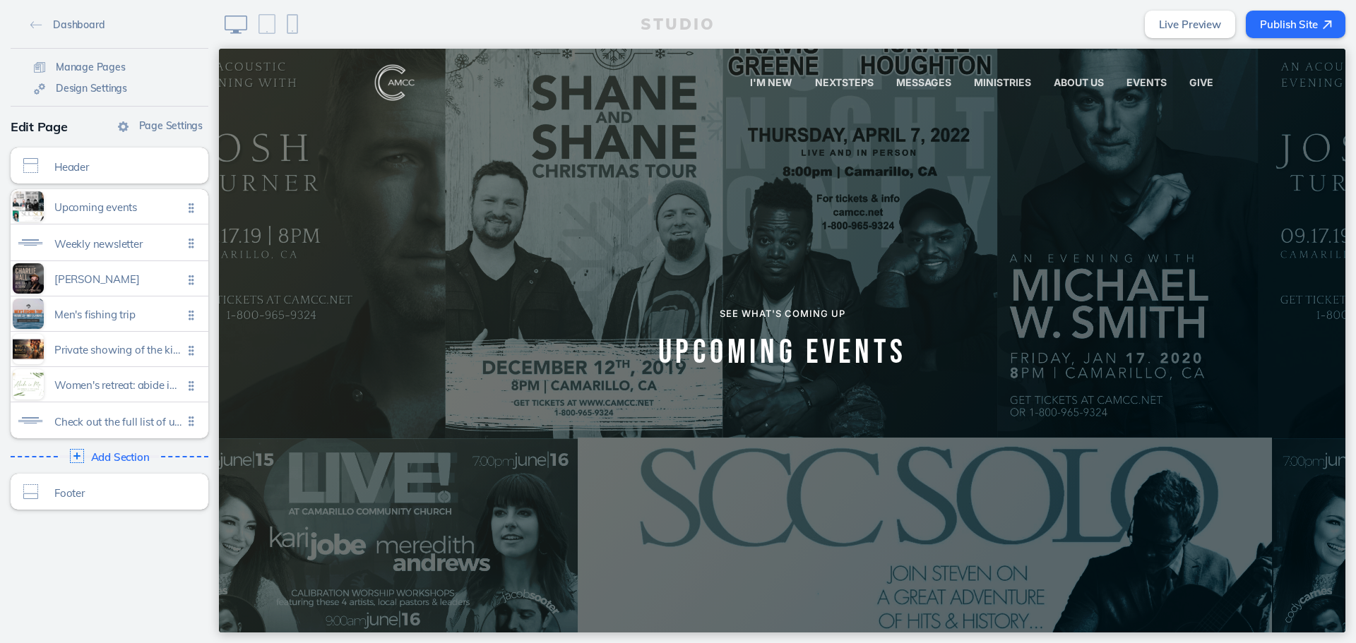
click at [1314, 35] on button "Publish Site" at bounding box center [1295, 25] width 100 height 28
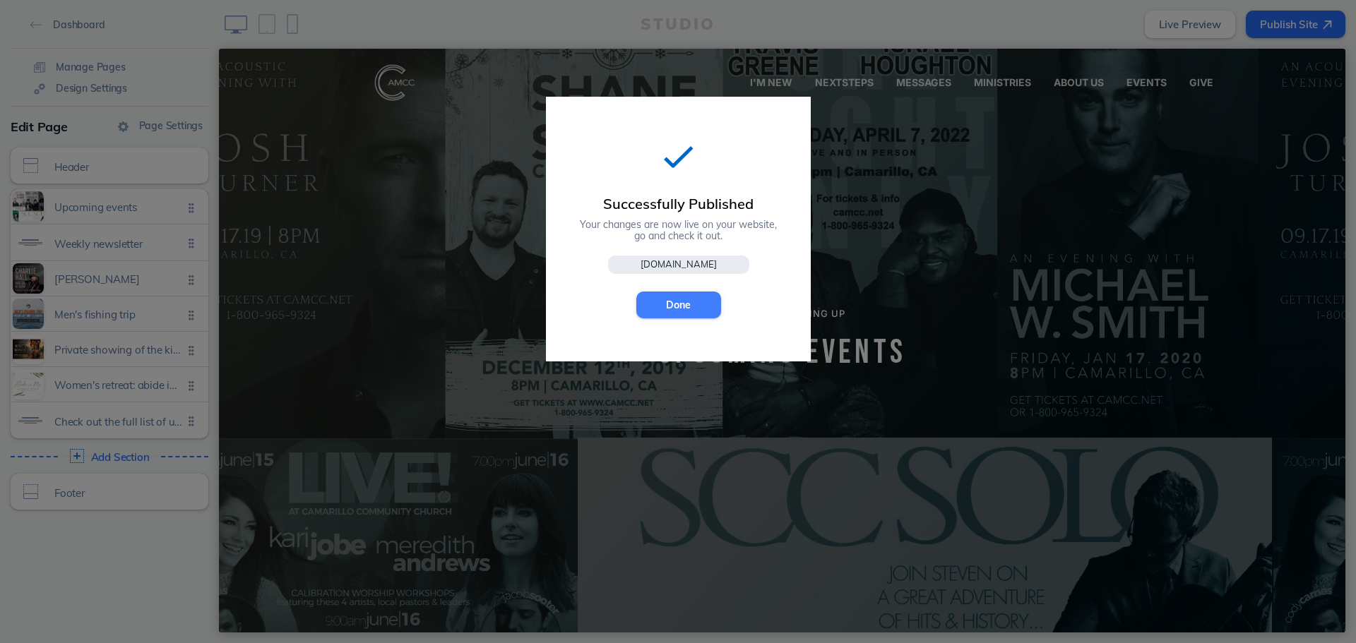
click at [683, 297] on button "Done" at bounding box center [678, 305] width 85 height 27
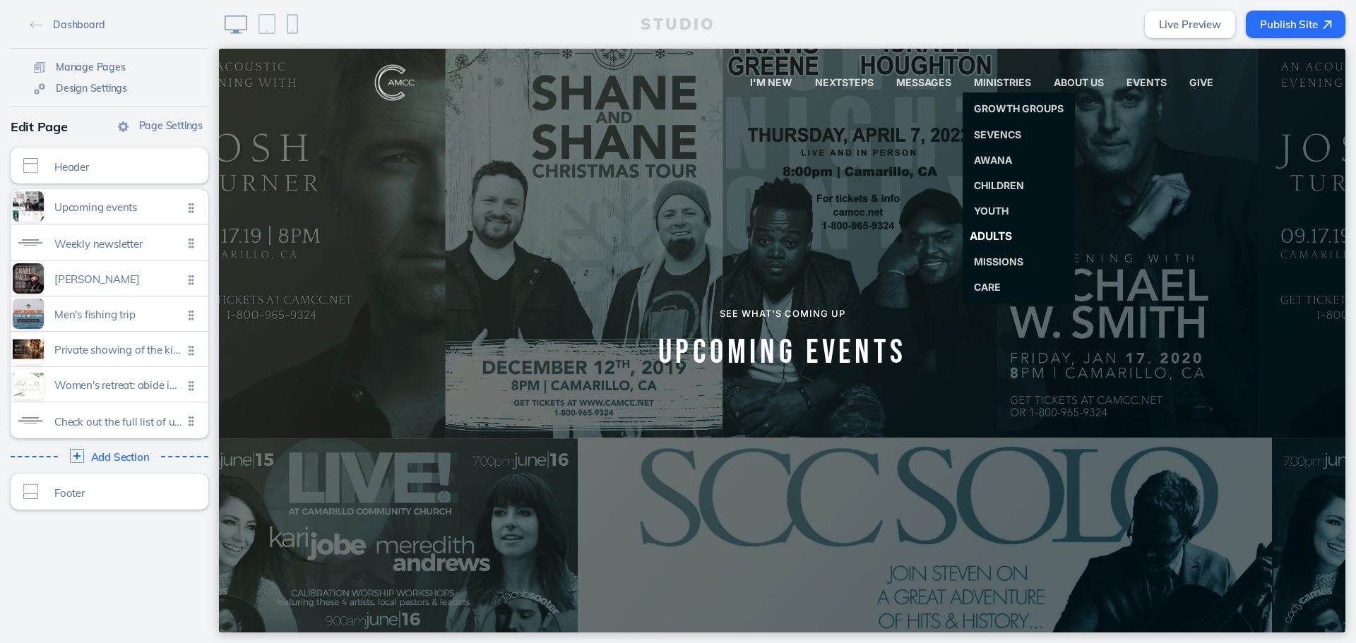
click at [998, 238] on span "Adults" at bounding box center [990, 235] width 43 height 13
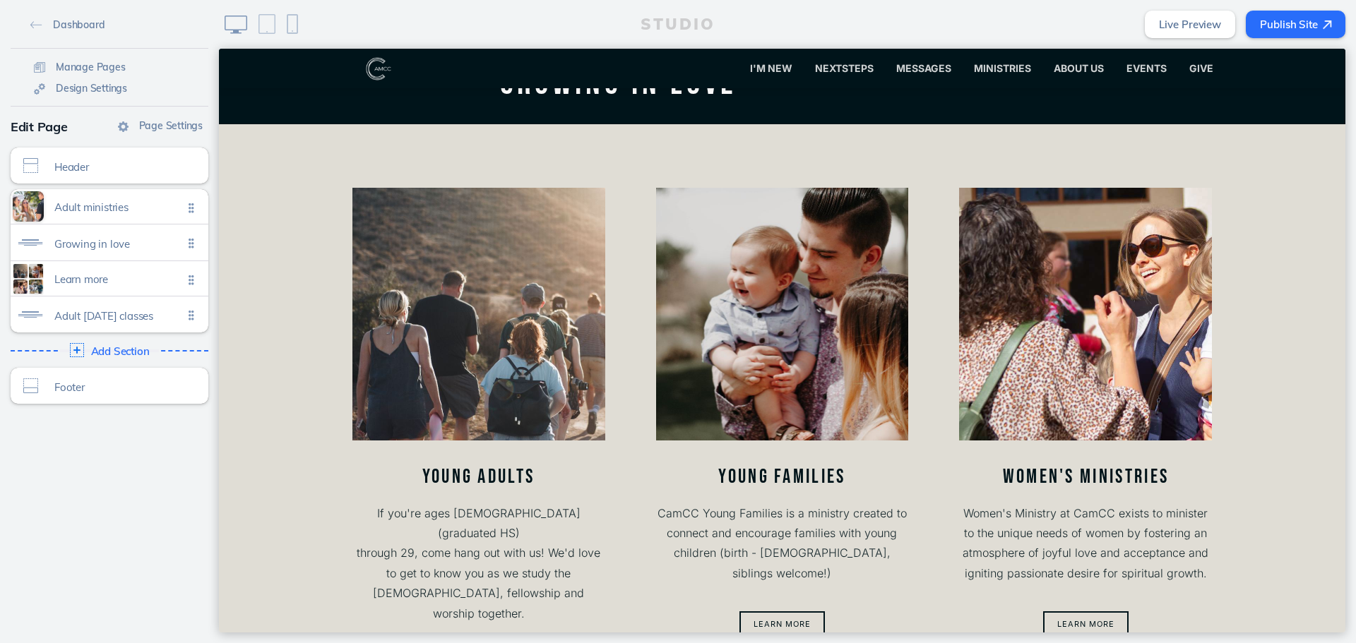
scroll to position [424, 0]
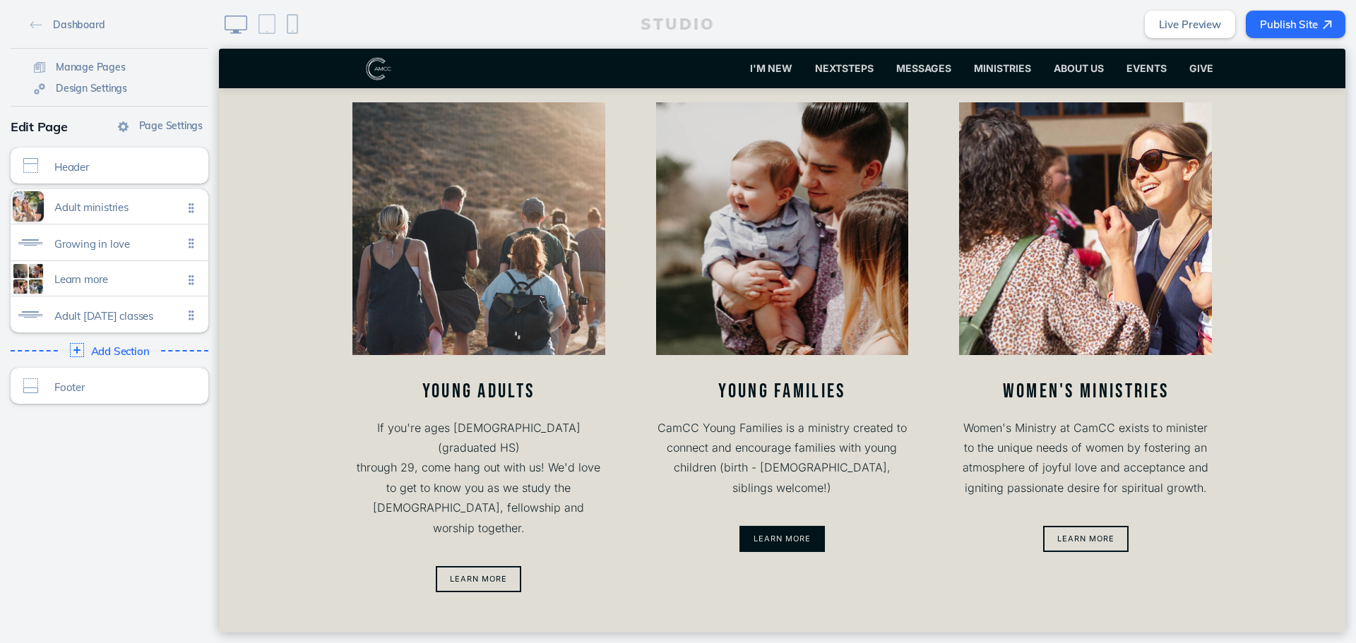
click at [784, 526] on button "Learn more" at bounding box center [781, 539] width 85 height 26
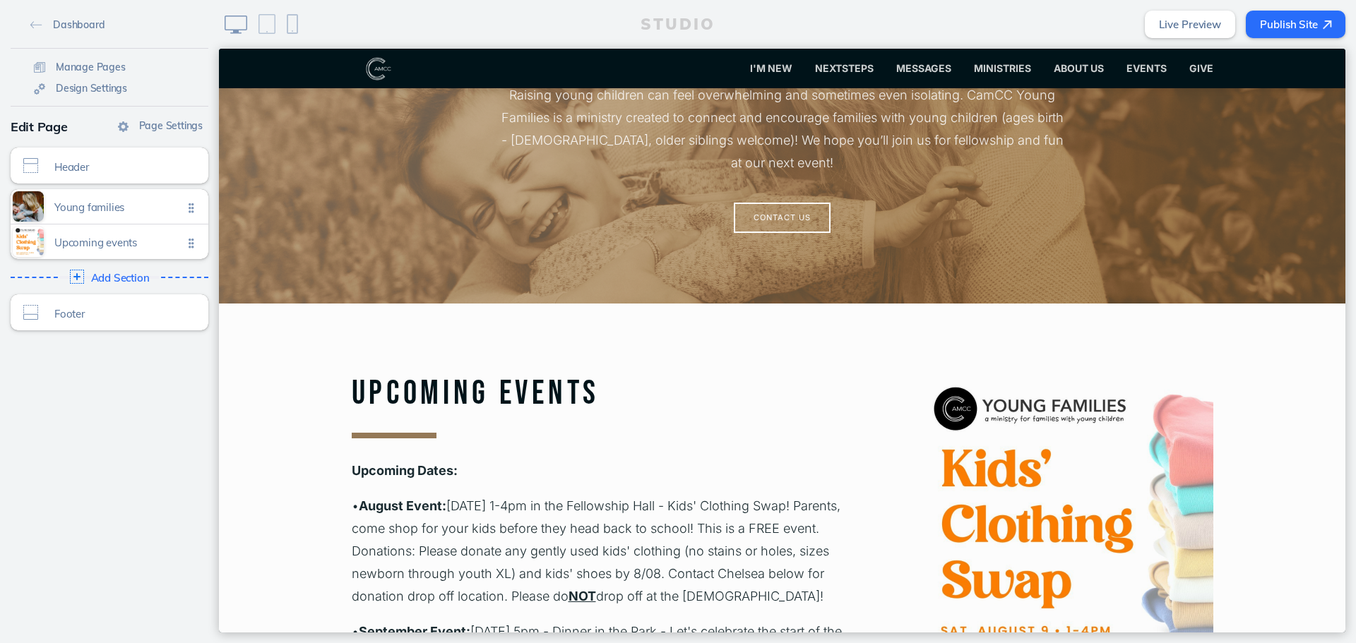
scroll to position [353, 0]
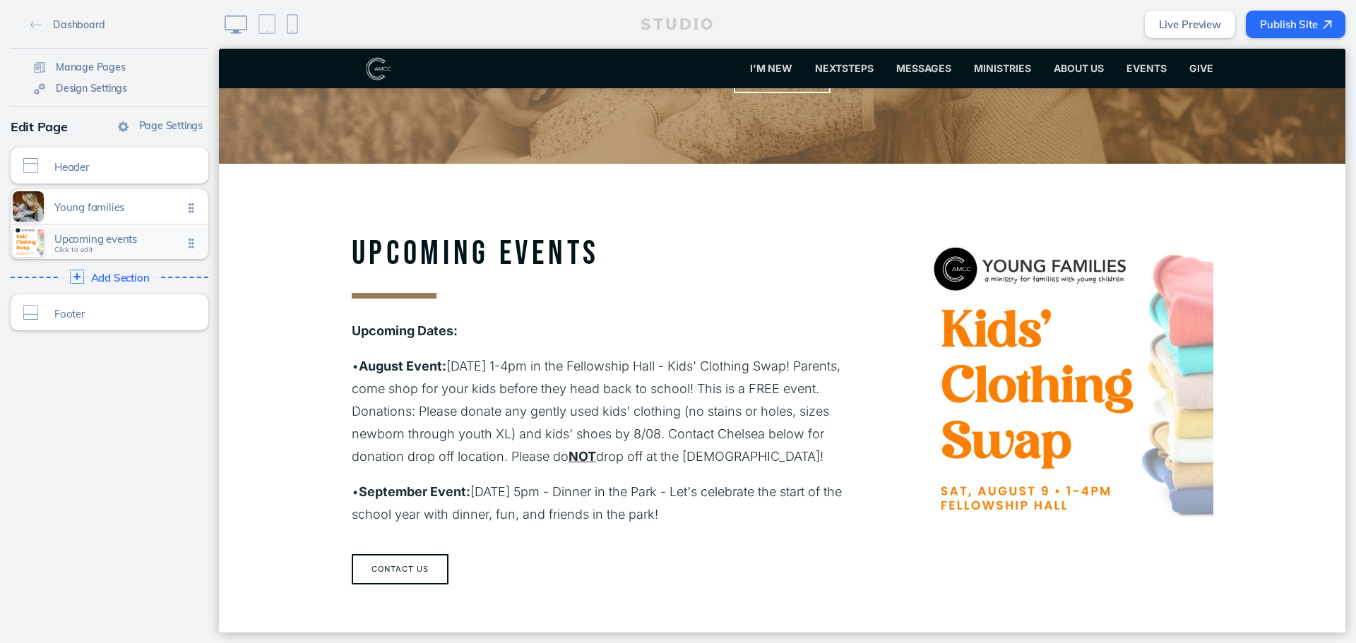
click at [118, 243] on span "Upcoming events" at bounding box center [118, 239] width 129 height 12
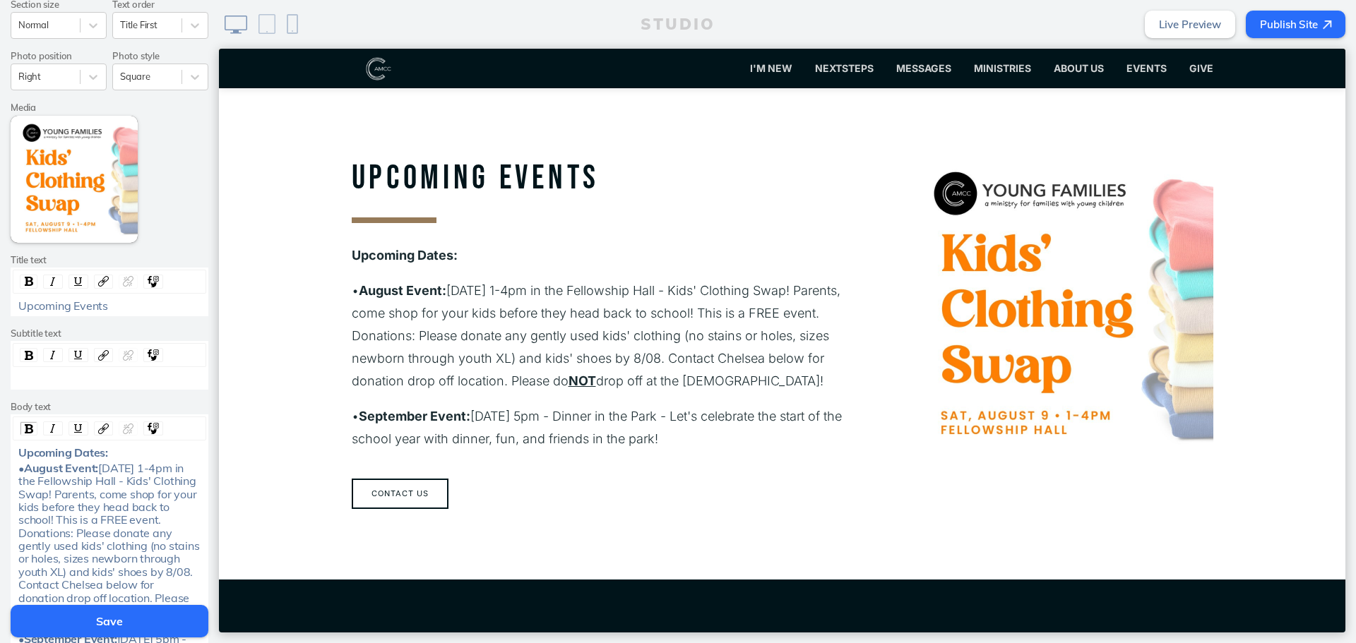
scroll to position [282, 0]
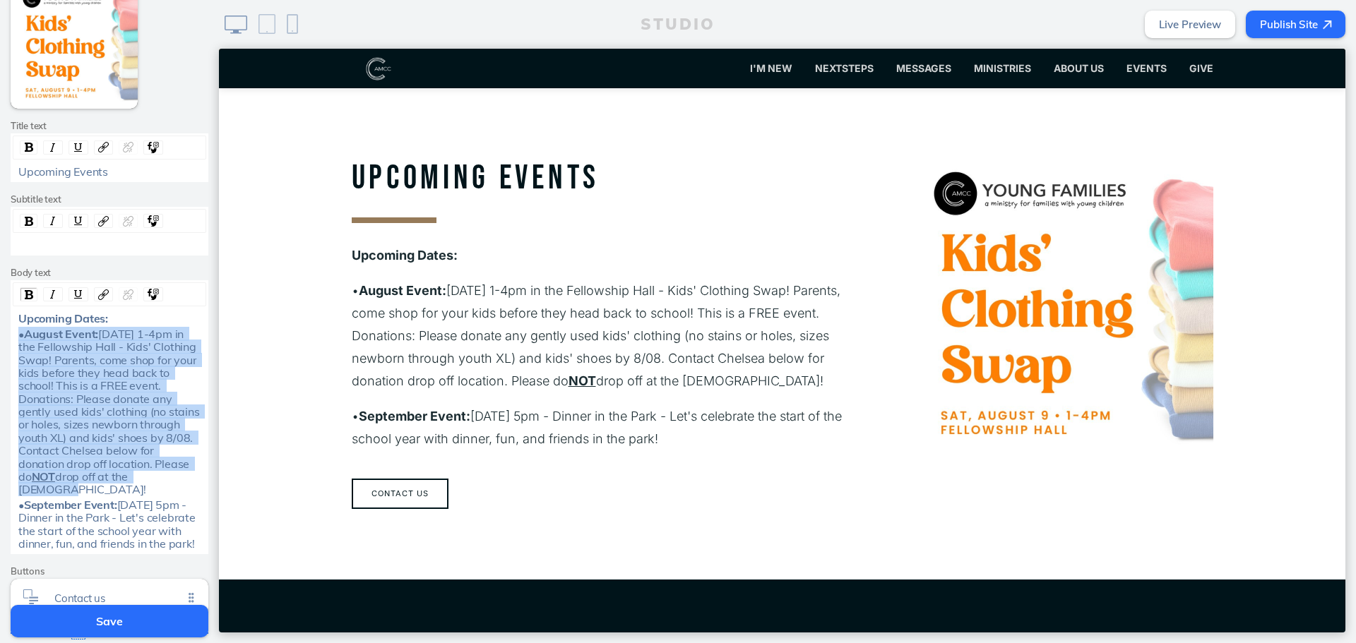
drag, startPoint x: 143, startPoint y: 477, endPoint x: 11, endPoint y: 333, distance: 195.4
click at [13, 333] on div "• August Event: Sat, Aug 9, 1-4pm in the Fellowship Hall - Kids' Clothing Swap!…" at bounding box center [109, 412] width 193 height 169
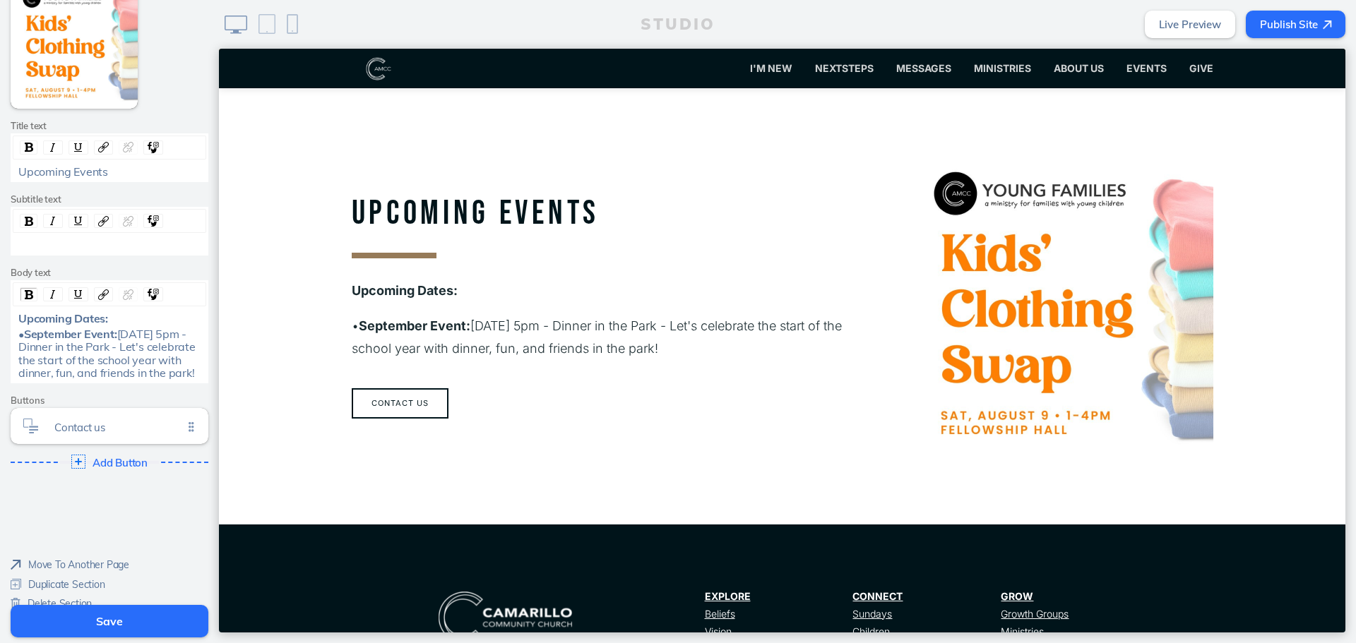
click at [147, 380] on div "• September Event: Sat, 9/27 at 5pm - Dinner in the Park - Let's celebrate the …" at bounding box center [109, 354] width 183 height 52
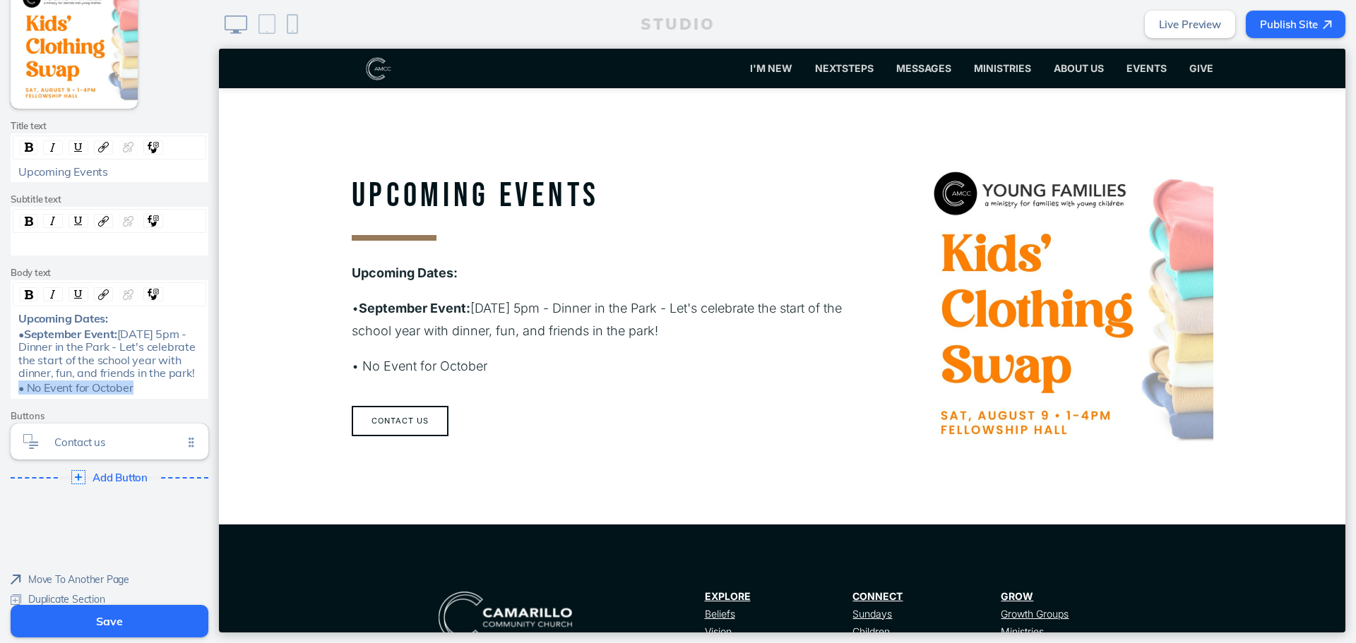
drag, startPoint x: 166, startPoint y: 402, endPoint x: 13, endPoint y: 395, distance: 153.4
click at [18, 394] on div "• No Event for October" at bounding box center [109, 387] width 183 height 13
click at [126, 617] on button "Save" at bounding box center [110, 621] width 198 height 32
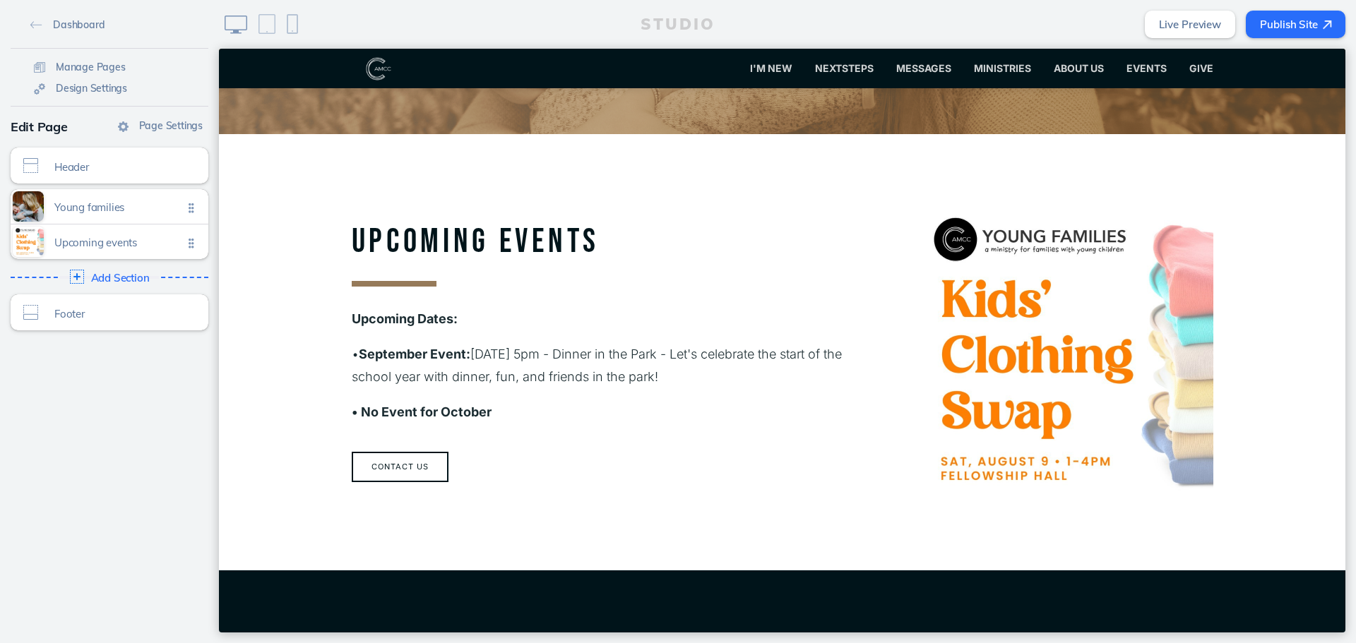
scroll to position [358, 0]
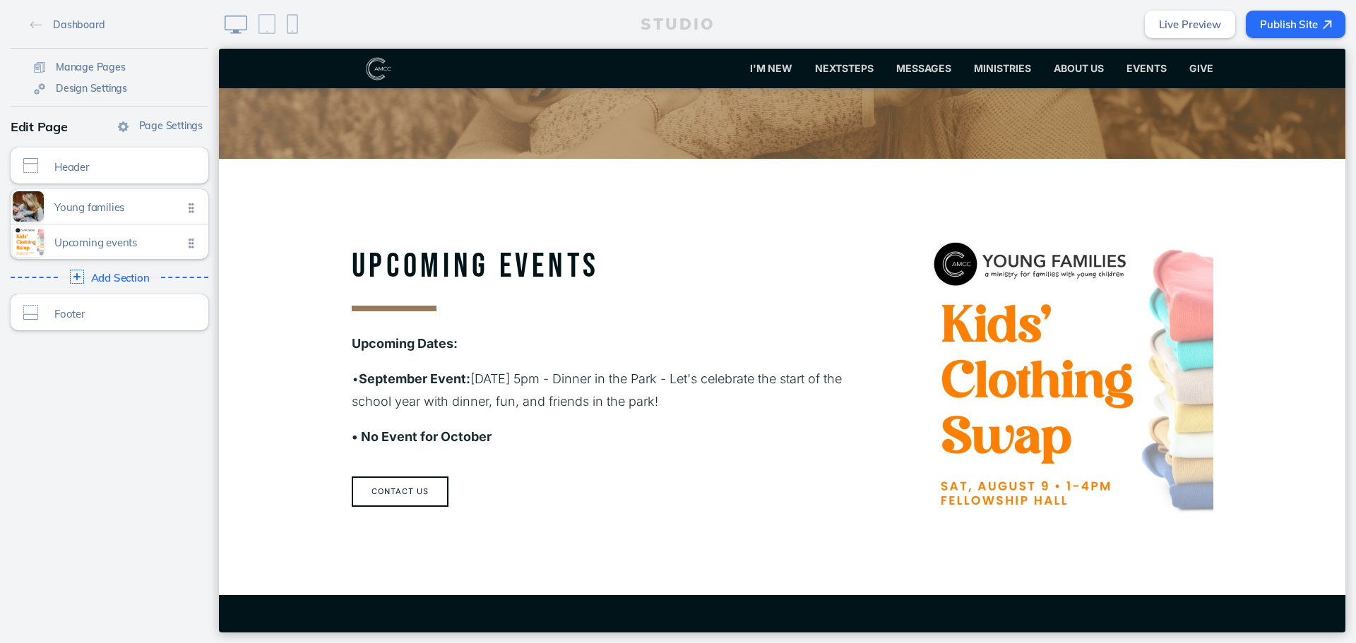
click at [476, 572] on section "Upcoming Events Upcoming Dates: • September Event: Sat, 9/27 at 5pm - Dinner in…" at bounding box center [782, 377] width 1126 height 436
click at [470, 585] on section "Upcoming Events Upcoming Dates: • September Event: Sat, 9/27 at 5pm - Dinner in…" at bounding box center [782, 377] width 1126 height 436
click at [87, 230] on div "Upcoming events Click to edit" at bounding box center [110, 242] width 198 height 35
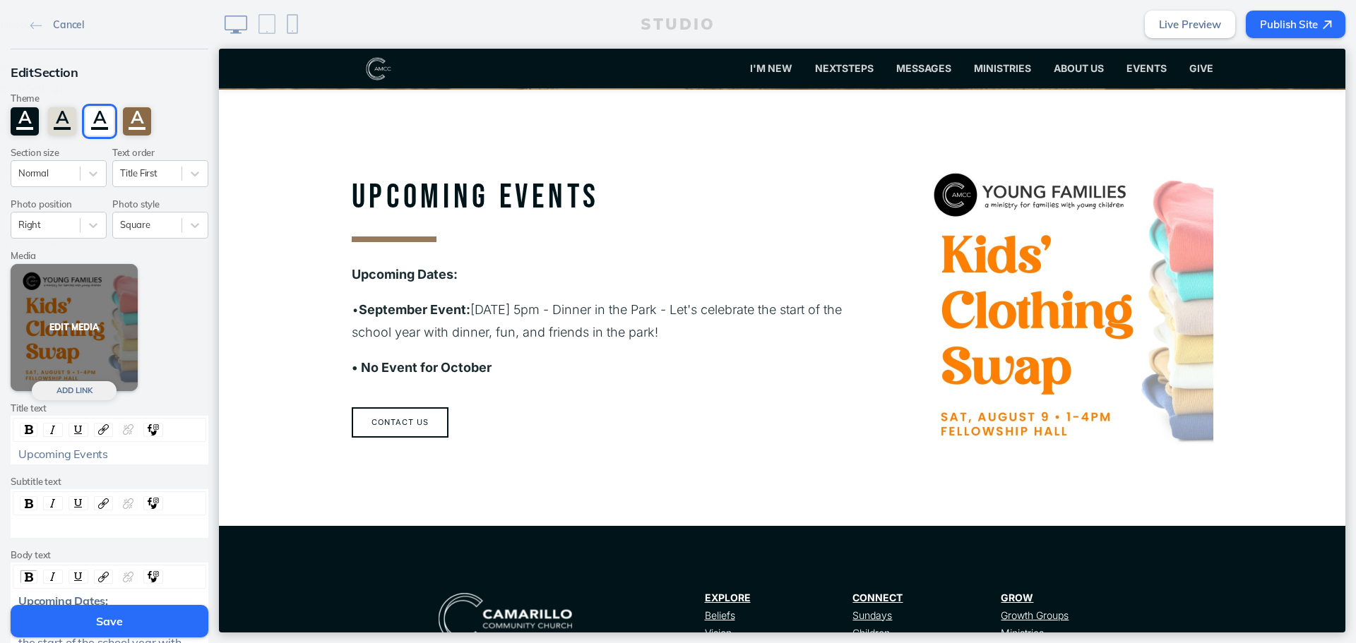
scroll to position [429, 0]
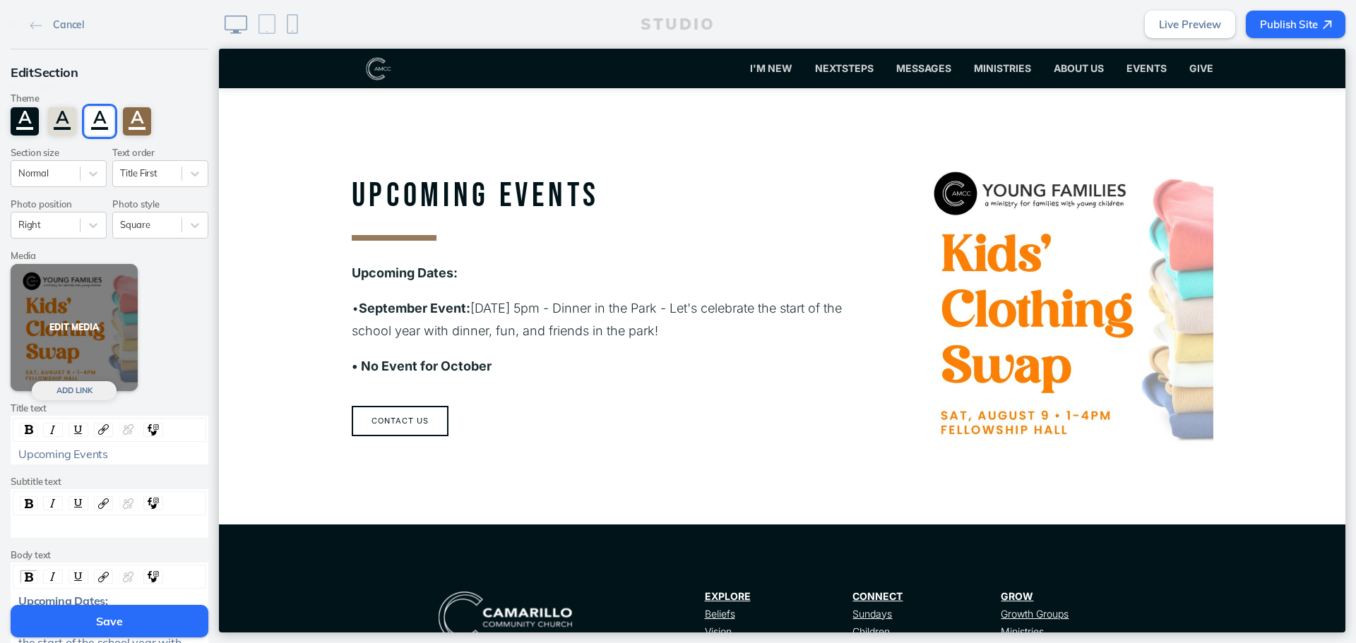
click at [88, 343] on button "Edit Media" at bounding box center [74, 327] width 127 height 127
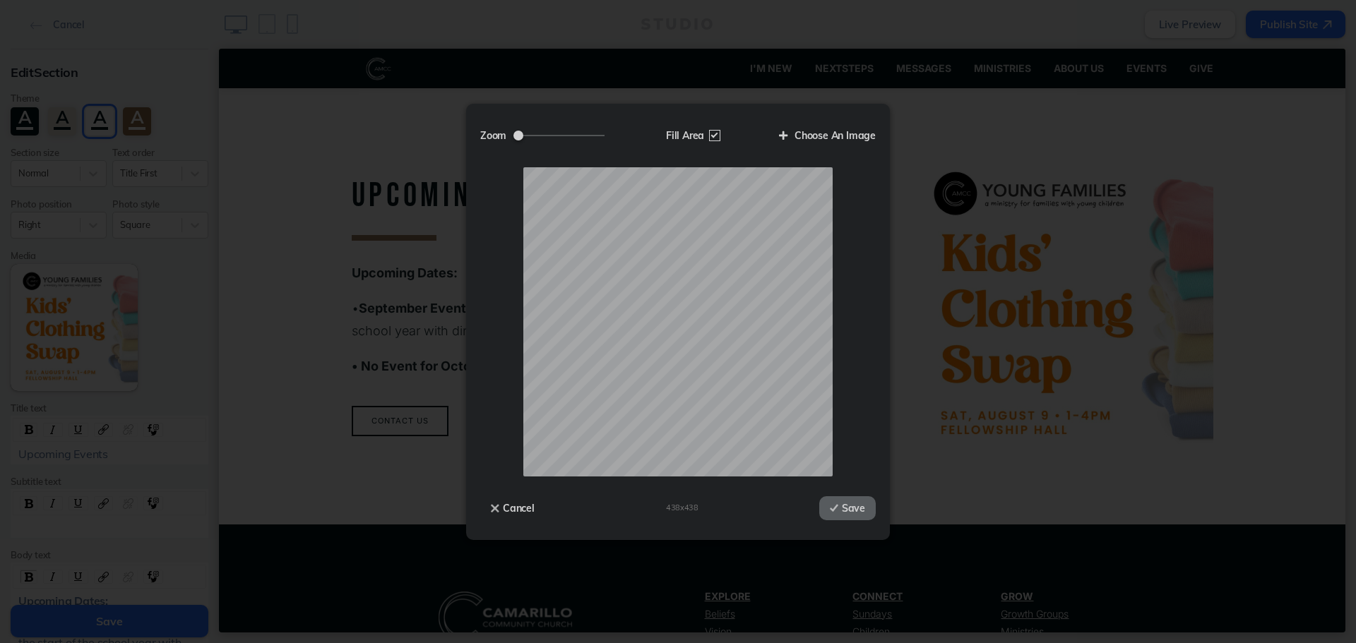
click at [880, 142] on div "Zoom Fill Area Choose An Image Drop your file here Cancel 438 x 438 Save" at bounding box center [678, 322] width 424 height 436
click at [856, 138] on label "Choose An Image" at bounding box center [821, 136] width 107 height 24
click at [0, 0] on input "Choose An Image" at bounding box center [0, 0] width 0 height 0
click at [857, 507] on button "Save" at bounding box center [847, 508] width 56 height 24
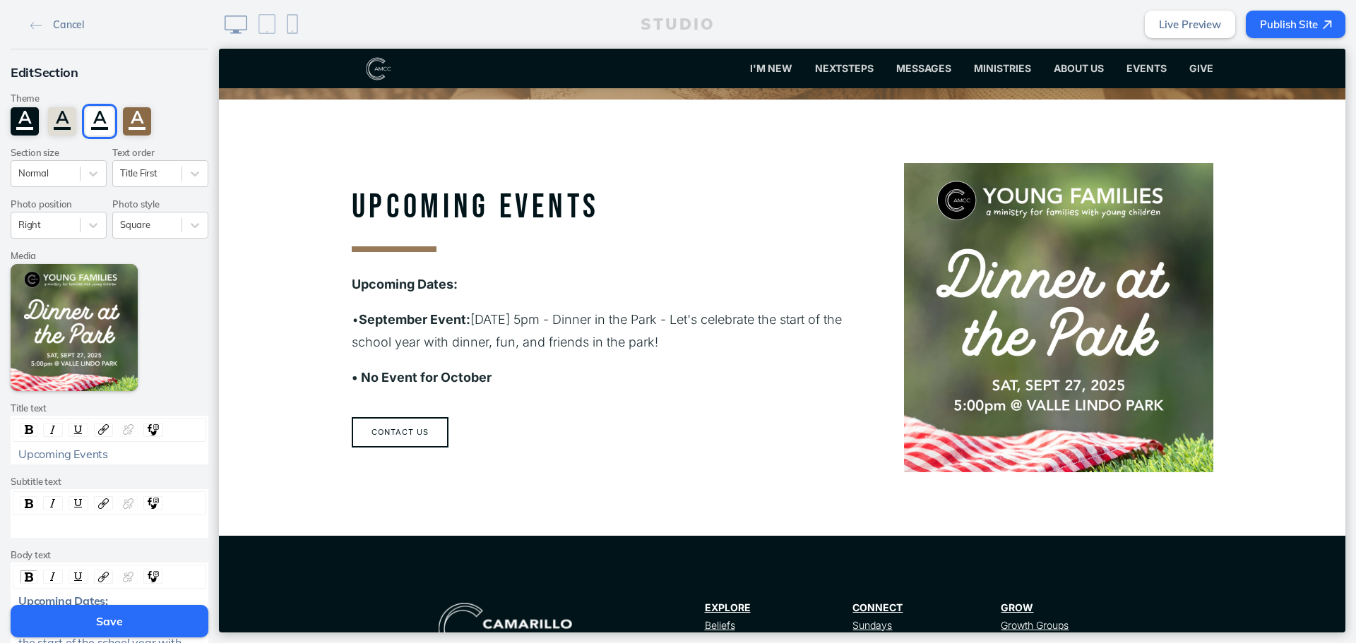
scroll to position [76, 0]
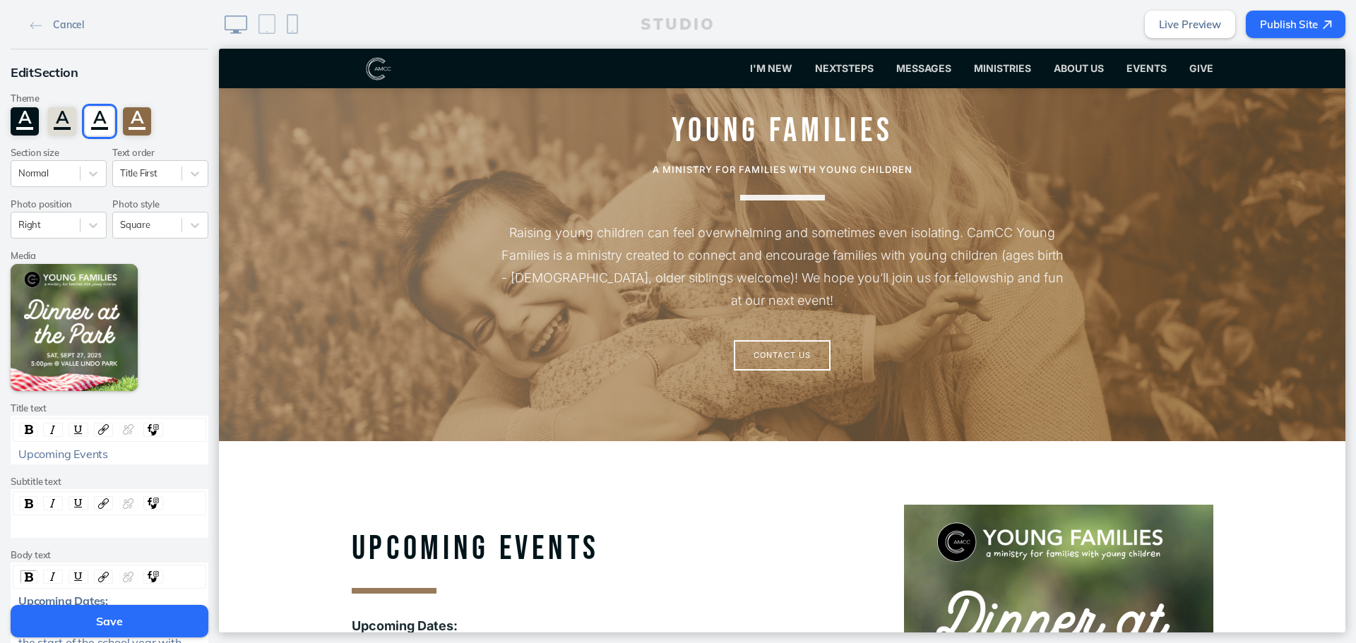
click at [117, 627] on button "Save" at bounding box center [110, 621] width 198 height 32
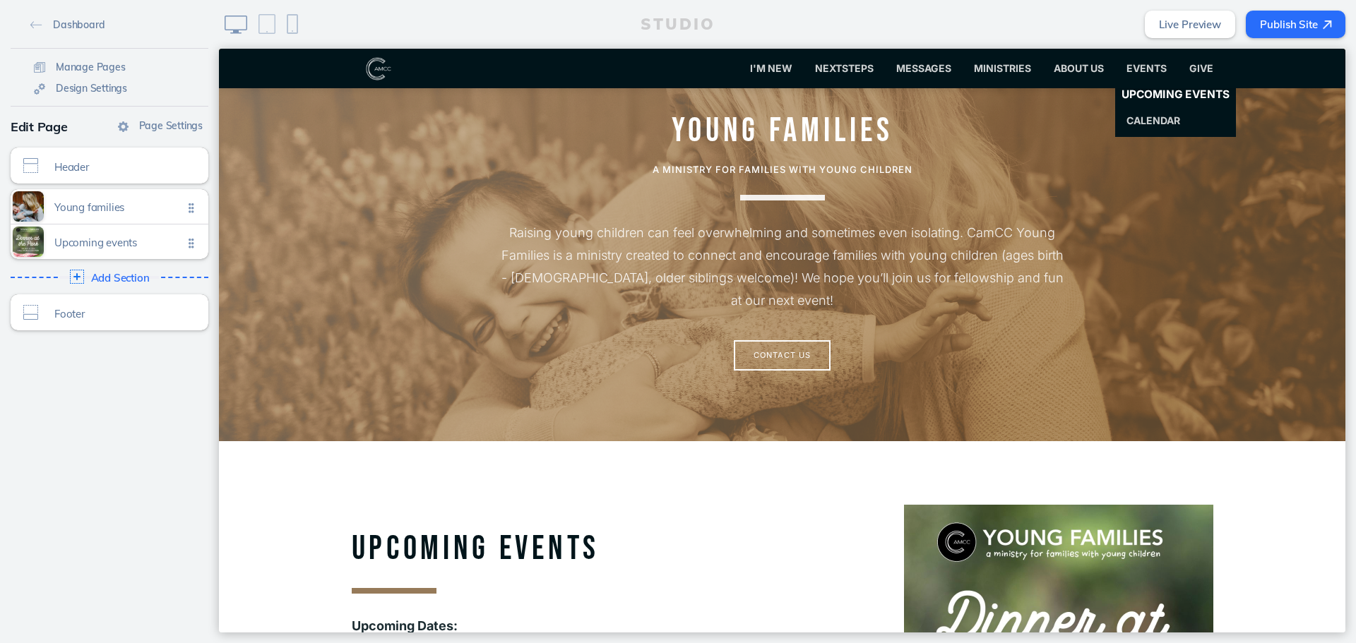
click at [1134, 98] on span "Upcoming Events" at bounding box center [1175, 94] width 108 height 13
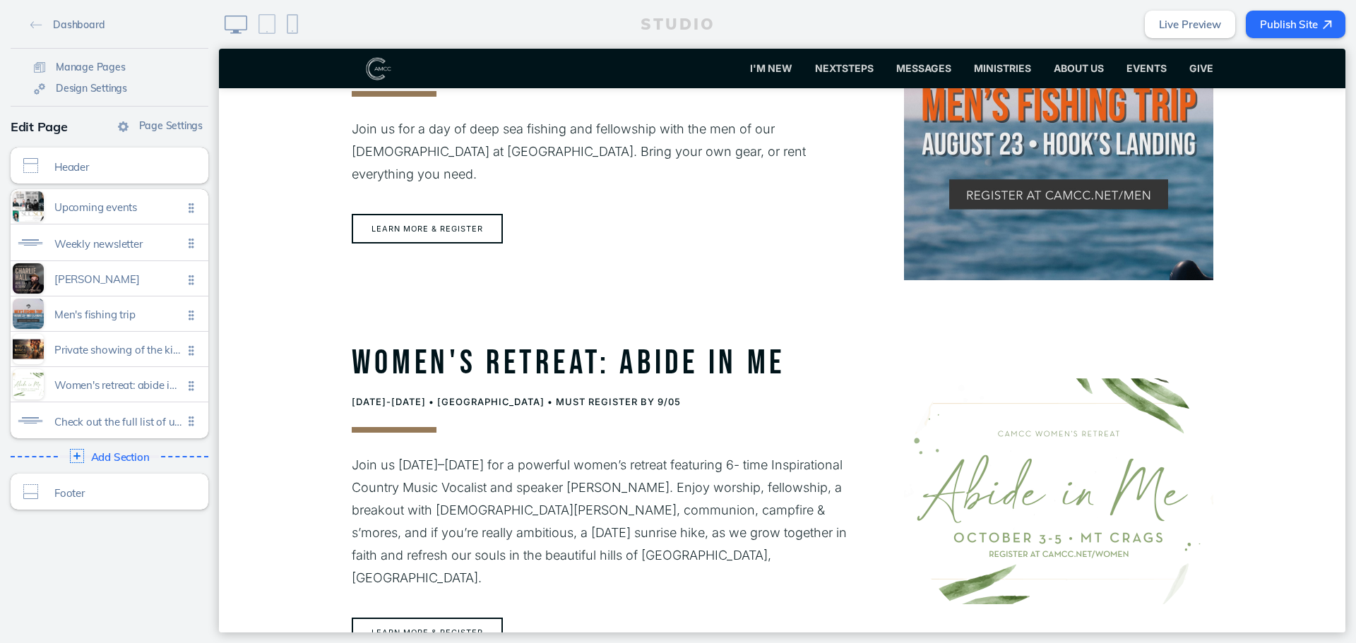
scroll to position [1200, 0]
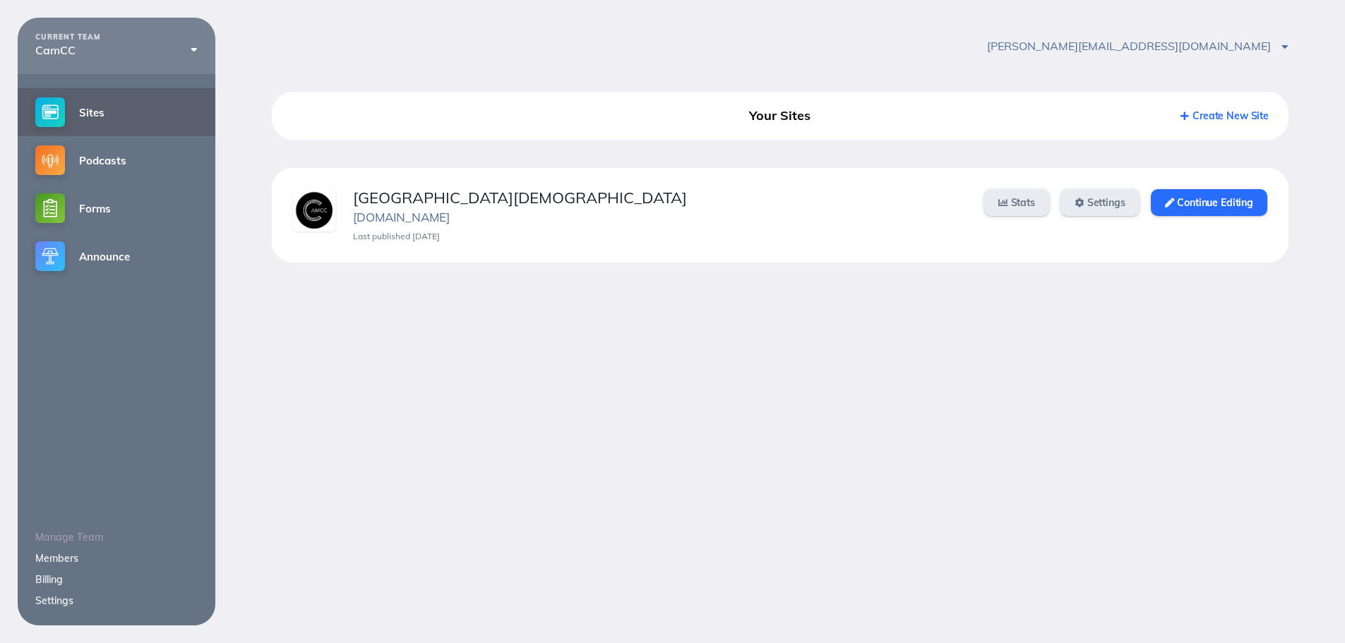
click at [1236, 186] on div "[GEOGRAPHIC_DATA][DEMOGRAPHIC_DATA] [DOMAIN_NAME] Last published [DATE] Stats S…" at bounding box center [780, 215] width 1017 height 95
click at [1217, 191] on link "Continue Editing" at bounding box center [1209, 202] width 116 height 27
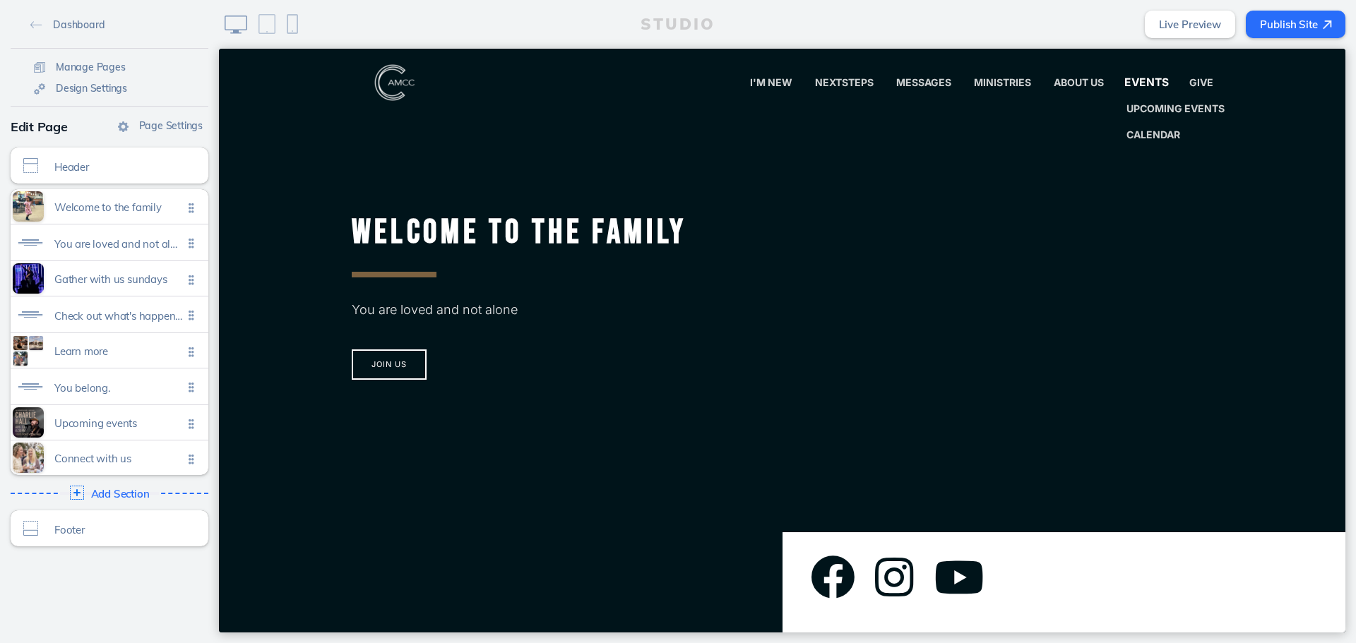
click at [1156, 78] on span "Events" at bounding box center [1146, 82] width 44 height 13
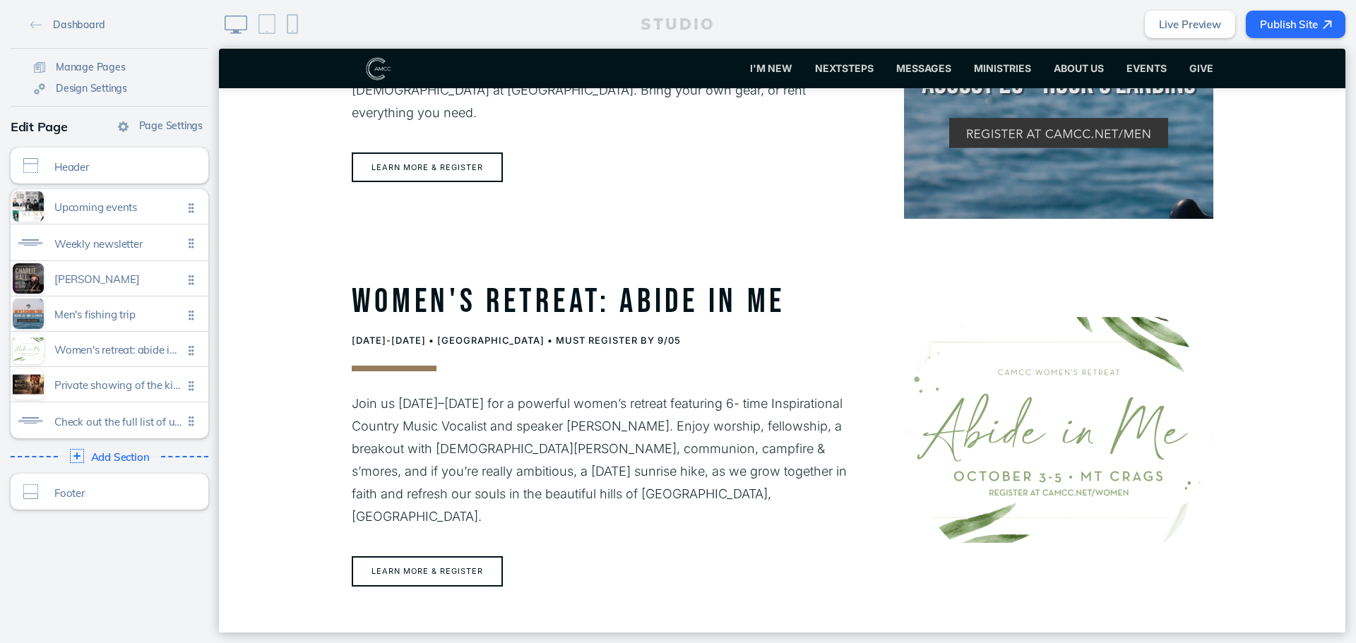
scroll to position [1553, 0]
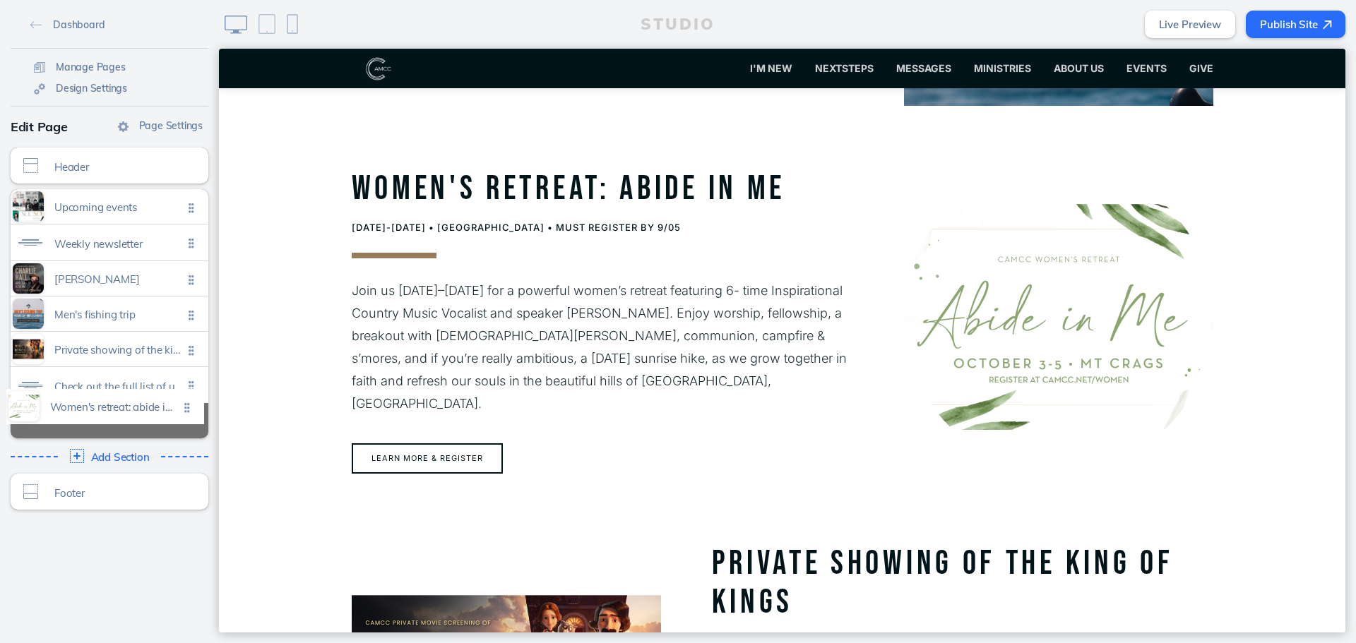
drag, startPoint x: 184, startPoint y: 347, endPoint x: 186, endPoint y: 420, distance: 72.7
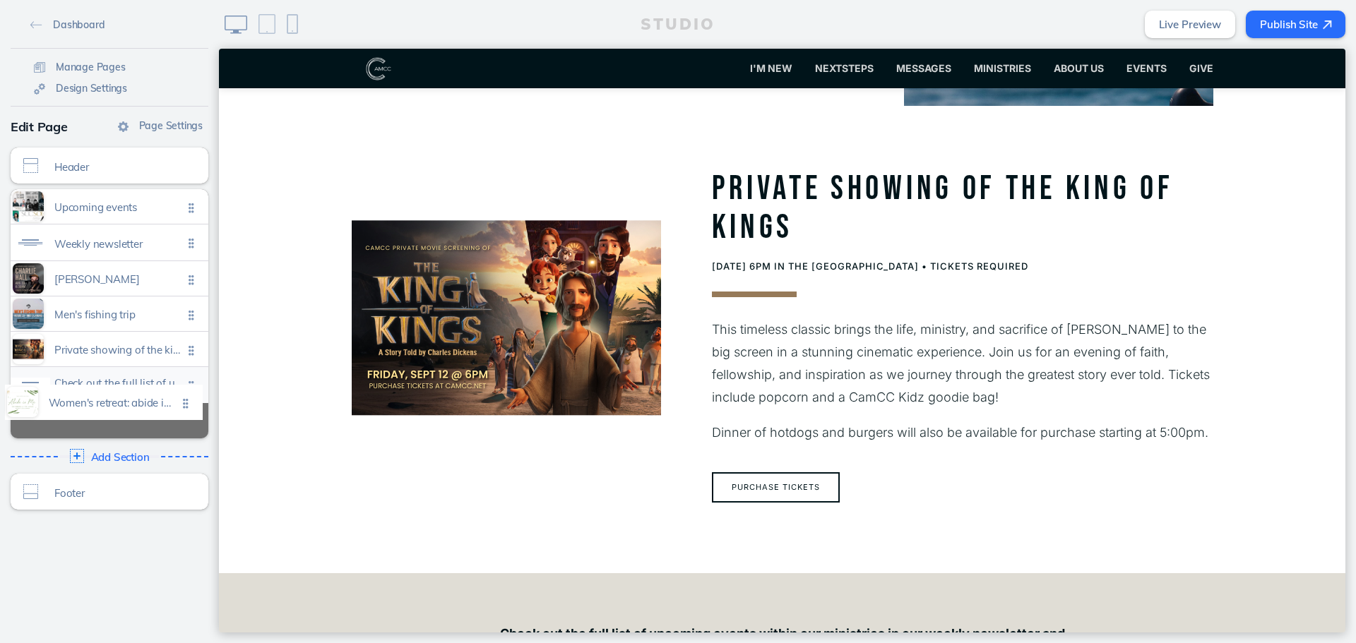
drag, startPoint x: 181, startPoint y: 384, endPoint x: 180, endPoint y: 405, distance: 20.5
click at [180, 405] on ul "Upcoming events Click to edit Weekly newsletter Click to edit [PERSON_NAME] Cli…" at bounding box center [110, 313] width 198 height 249
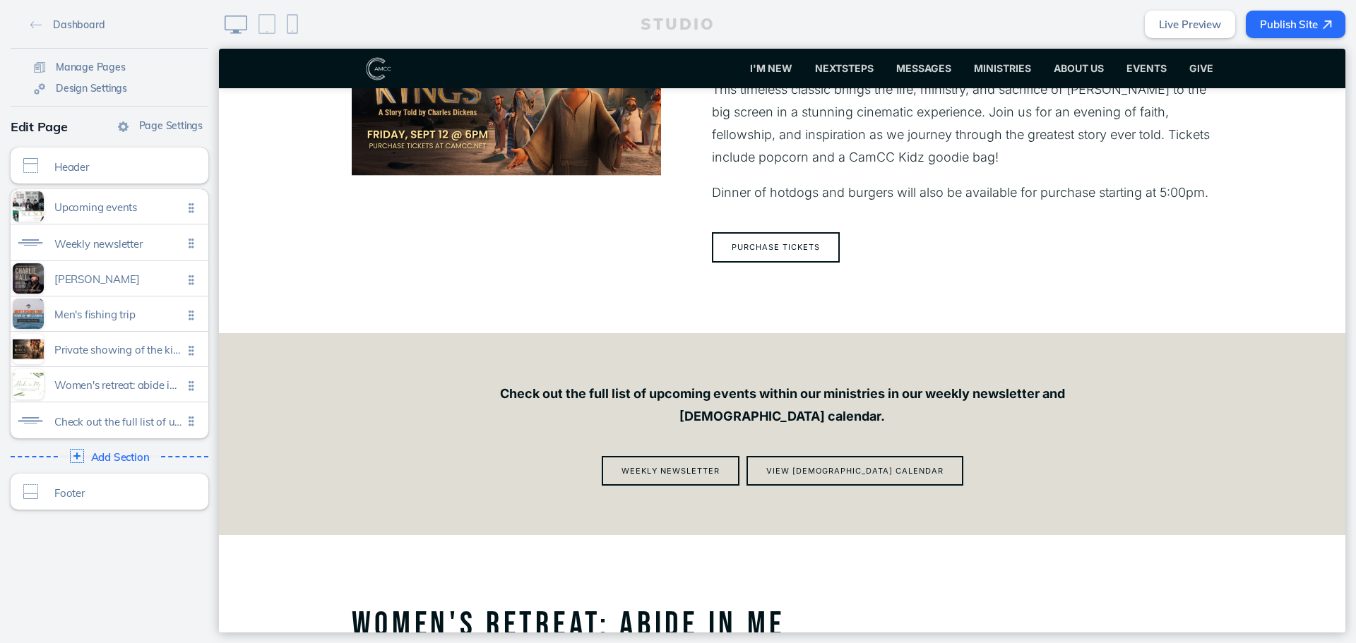
scroll to position [1977, 0]
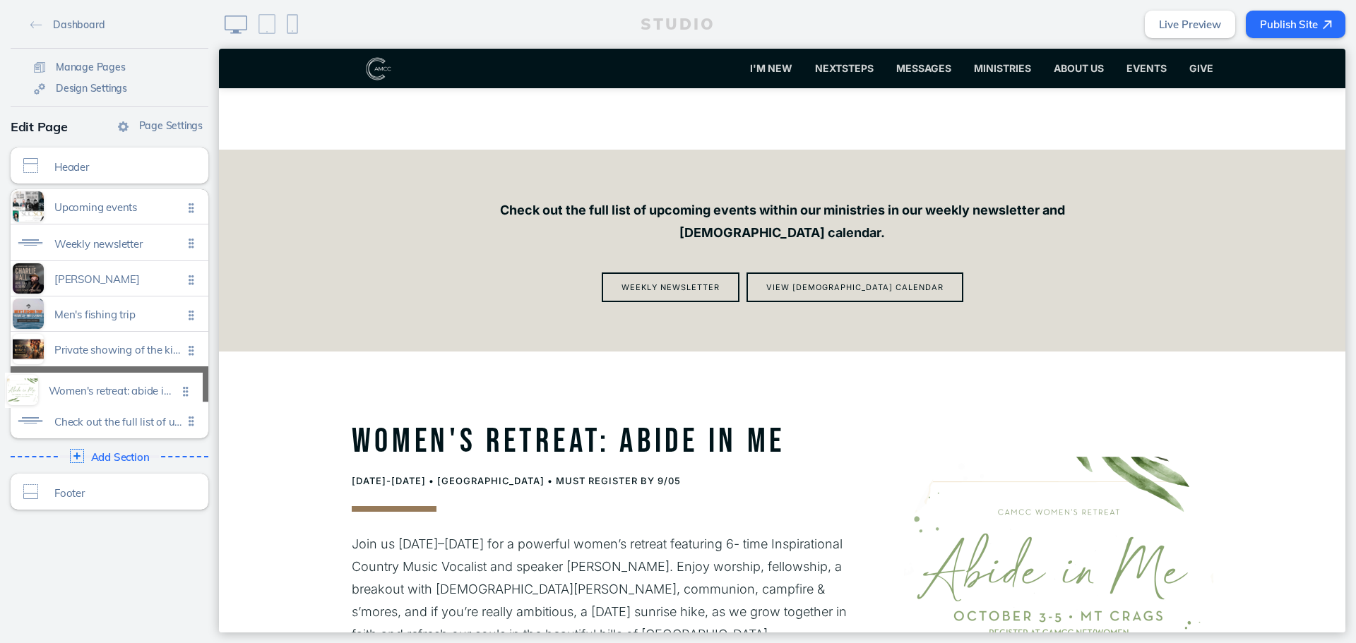
drag, startPoint x: 190, startPoint y: 389, endPoint x: 189, endPoint y: 422, distance: 32.5
click at [189, 422] on ul "Upcoming events Click to edit Weekly newsletter Click to edit [PERSON_NAME] Cli…" at bounding box center [110, 313] width 198 height 249
drag, startPoint x: 189, startPoint y: 398, endPoint x: 182, endPoint y: 247, distance: 151.3
click at [182, 247] on ul "Upcoming events Click to edit Weekly newsletter Click to edit [PERSON_NAME] Cli…" at bounding box center [110, 313] width 198 height 249
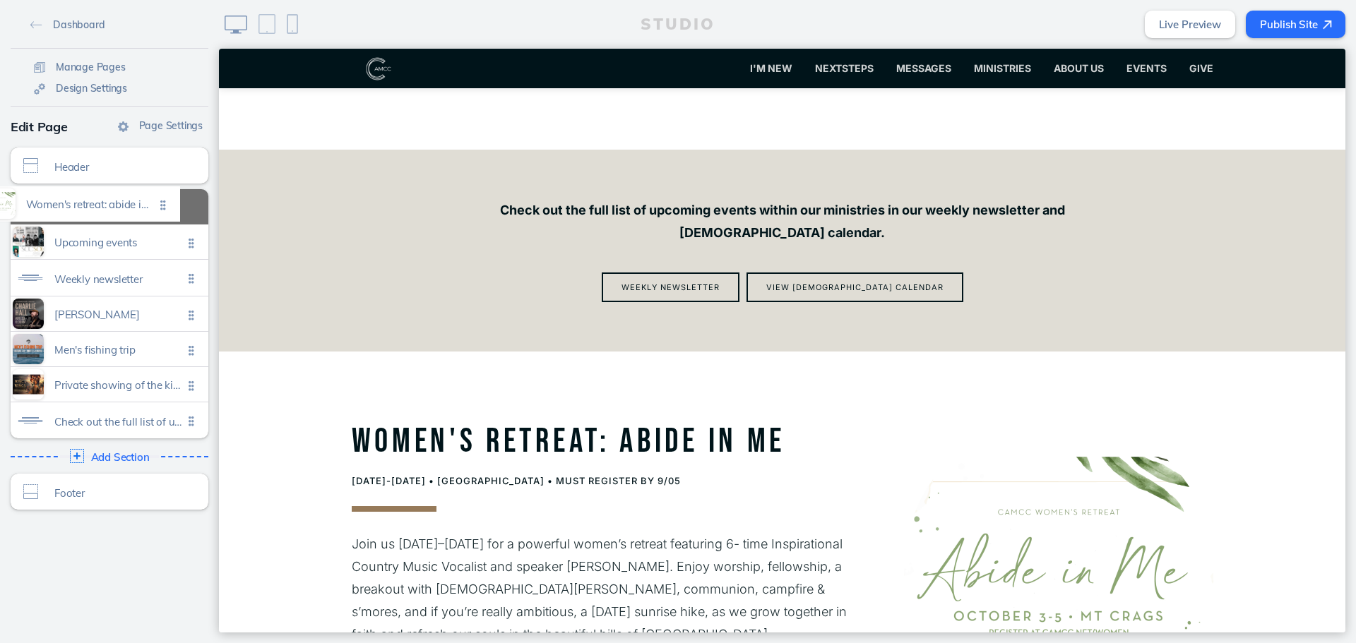
drag, startPoint x: 184, startPoint y: 358, endPoint x: 162, endPoint y: 204, distance: 155.5
click at [162, 202] on ul "Upcoming events Click to edit Weekly newsletter Click to edit [PERSON_NAME] Cli…" at bounding box center [110, 313] width 198 height 249
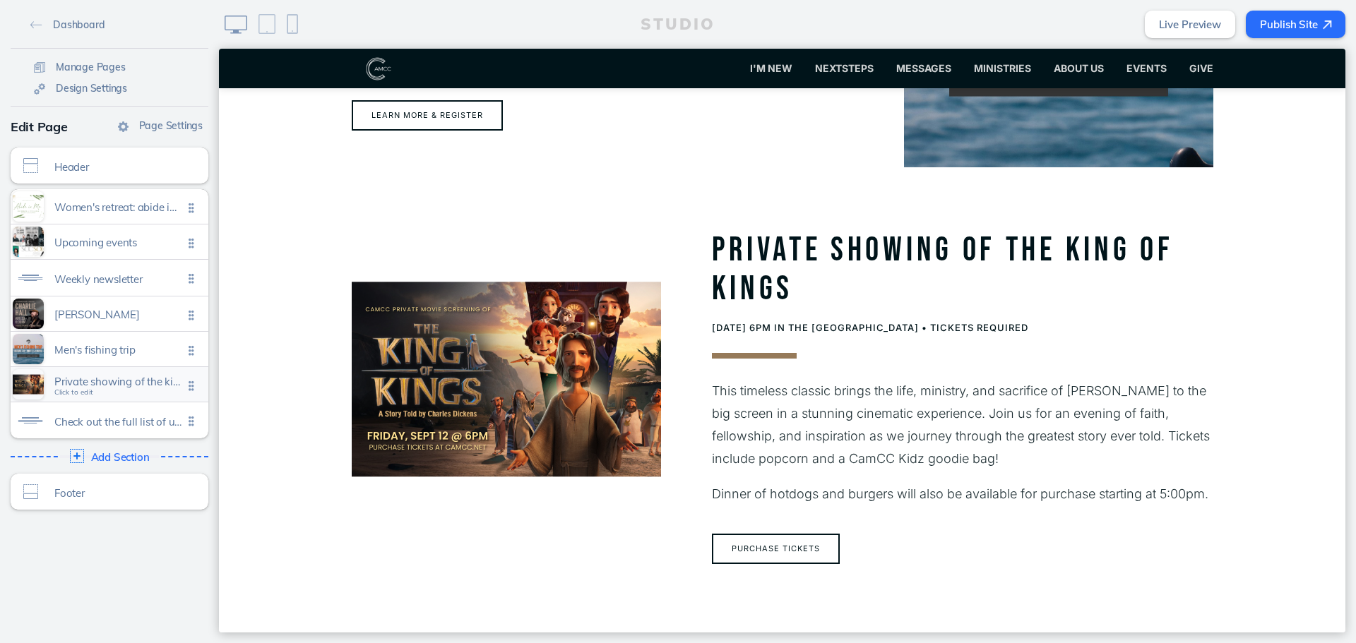
drag, startPoint x: 166, startPoint y: 204, endPoint x: 167, endPoint y: 388, distance: 183.6
click at [167, 388] on ul "Women's retreat: abide in me Click to edit Upcoming events Click to edit Weekly…" at bounding box center [110, 313] width 198 height 249
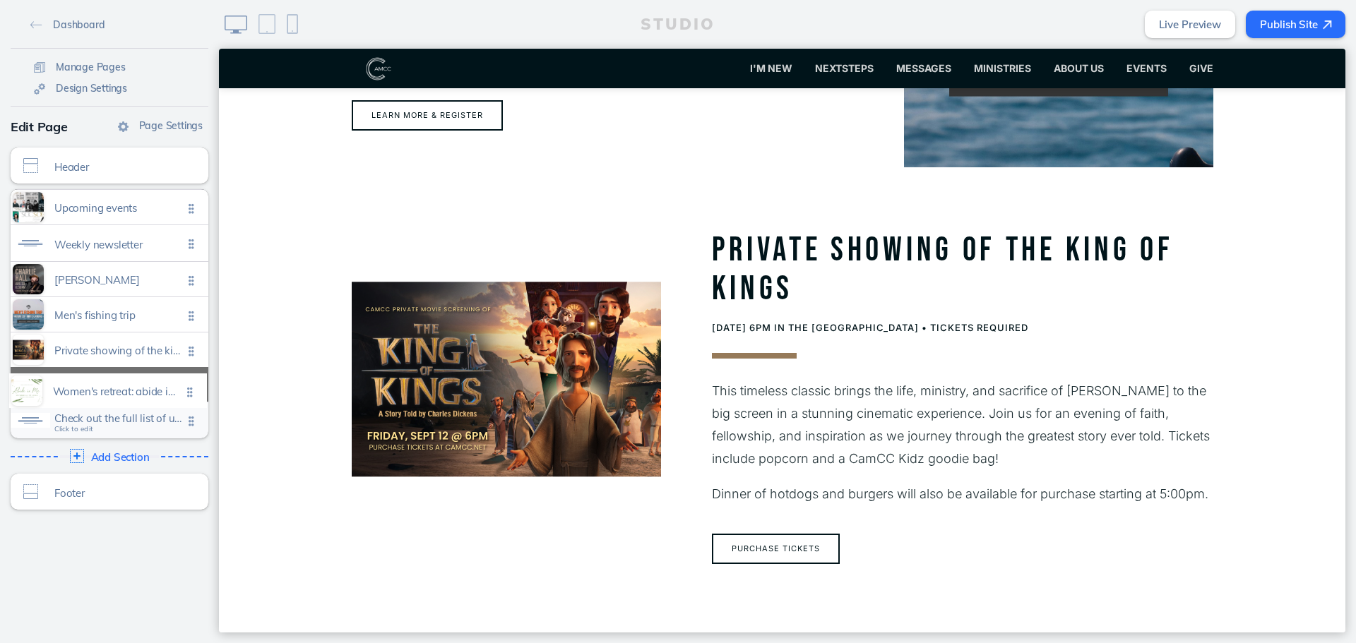
drag, startPoint x: 189, startPoint y: 203, endPoint x: 192, endPoint y: 388, distance: 184.3
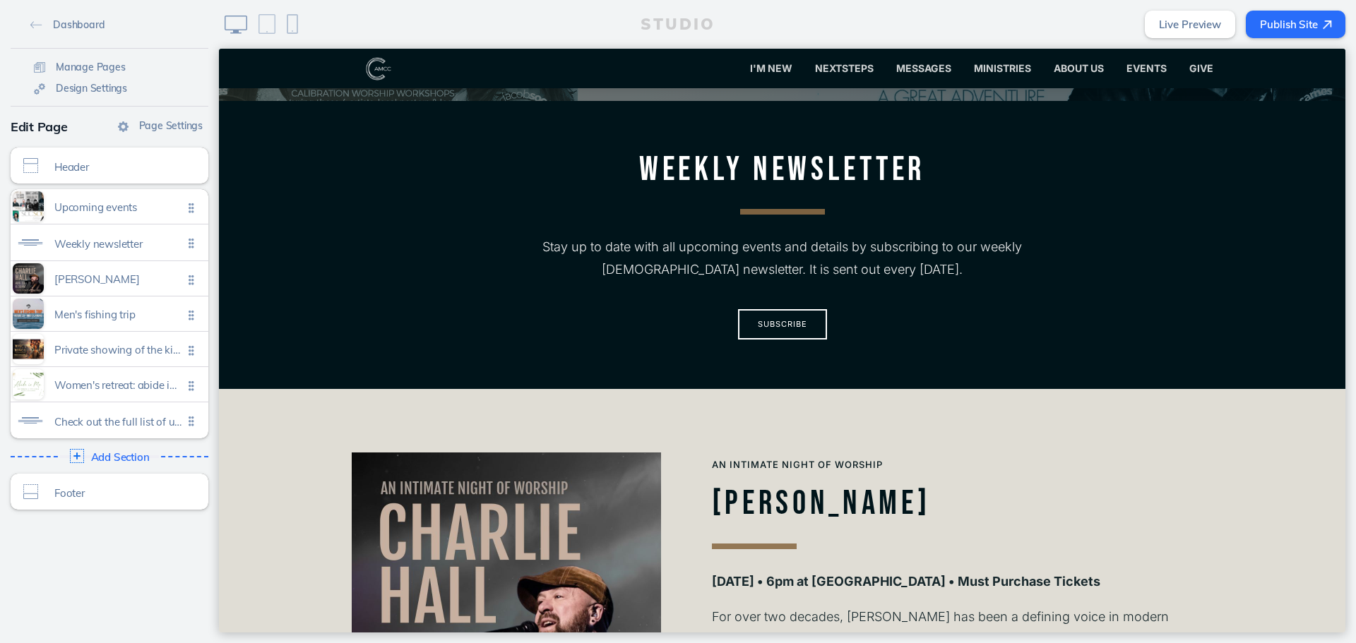
scroll to position [353, 0]
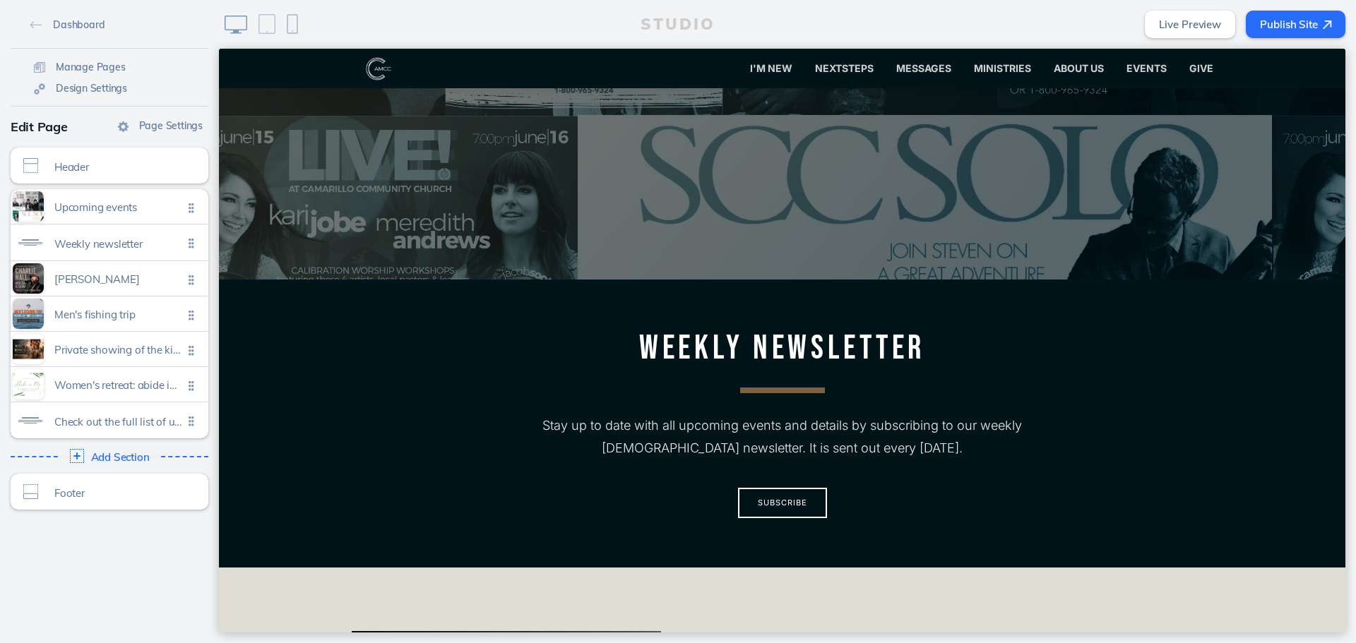
click at [1287, 6] on div "STUDIO Live Preview Publish Site" at bounding box center [787, 24] width 1137 height 49
click at [1284, 15] on button "Publish Site" at bounding box center [1295, 25] width 100 height 28
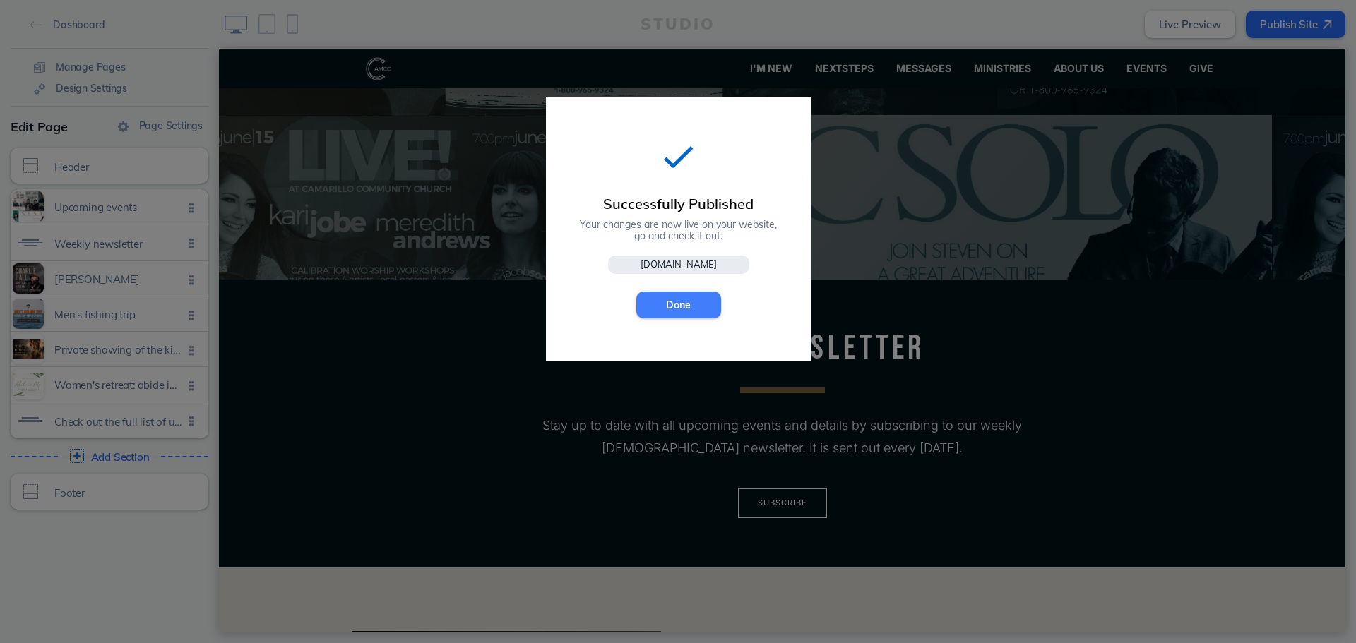
click at [674, 308] on button "Done" at bounding box center [678, 305] width 85 height 27
